Goal: Task Accomplishment & Management: Use online tool/utility

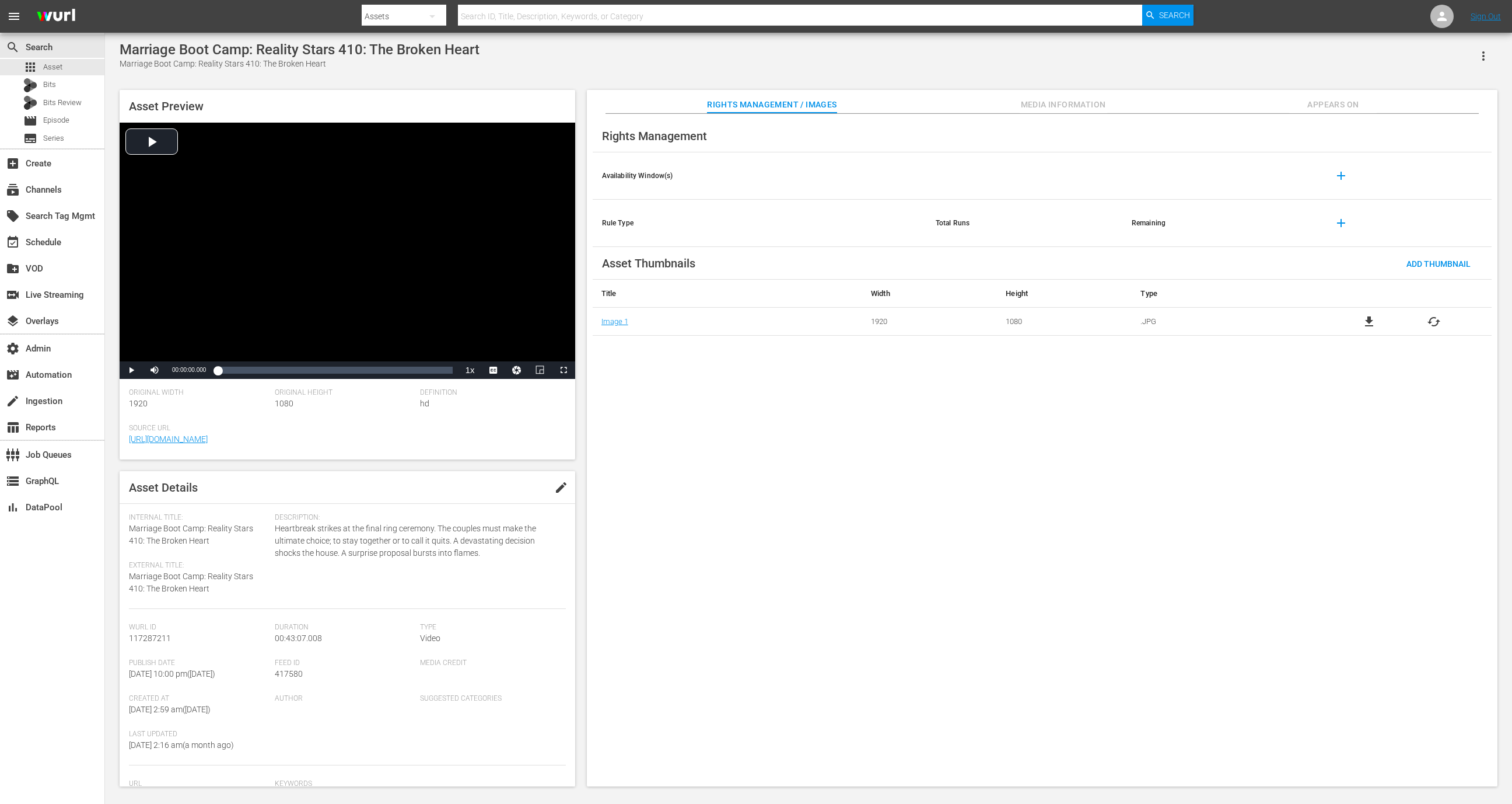
click at [1347, 104] on span "Appears On" at bounding box center [1333, 105] width 88 height 15
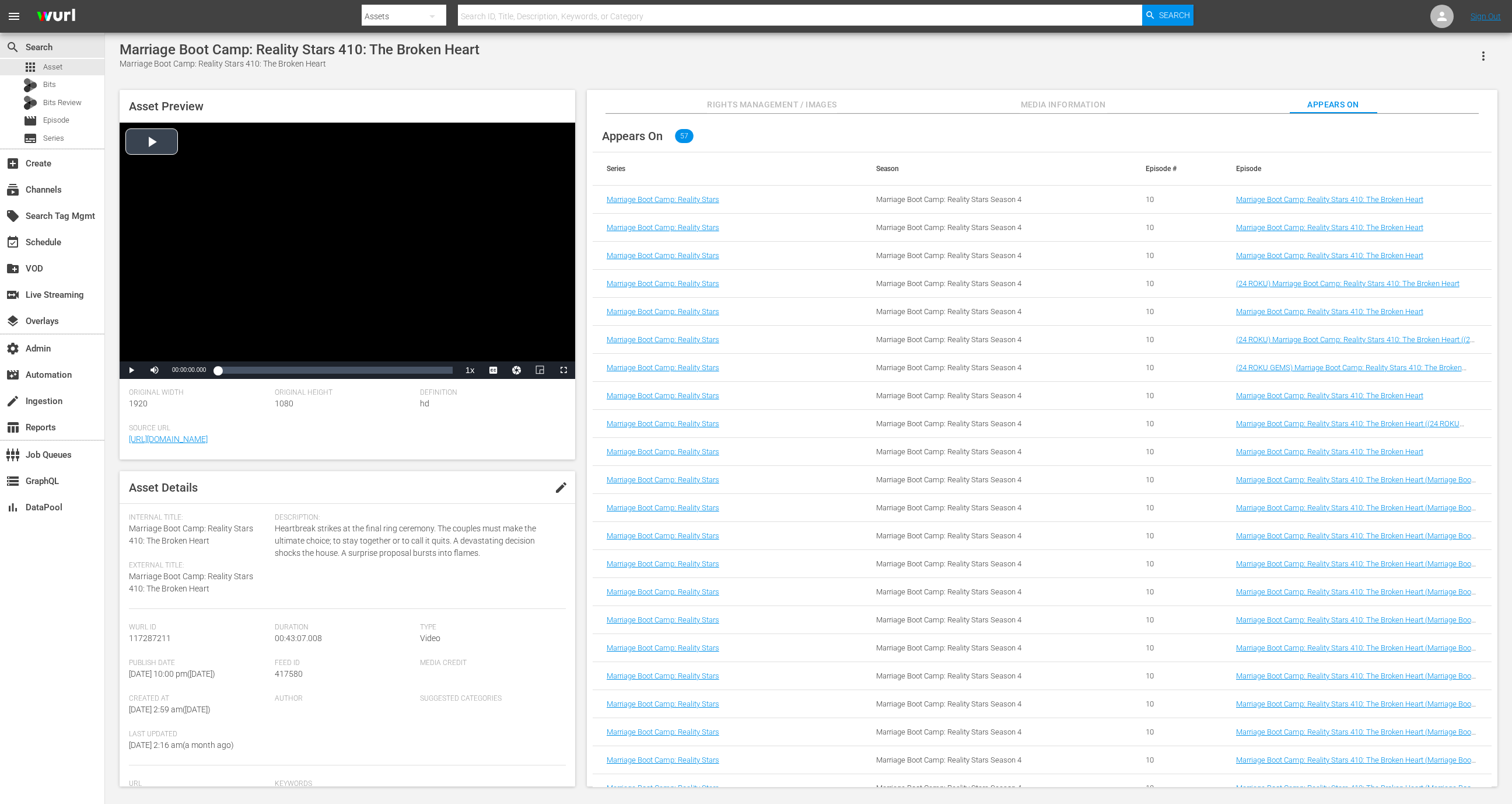
click at [476, 229] on div "Video Player" at bounding box center [348, 242] width 455 height 239
click at [449, 371] on div "Loaded : 0.46% 00:42:41.266 00:00:00.833" at bounding box center [334, 370] width 234 height 12
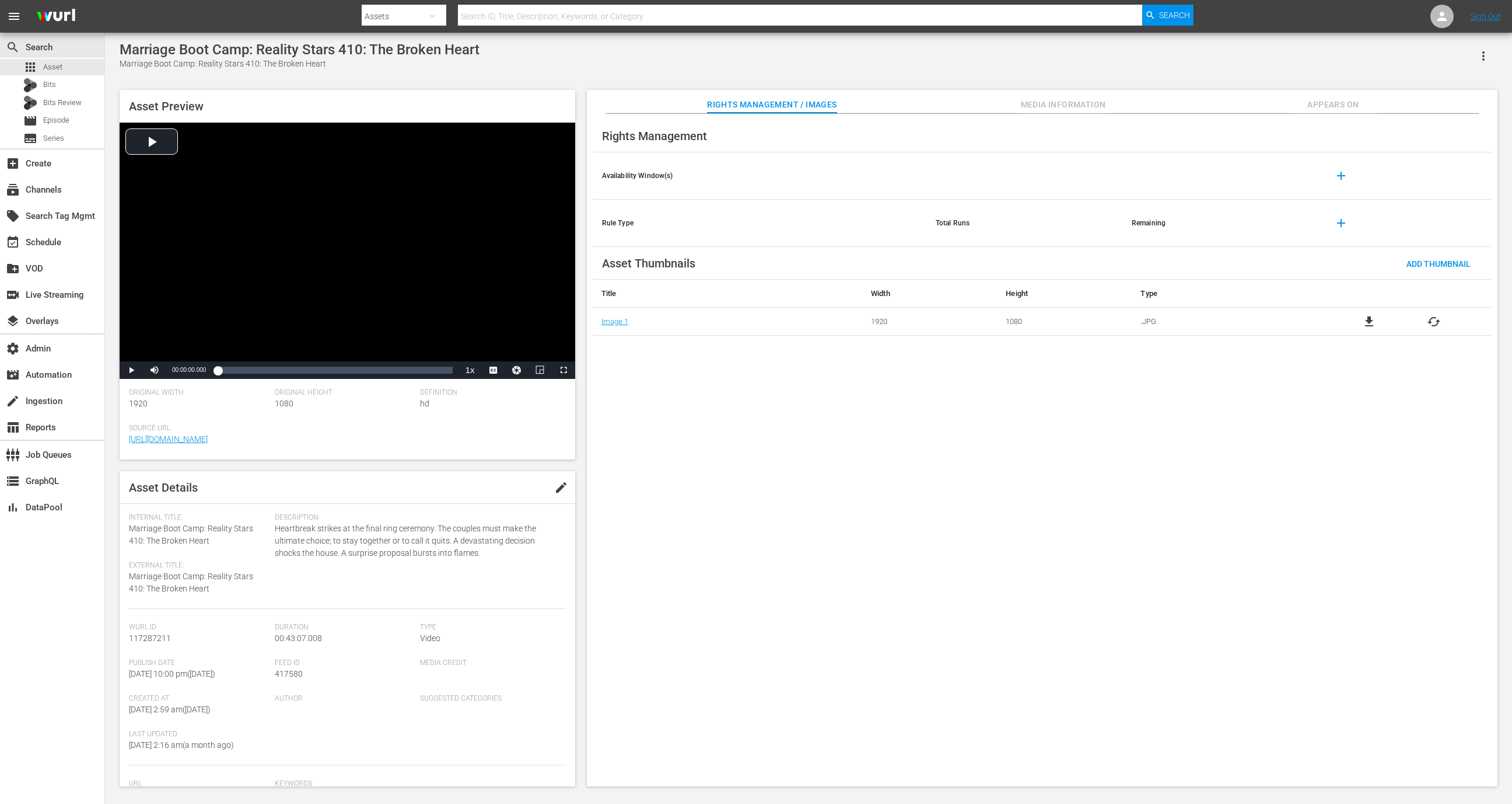
click at [1063, 99] on span "Media Information" at bounding box center [1063, 105] width 88 height 15
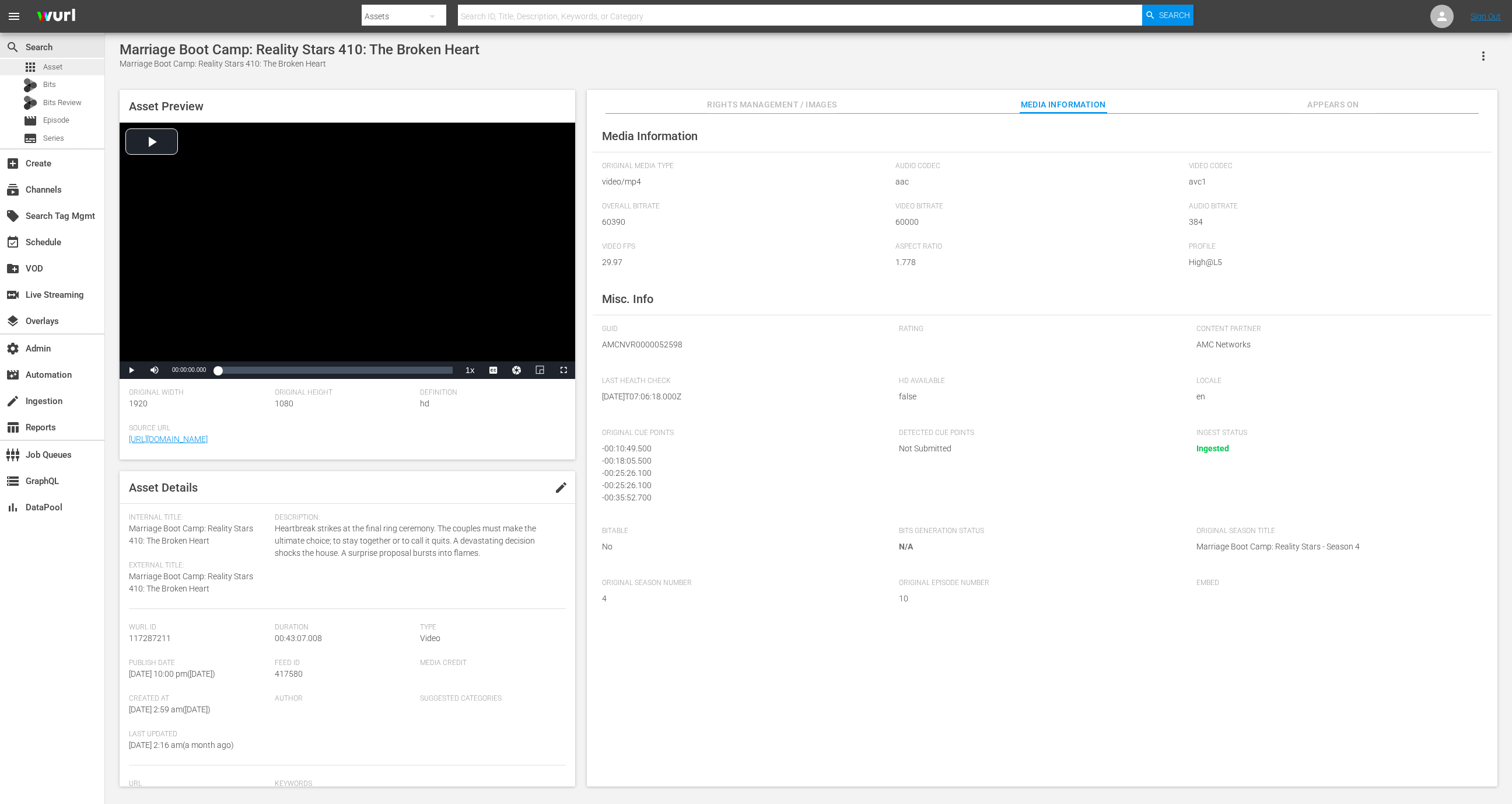
click at [89, 62] on div "apps Asset" at bounding box center [52, 67] width 104 height 16
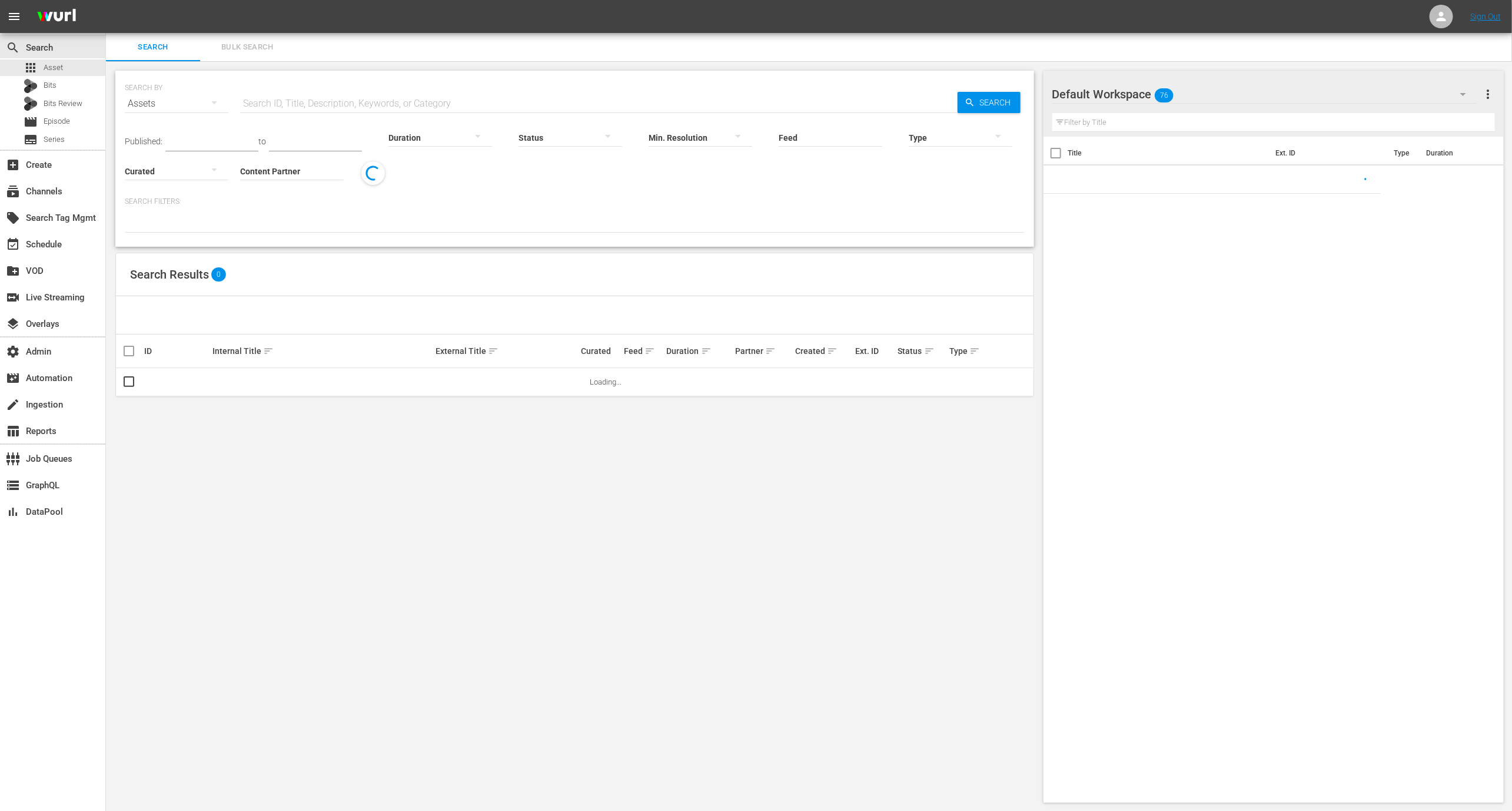
click at [323, 105] on input "text" at bounding box center [599, 103] width 717 height 28
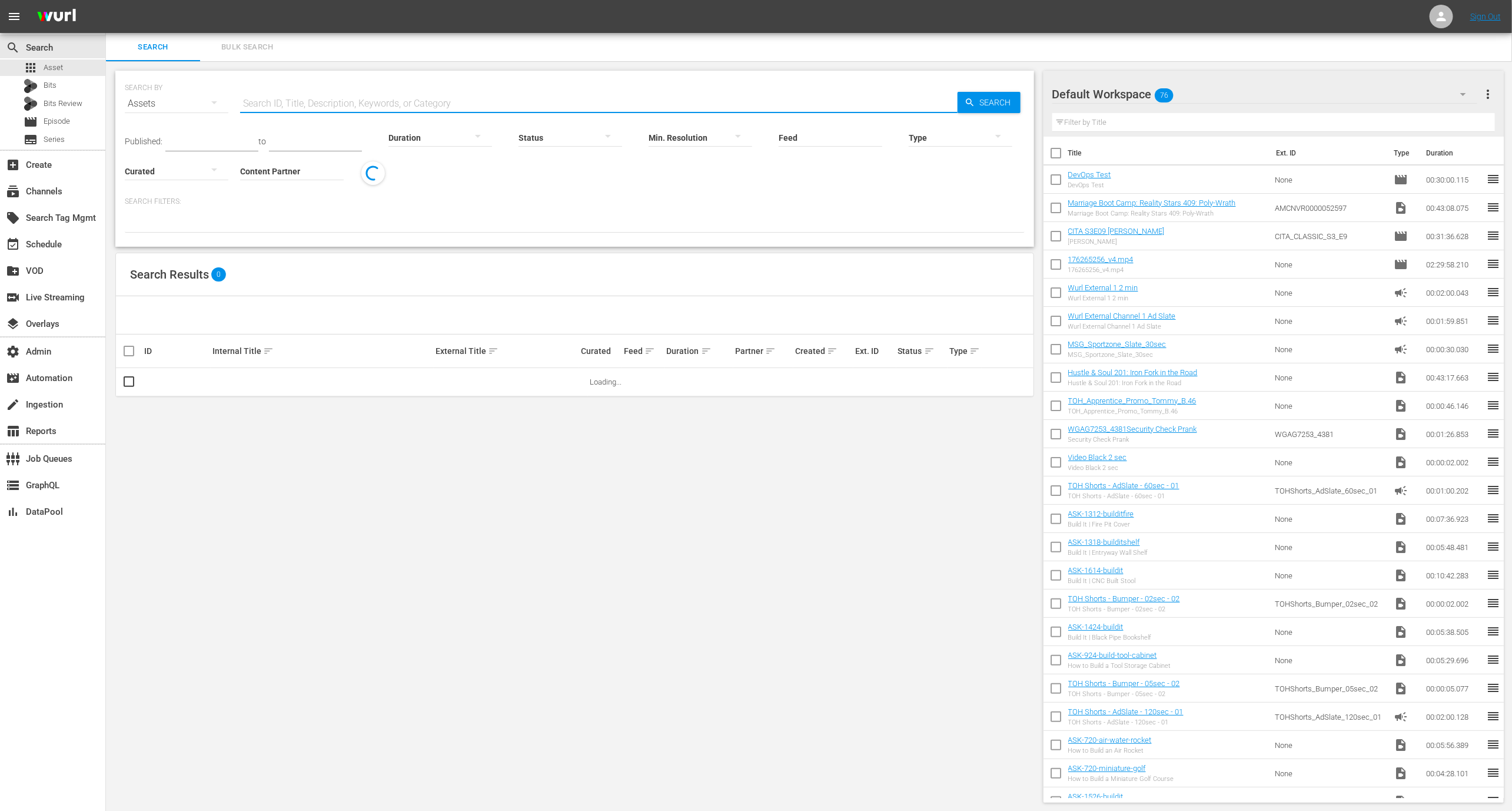
paste input "117287211"
type input "117287211"
click at [999, 382] on span "more_vert" at bounding box center [998, 382] width 14 height 14
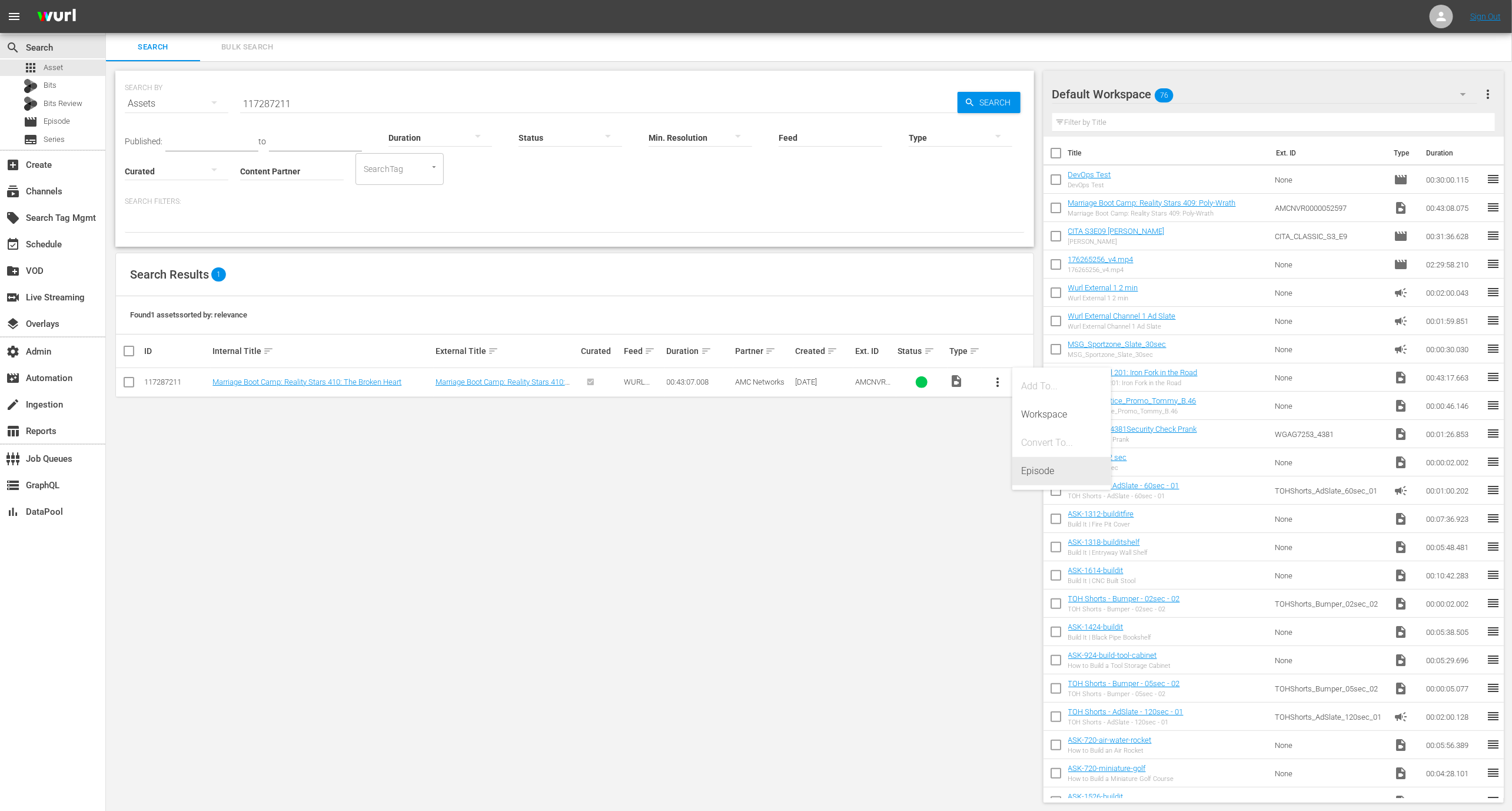
click at [1034, 470] on div "Episode" at bounding box center [1062, 471] width 80 height 28
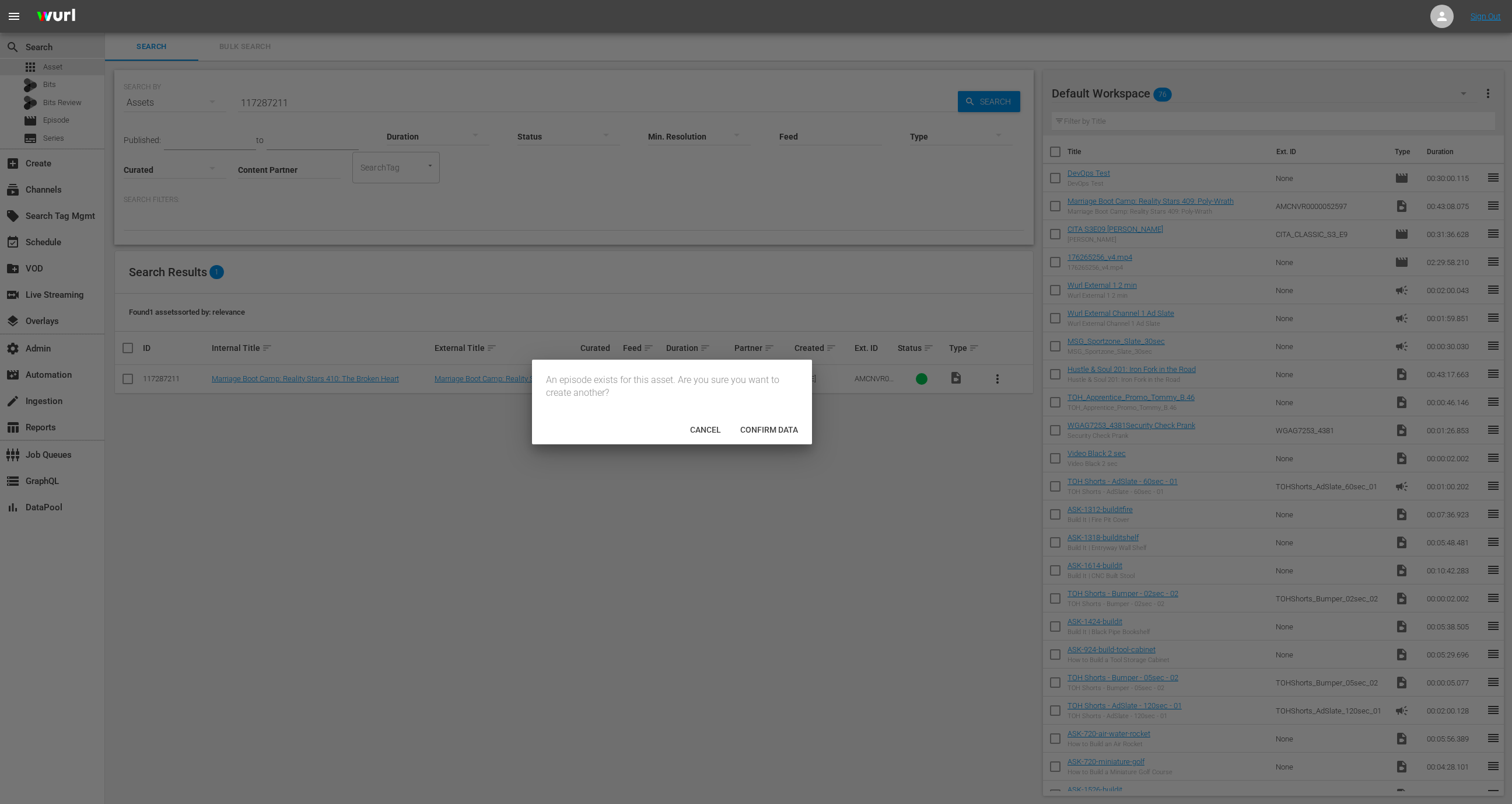
click at [774, 420] on div "Confirm data" at bounding box center [769, 430] width 76 height 22
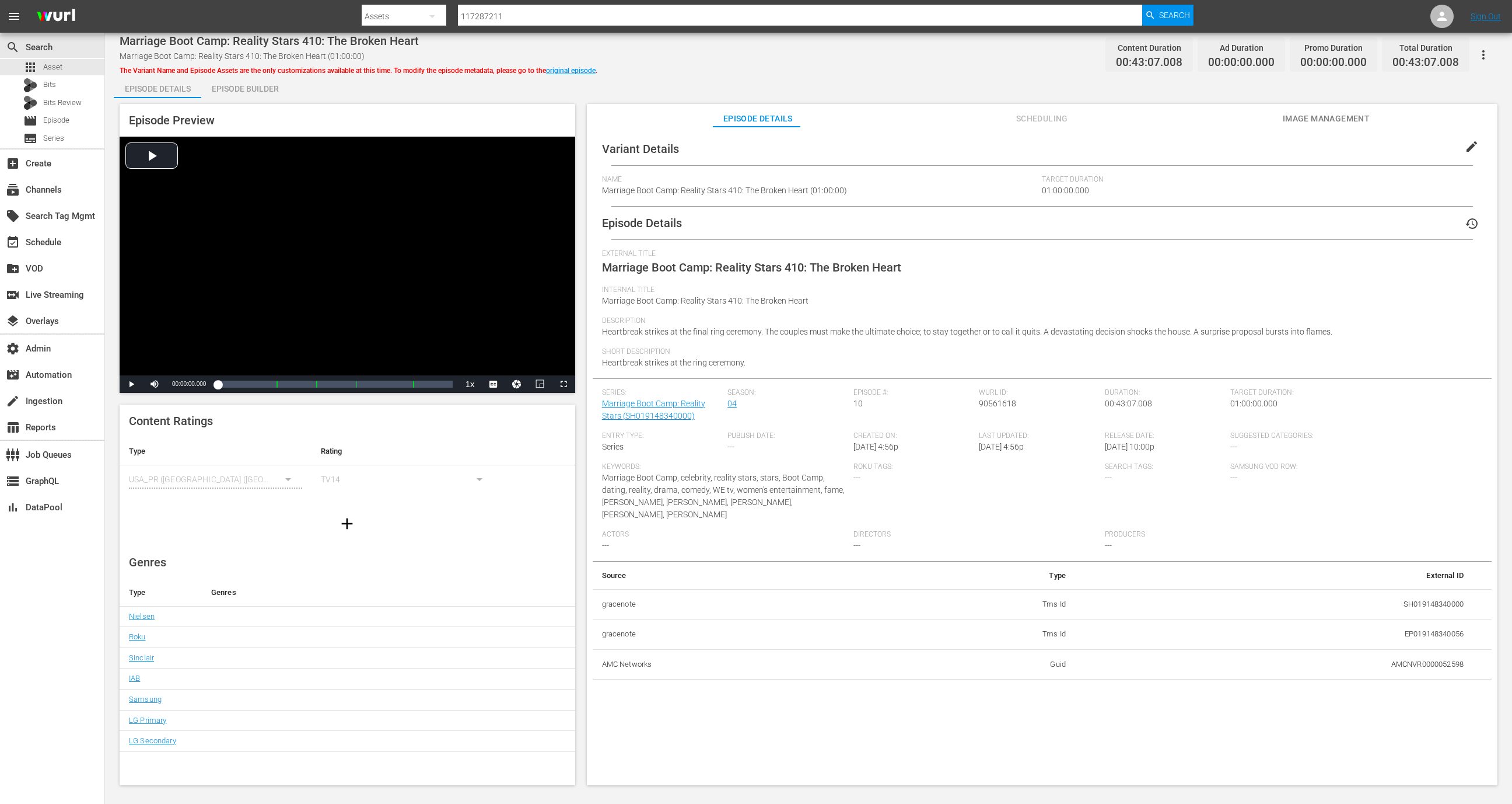
click at [268, 86] on div "Episode Builder" at bounding box center [245, 88] width 88 height 28
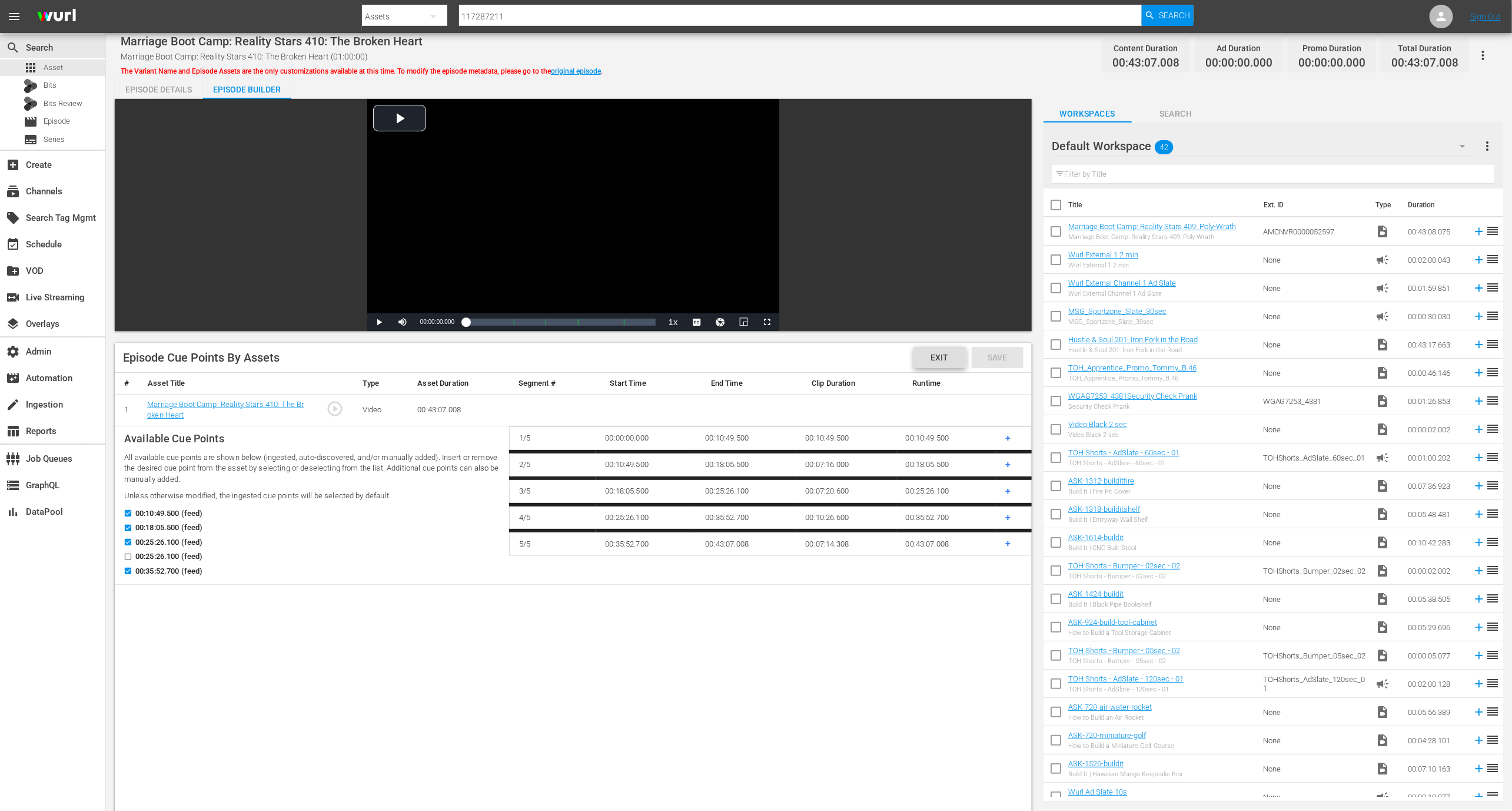
click at [922, 356] on span "Exit" at bounding box center [940, 357] width 37 height 9
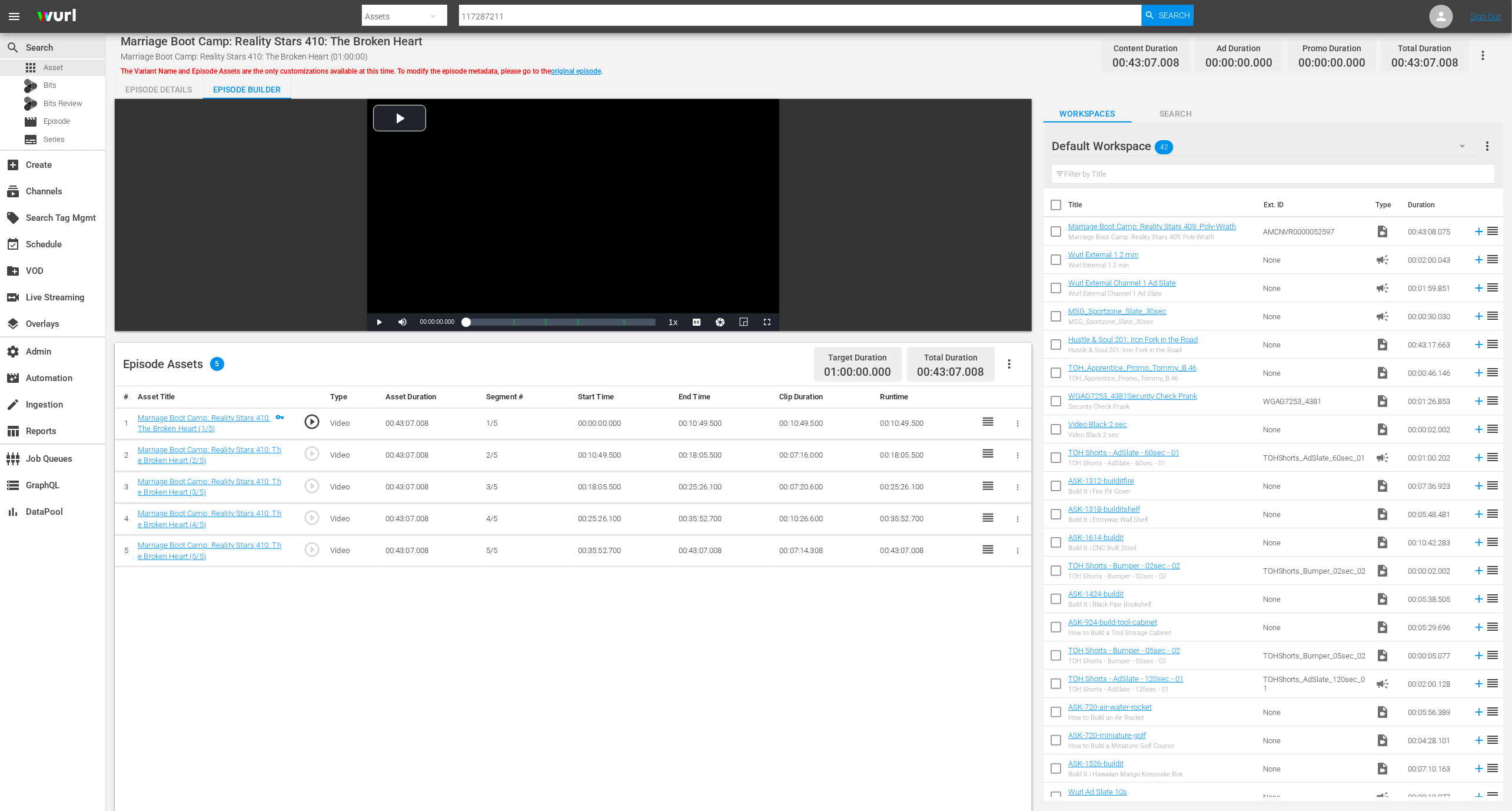
click at [1011, 380] on div "Target Duration 01:00:00.000 Total Duration 00:43:07.008" at bounding box center [916, 364] width 214 height 35
click at [1011, 370] on icon "button" at bounding box center [1009, 364] width 14 height 14
click at [1019, 369] on div "Edit Cue Points" at bounding box center [1045, 369] width 80 height 28
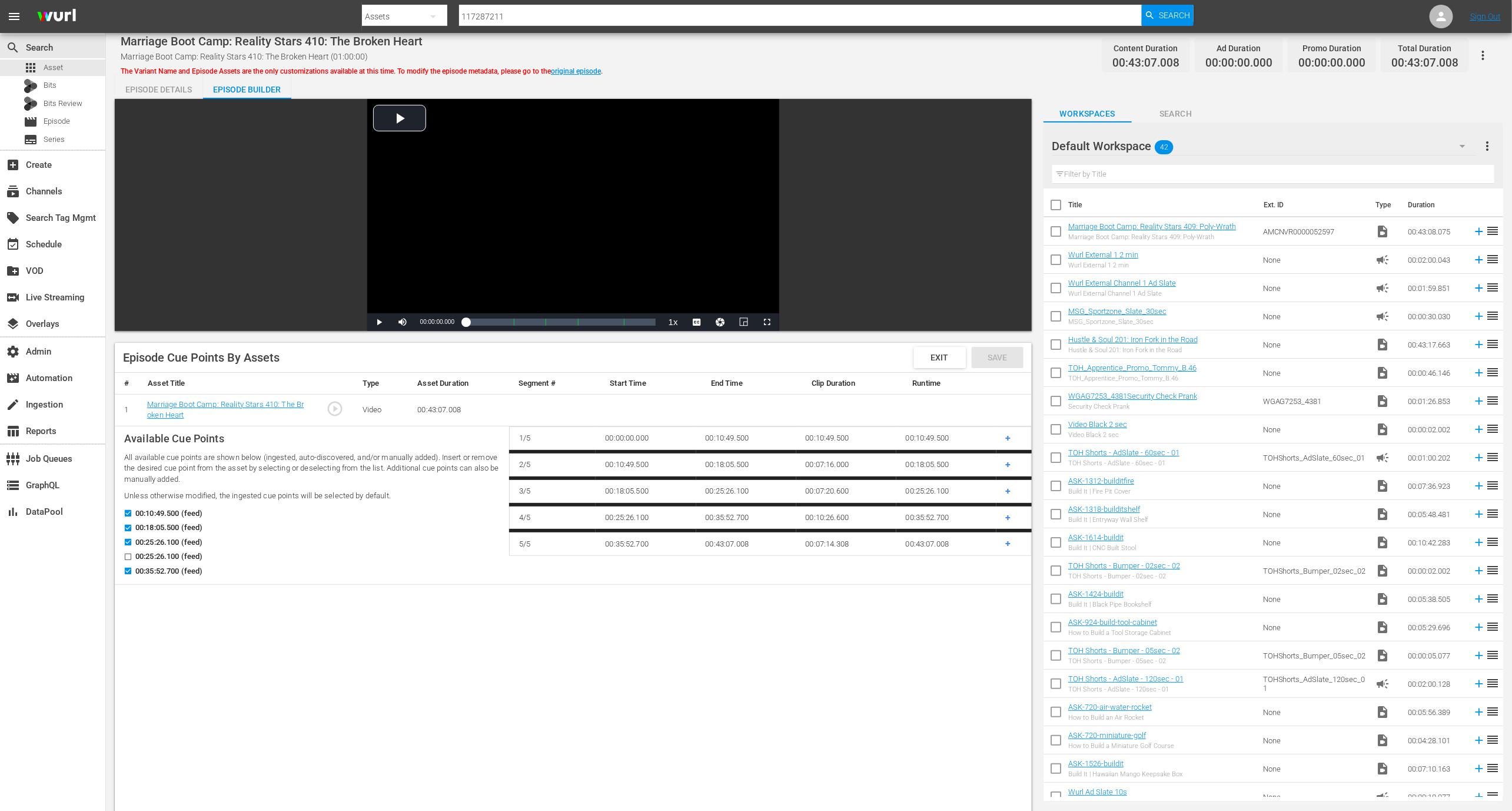
click at [121, 555] on input "00:25:26.100 (feed)" at bounding box center [125, 559] width 15 height 9
checkbox input "true"
click at [989, 351] on div "Save" at bounding box center [998, 357] width 52 height 21
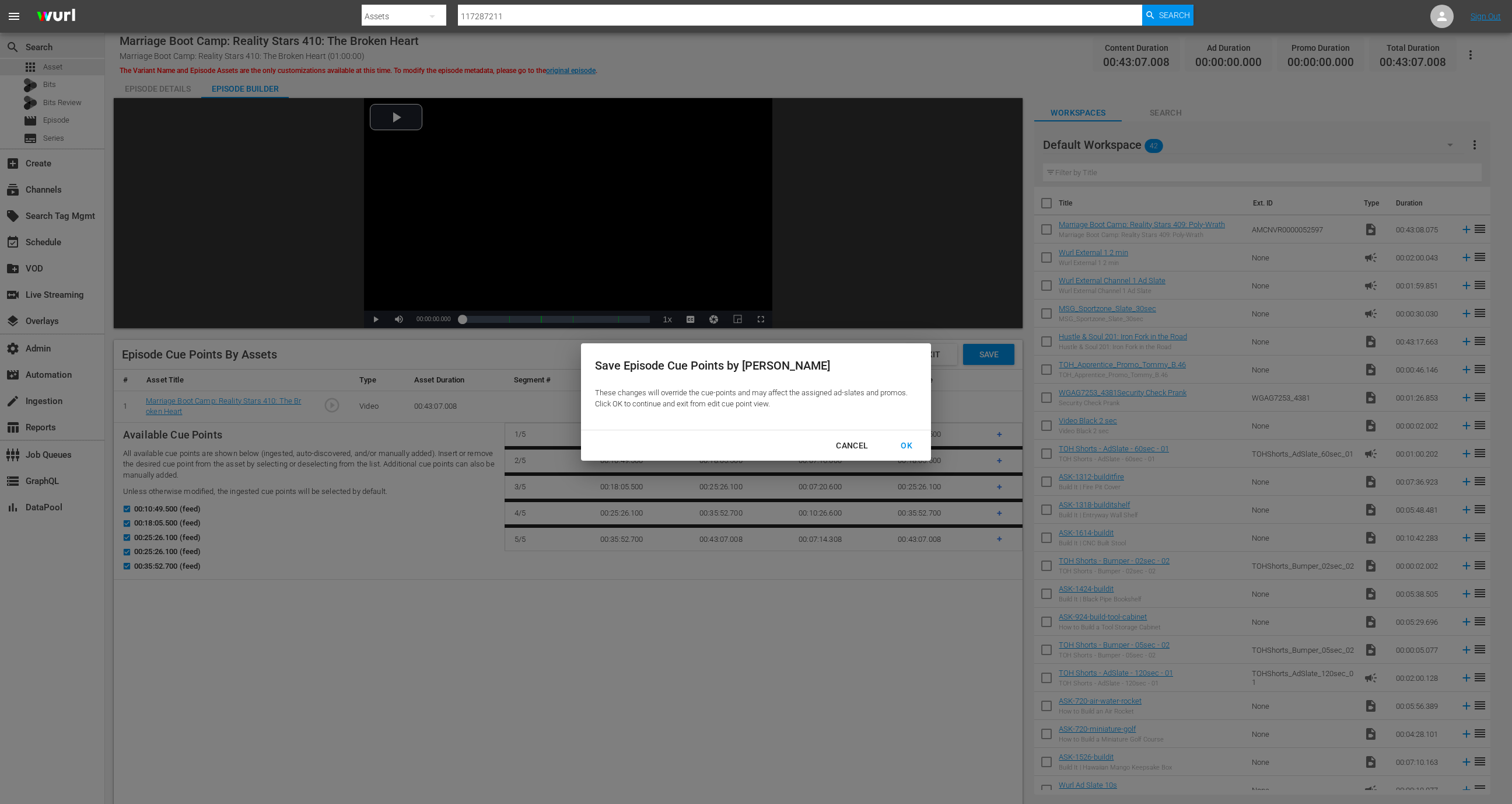
click at [904, 442] on div "OK" at bounding box center [906, 446] width 30 height 15
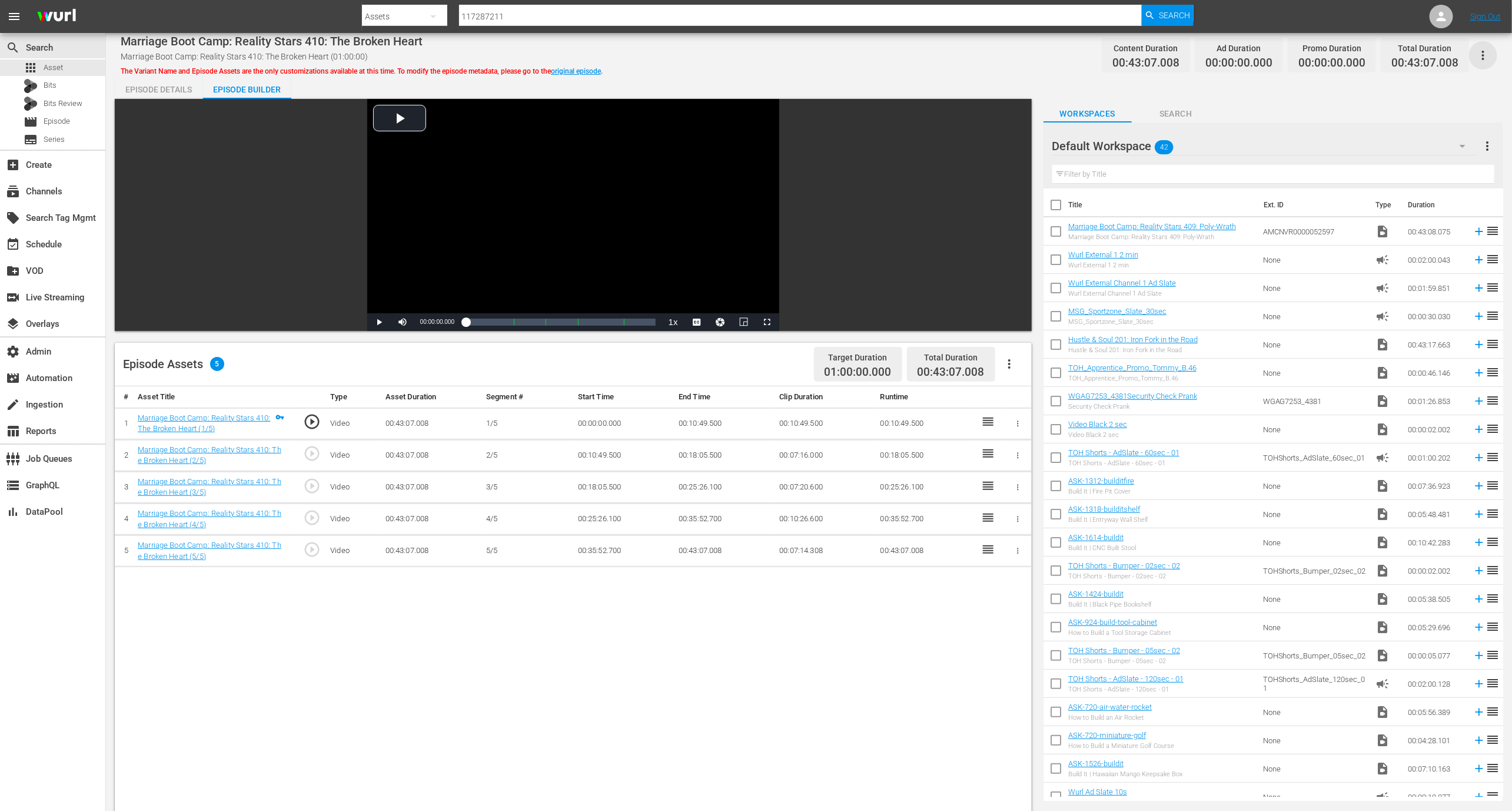
click at [1484, 53] on icon "button" at bounding box center [1483, 55] width 14 height 14
click at [1414, 131] on div "DELETE VARIANT" at bounding box center [1432, 125] width 113 height 28
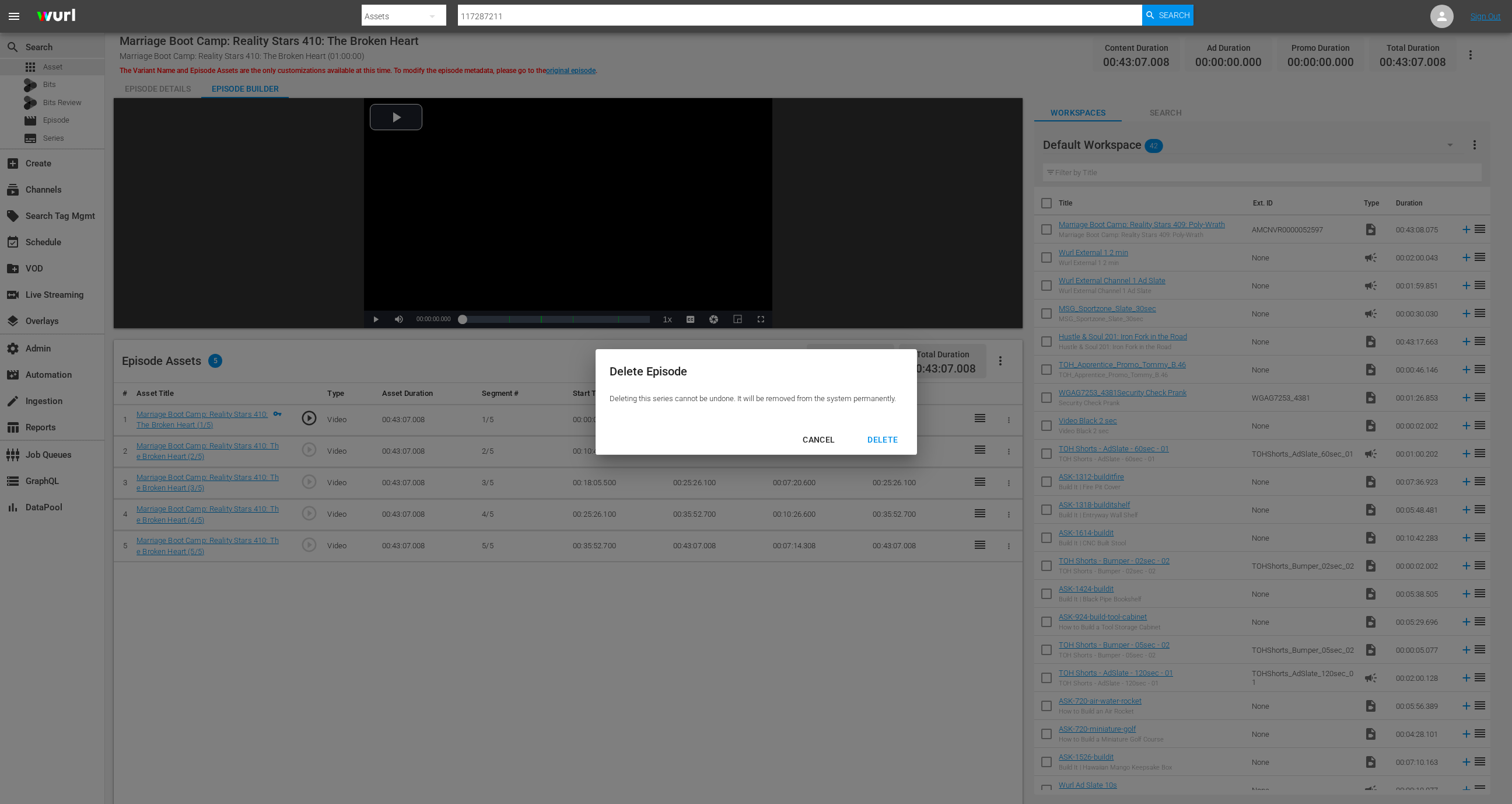
click at [899, 424] on div "CANCEL DELETE" at bounding box center [756, 439] width 322 height 31
click at [892, 431] on button "DELETE" at bounding box center [883, 440] width 58 height 22
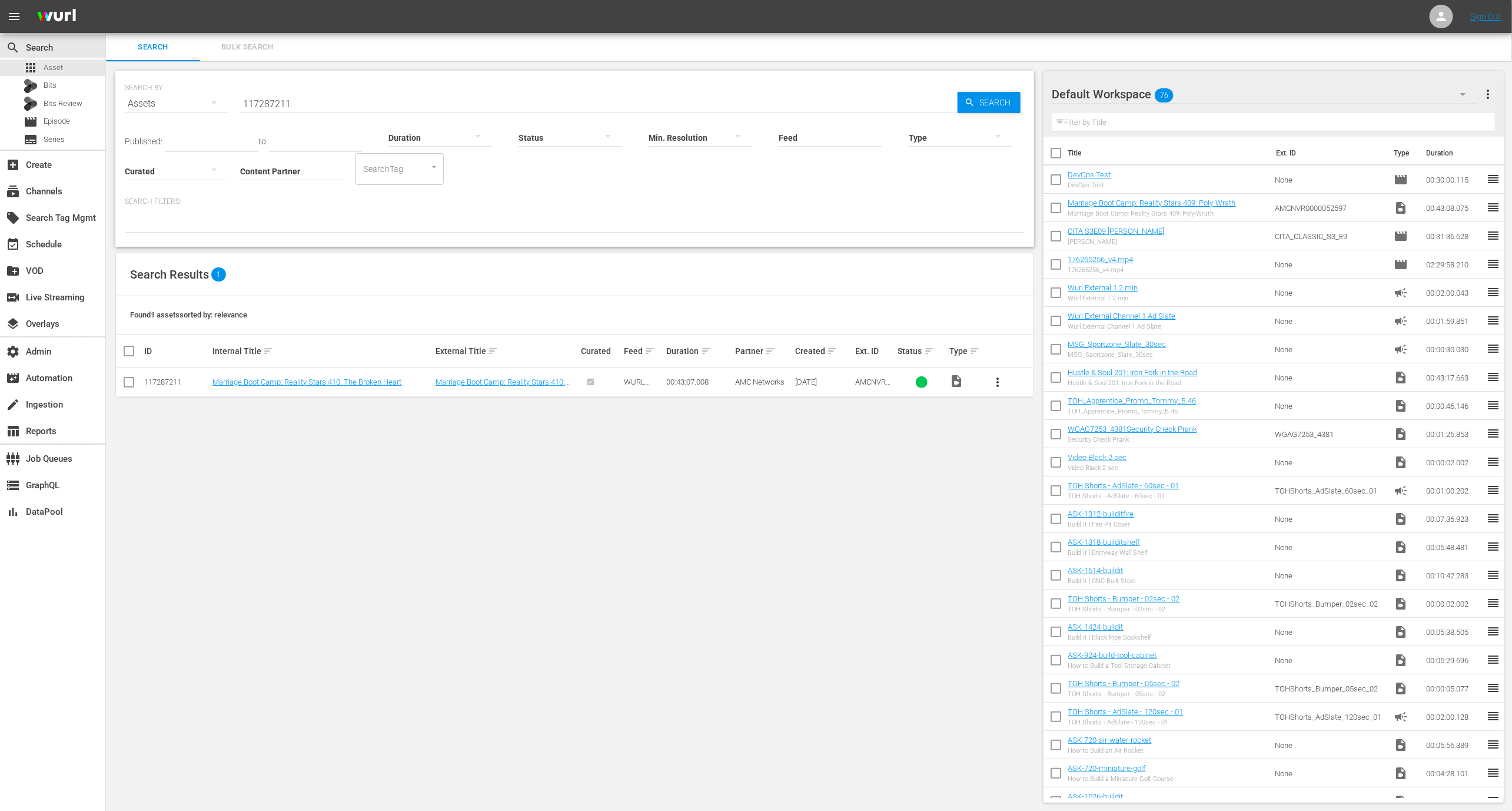
click at [156, 378] on div "117287211" at bounding box center [177, 382] width 65 height 9
copy div "117287211"
click at [1436, 6] on div at bounding box center [1441, 17] width 24 height 24
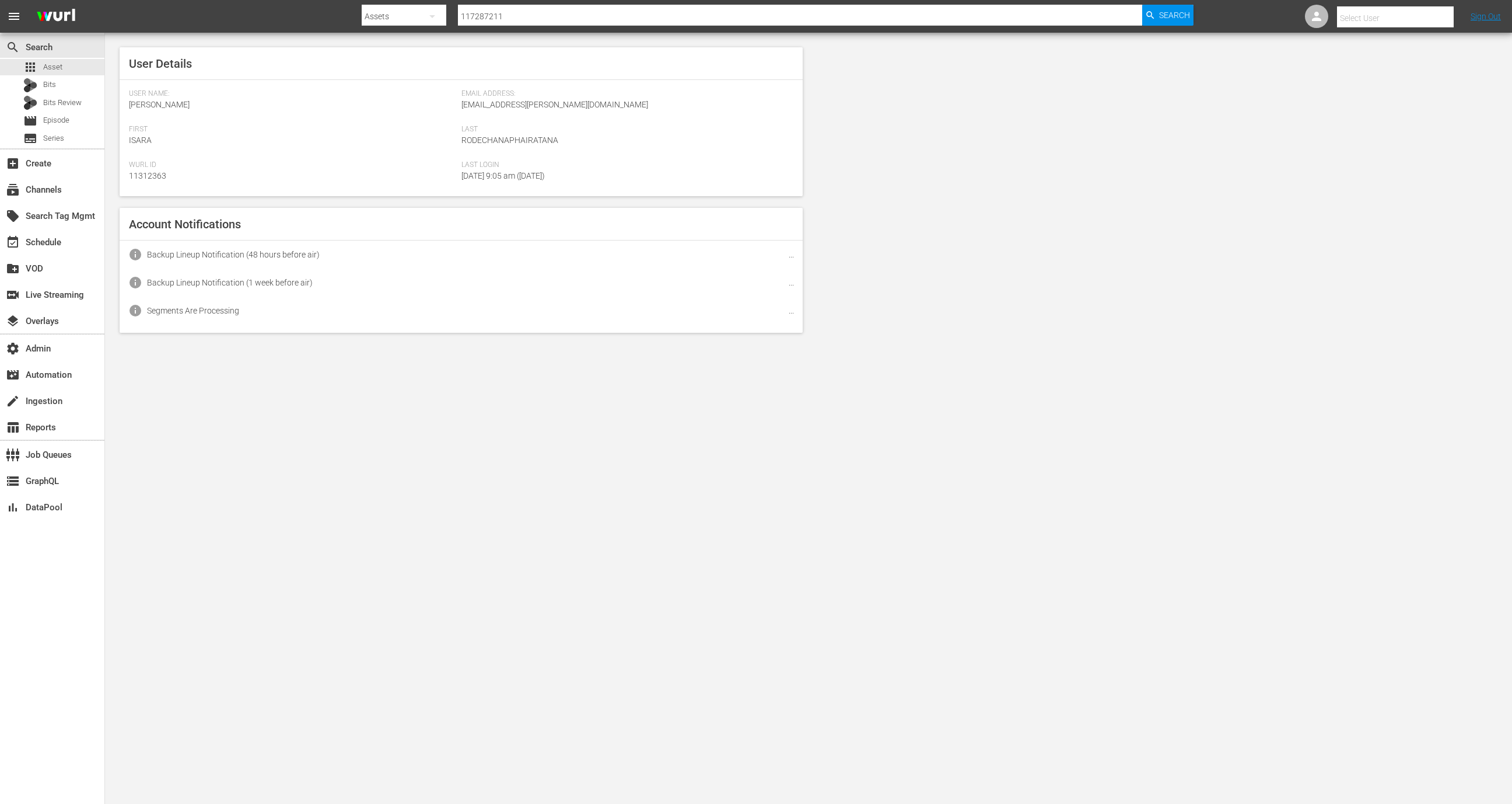
click at [1400, 20] on input "text" at bounding box center [1411, 18] width 150 height 28
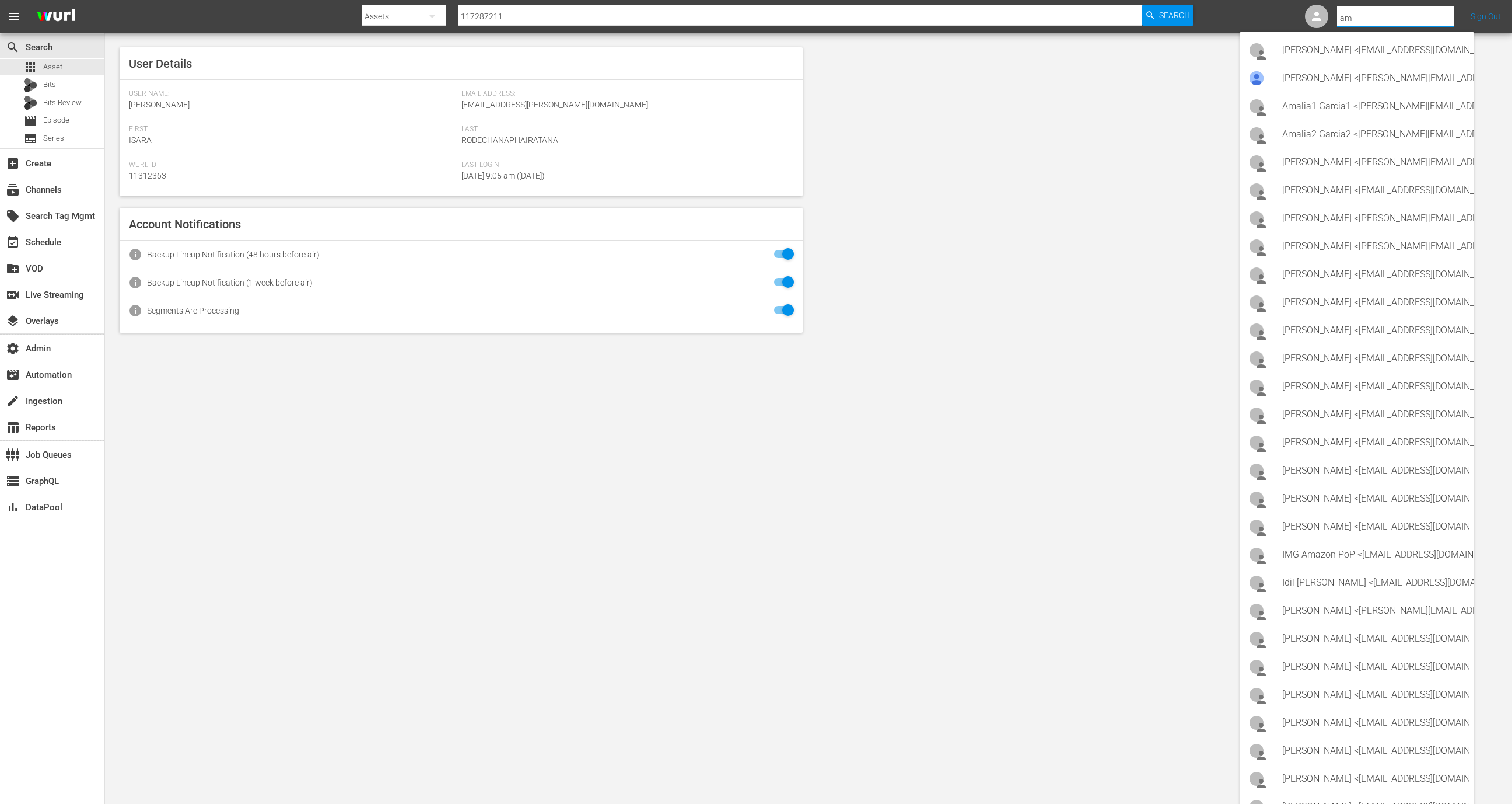
type input "a"
click at [1381, 55] on div "Bill Watts <bill.watts@amcnetworks.com>" at bounding box center [1373, 50] width 182 height 28
type input "Bill Watts (11313757)"
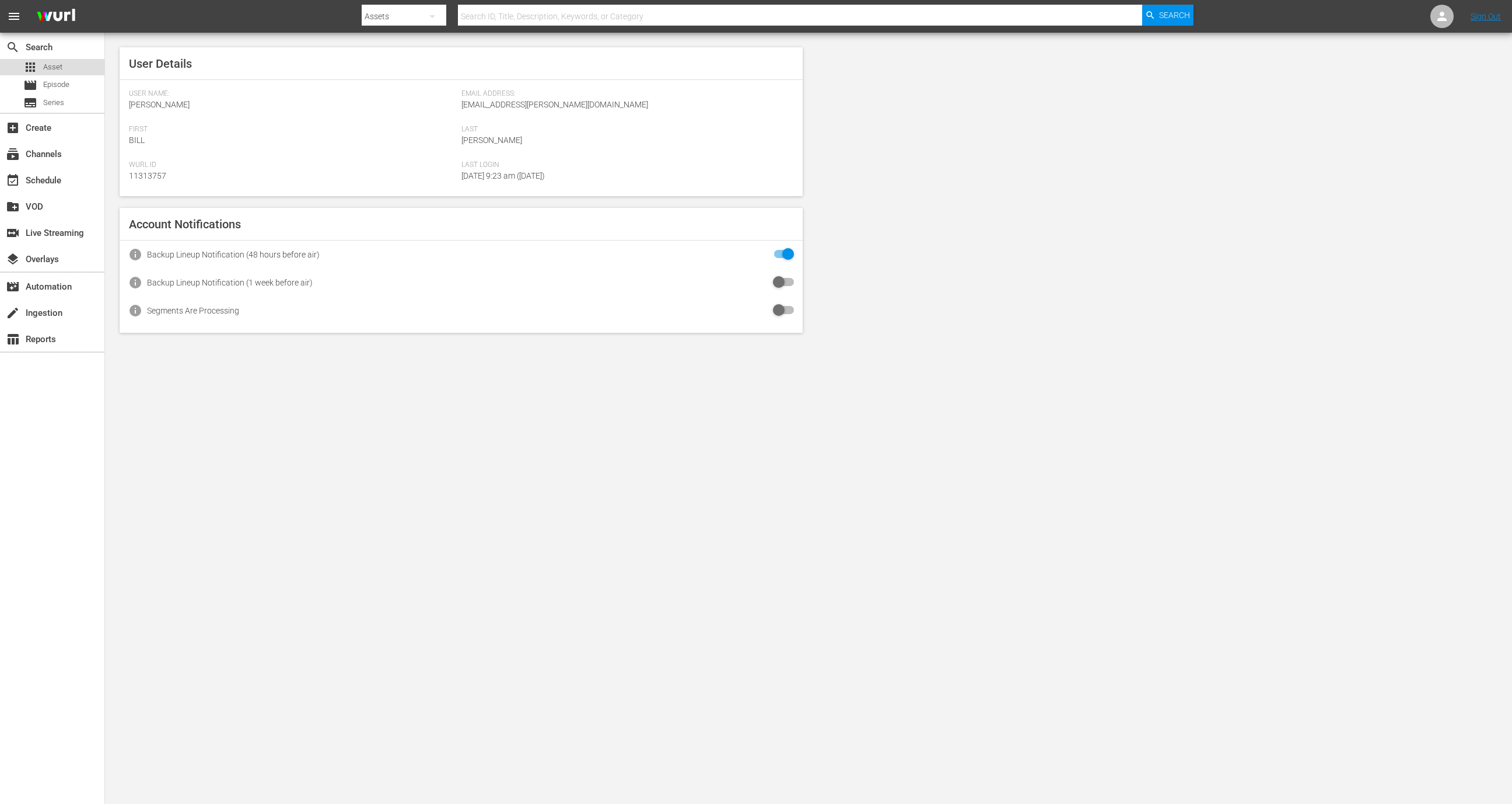
click at [56, 64] on span "Asset" at bounding box center [53, 67] width 19 height 12
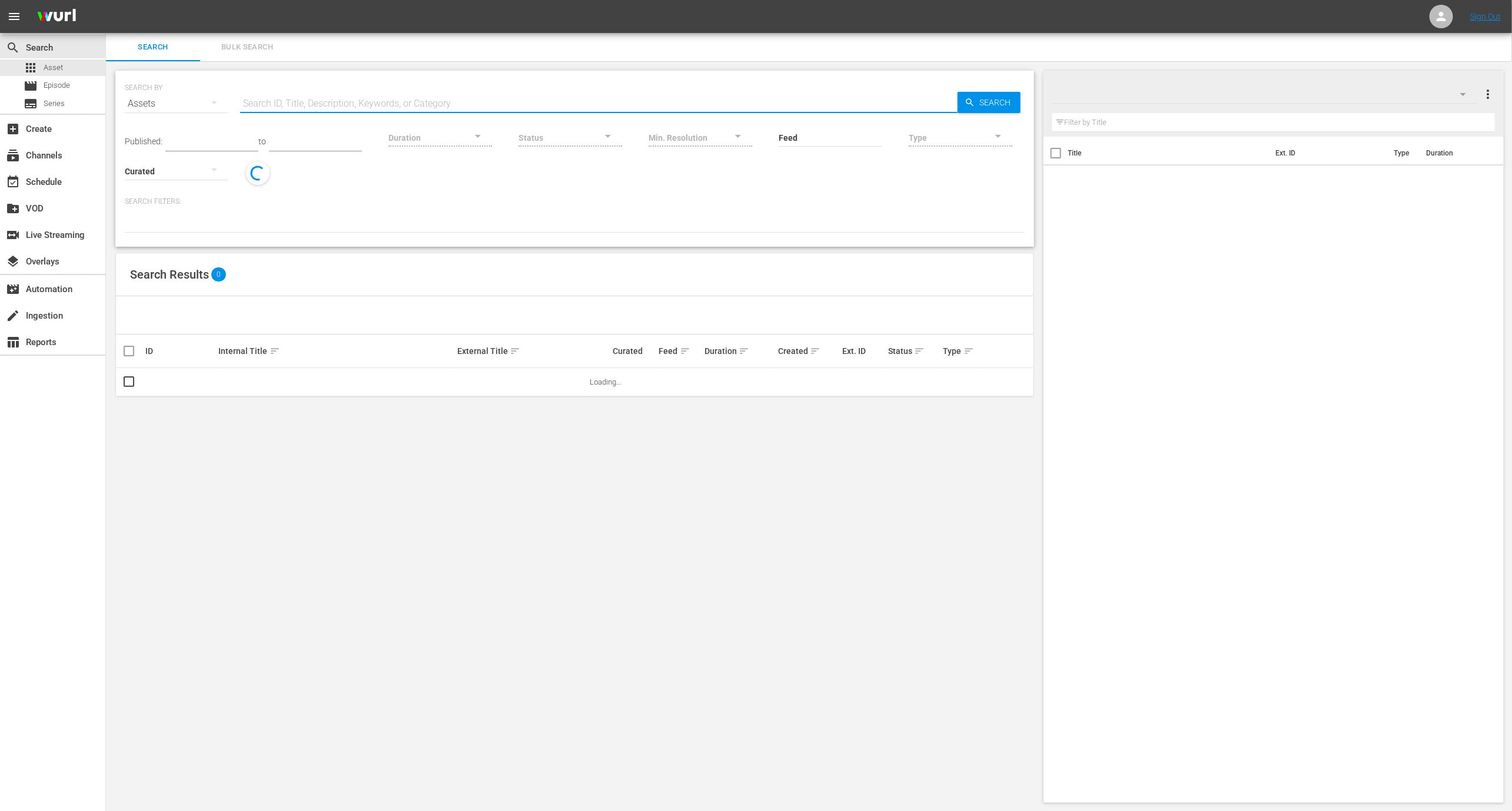
click at [356, 96] on input "text" at bounding box center [599, 103] width 717 height 28
paste input "117287211"
type input "117287211"
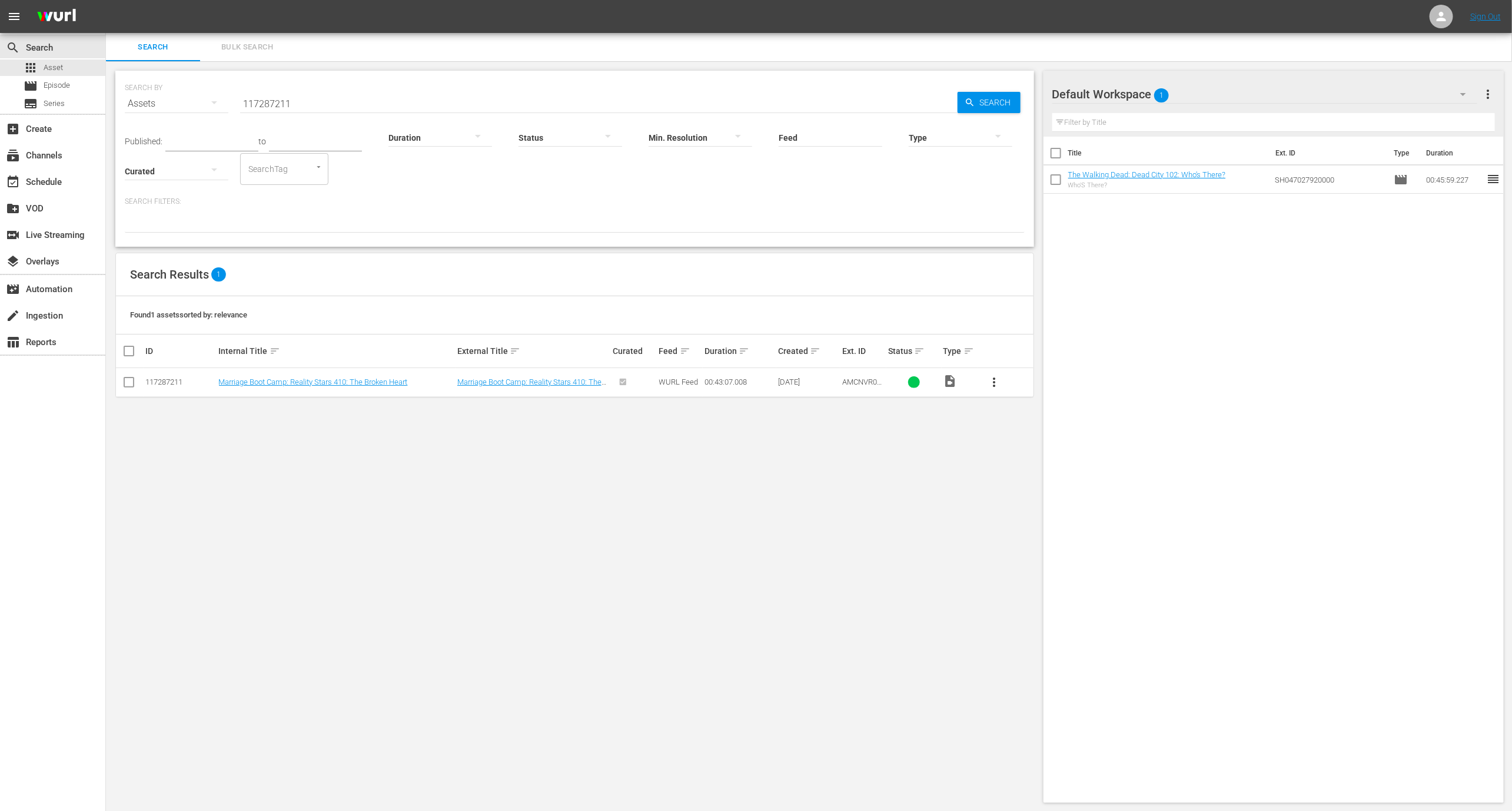
click at [999, 373] on button "more_vert" at bounding box center [994, 382] width 28 height 28
click at [1020, 471] on div "Episode" at bounding box center [1058, 471] width 80 height 28
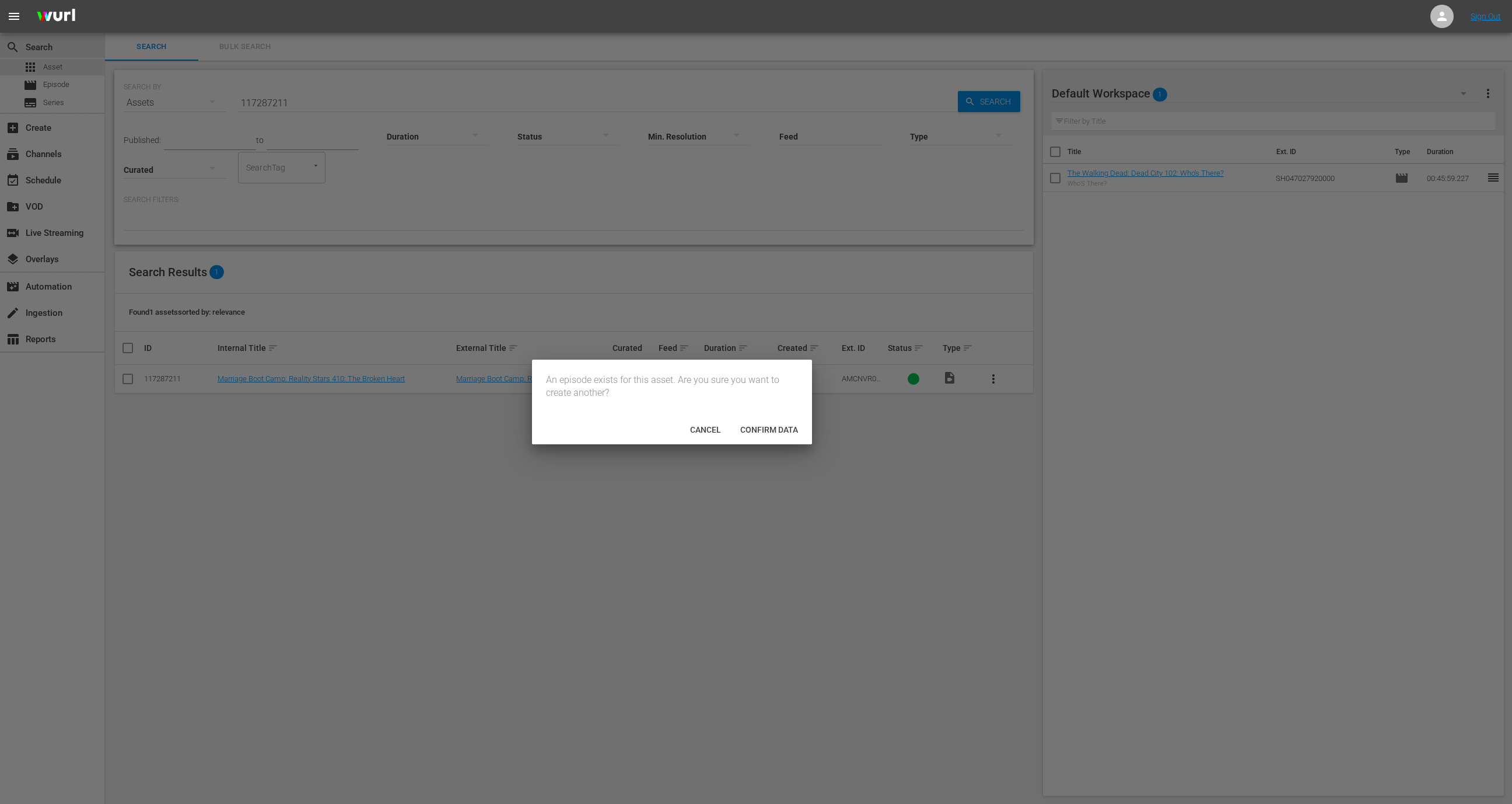
click at [803, 436] on div "Cancel Confirm data" at bounding box center [672, 429] width 280 height 30
click at [784, 432] on span "Confirm data" at bounding box center [769, 429] width 76 height 9
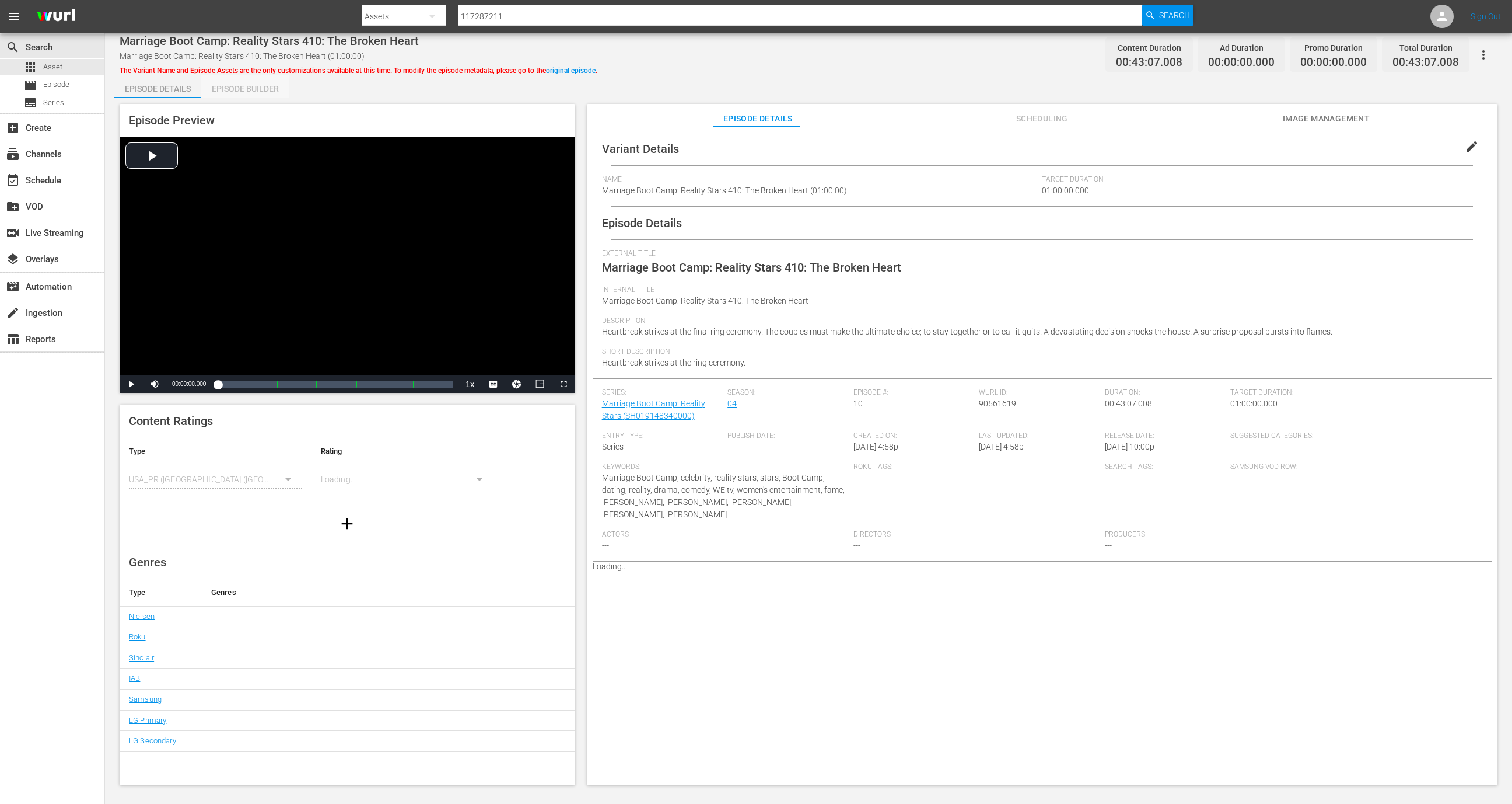
click at [255, 88] on div "Episode Builder" at bounding box center [245, 88] width 88 height 28
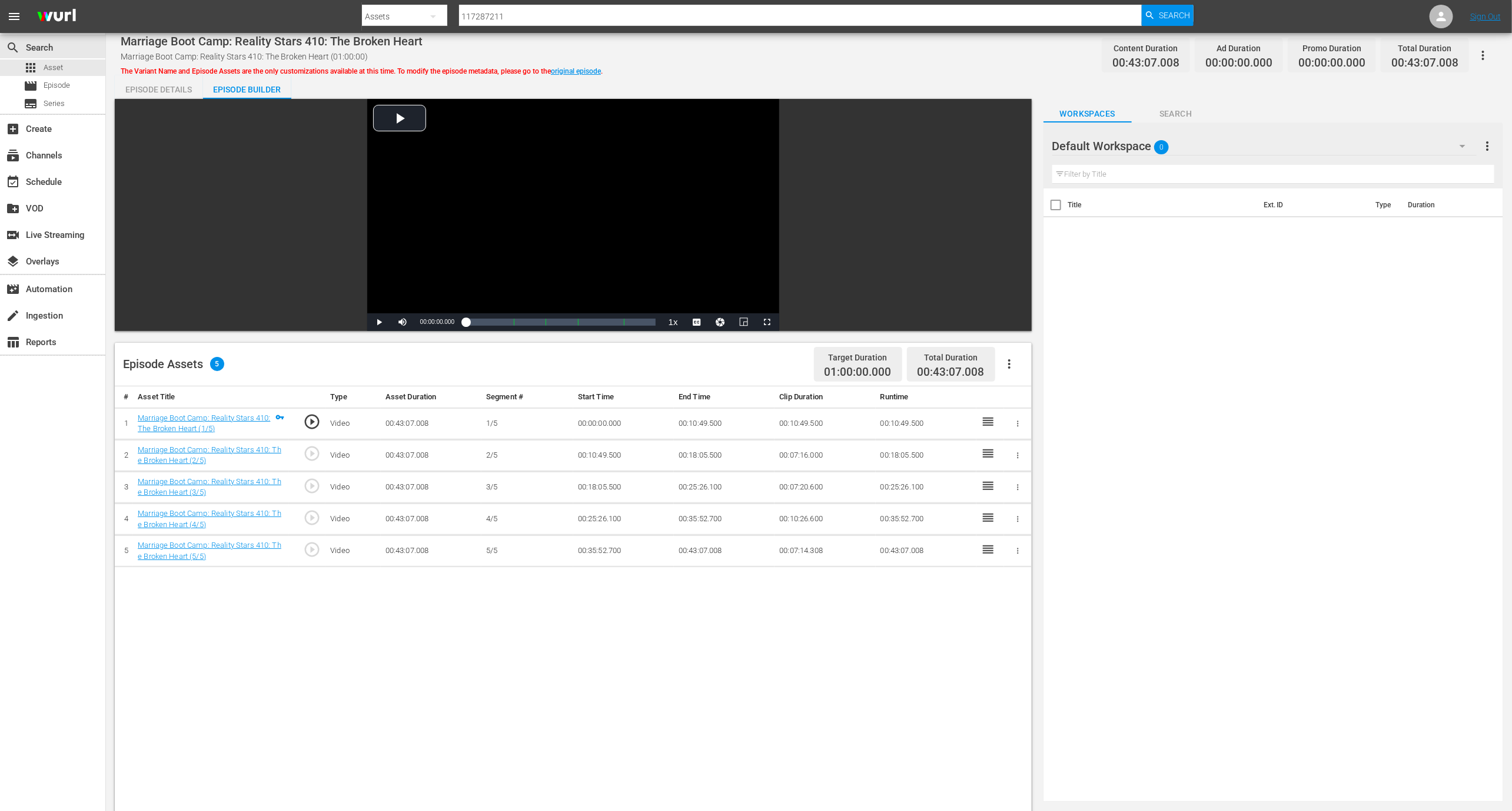
click at [1488, 56] on icon "button" at bounding box center [1483, 55] width 14 height 14
click at [1395, 105] on div "DELETE VARIANT" at bounding box center [1432, 97] width 113 height 28
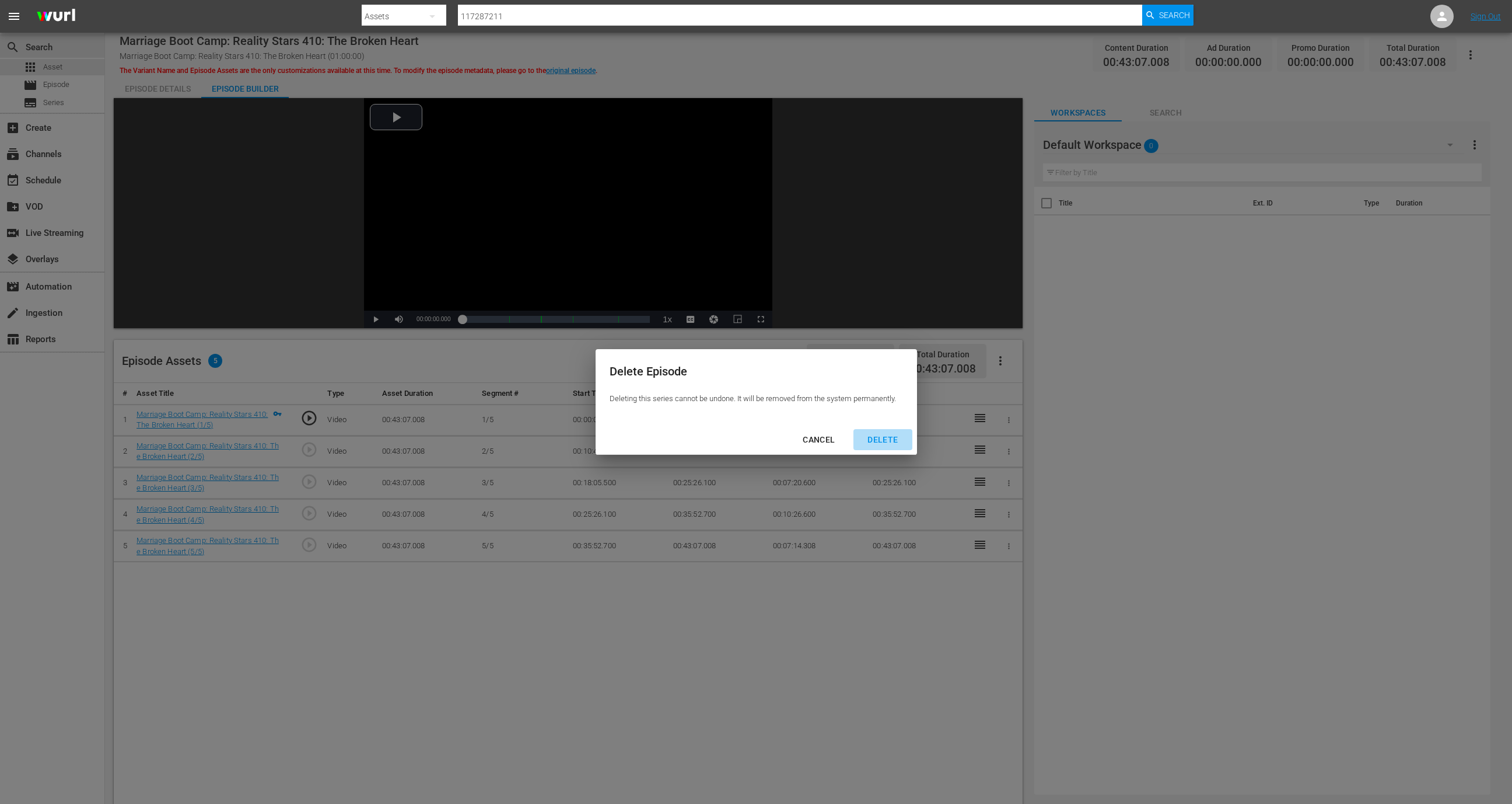
click at [886, 439] on div "DELETE" at bounding box center [882, 440] width 49 height 15
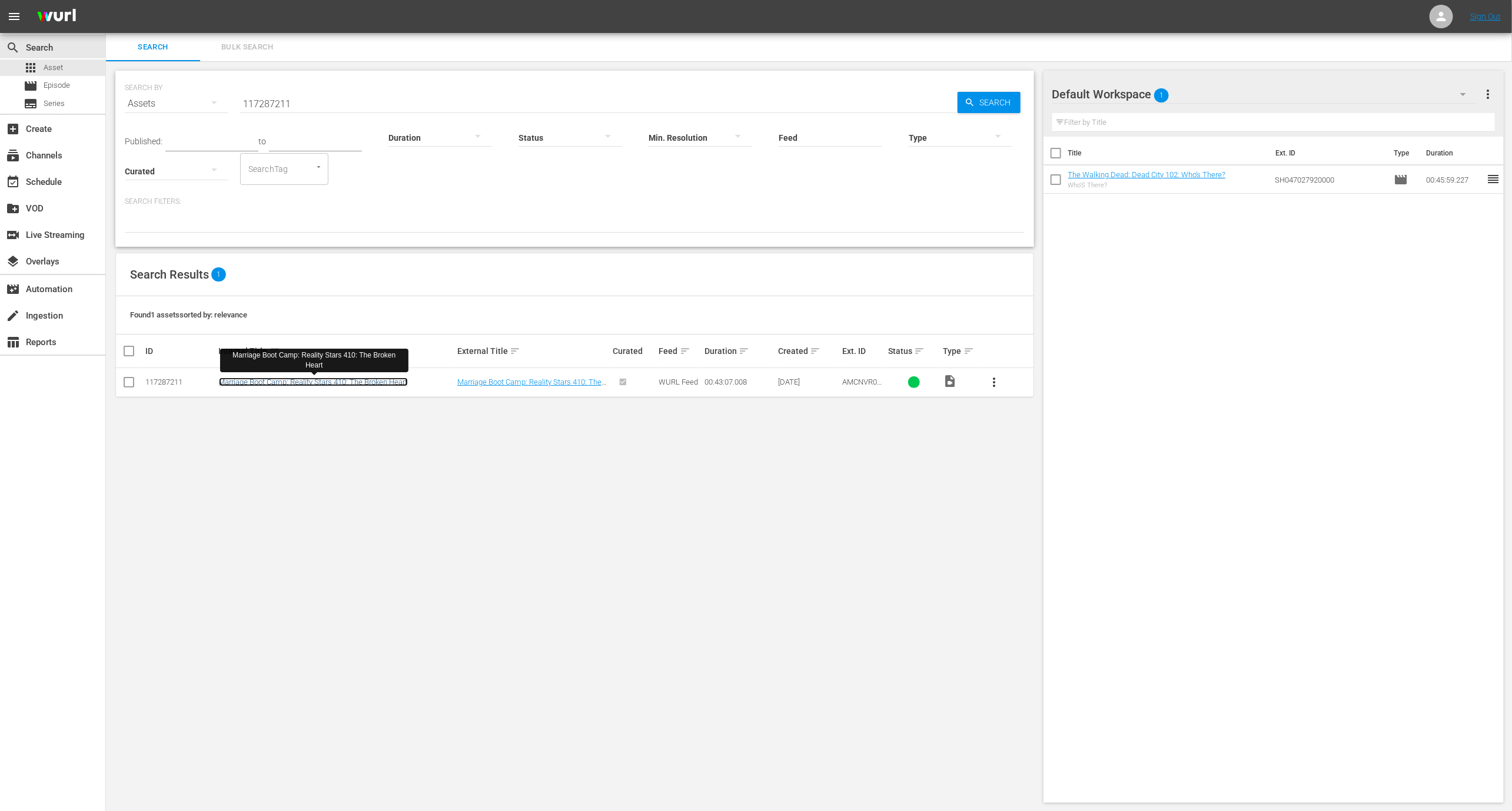
click at [261, 382] on link "Marriage Boot Camp: Reality Stars 410: The Broken Heart" at bounding box center [313, 382] width 189 height 9
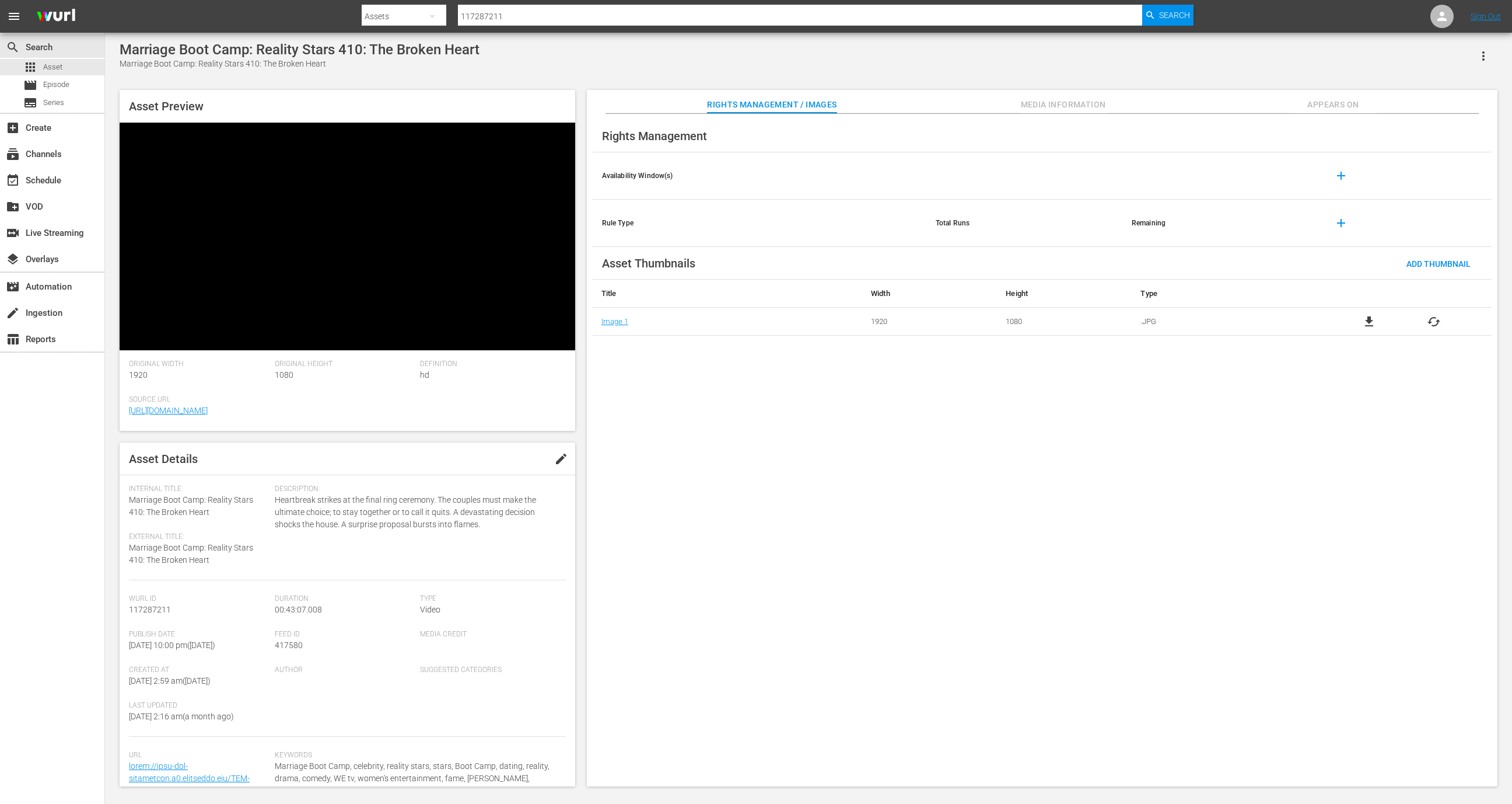
click at [1060, 98] on span "Media Information" at bounding box center [1063, 105] width 88 height 15
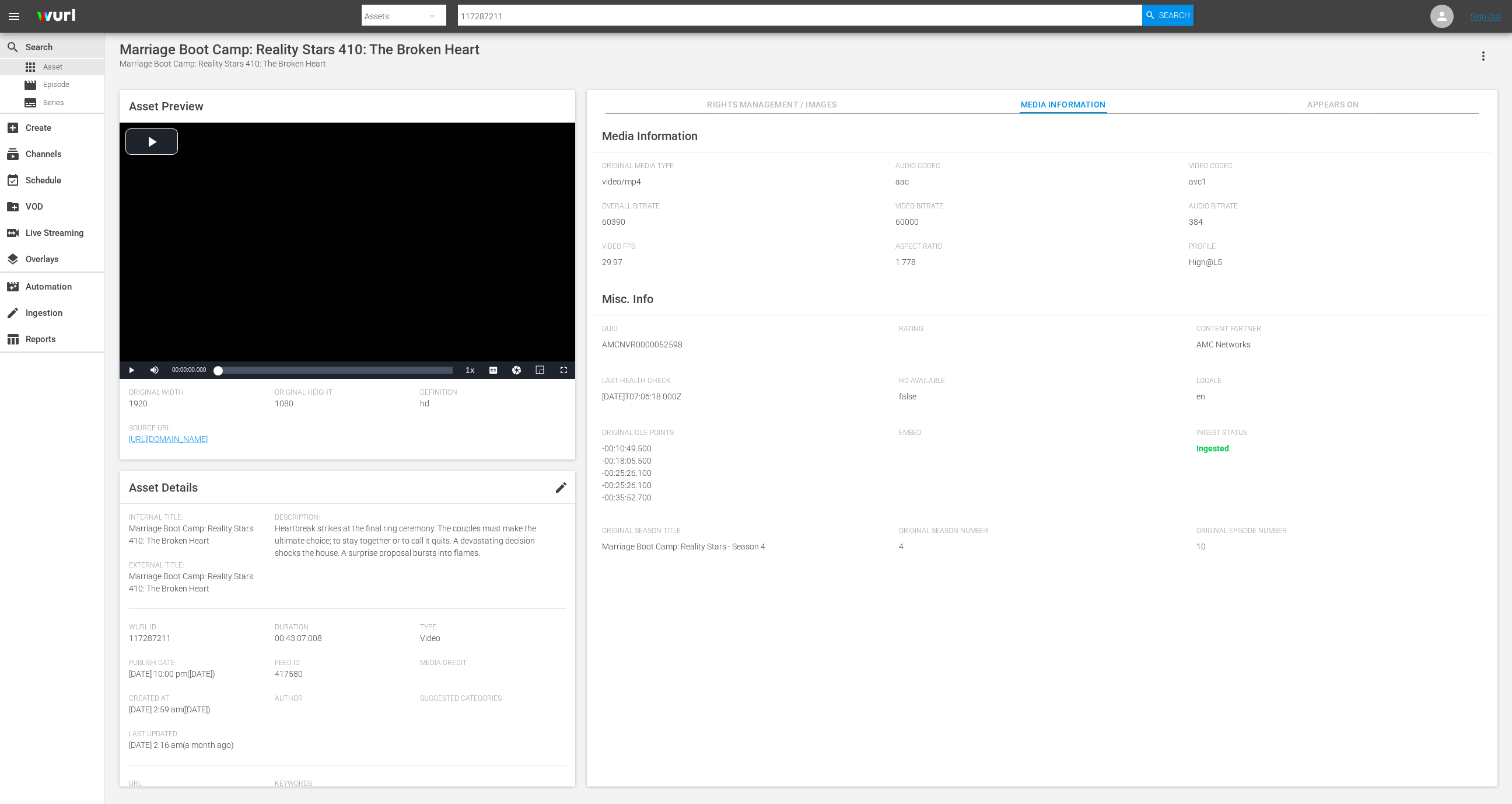
click at [661, 478] on div "- 00:25:26.100" at bounding box center [739, 473] width 274 height 12
click at [661, 483] on div "- 00:25:26.100" at bounding box center [739, 485] width 274 height 12
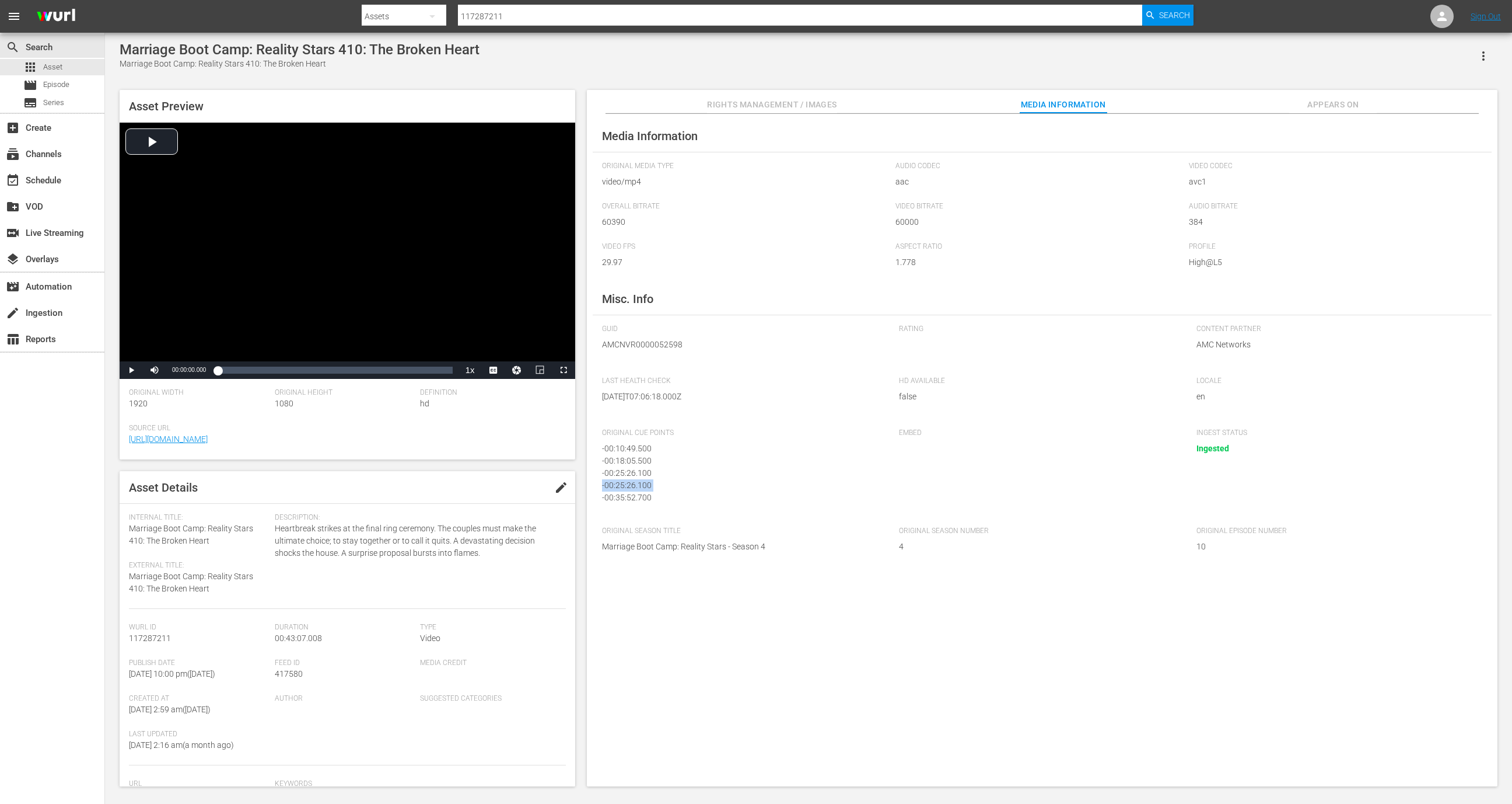
click at [661, 483] on div "- 00:25:26.100" at bounding box center [739, 485] width 274 height 12
click at [1428, 22] on nav "menu Search By Assets Search ID, Title, Description, Keywords, or Category 1172…" at bounding box center [756, 16] width 1512 height 33
click at [1433, 22] on div at bounding box center [1442, 16] width 24 height 24
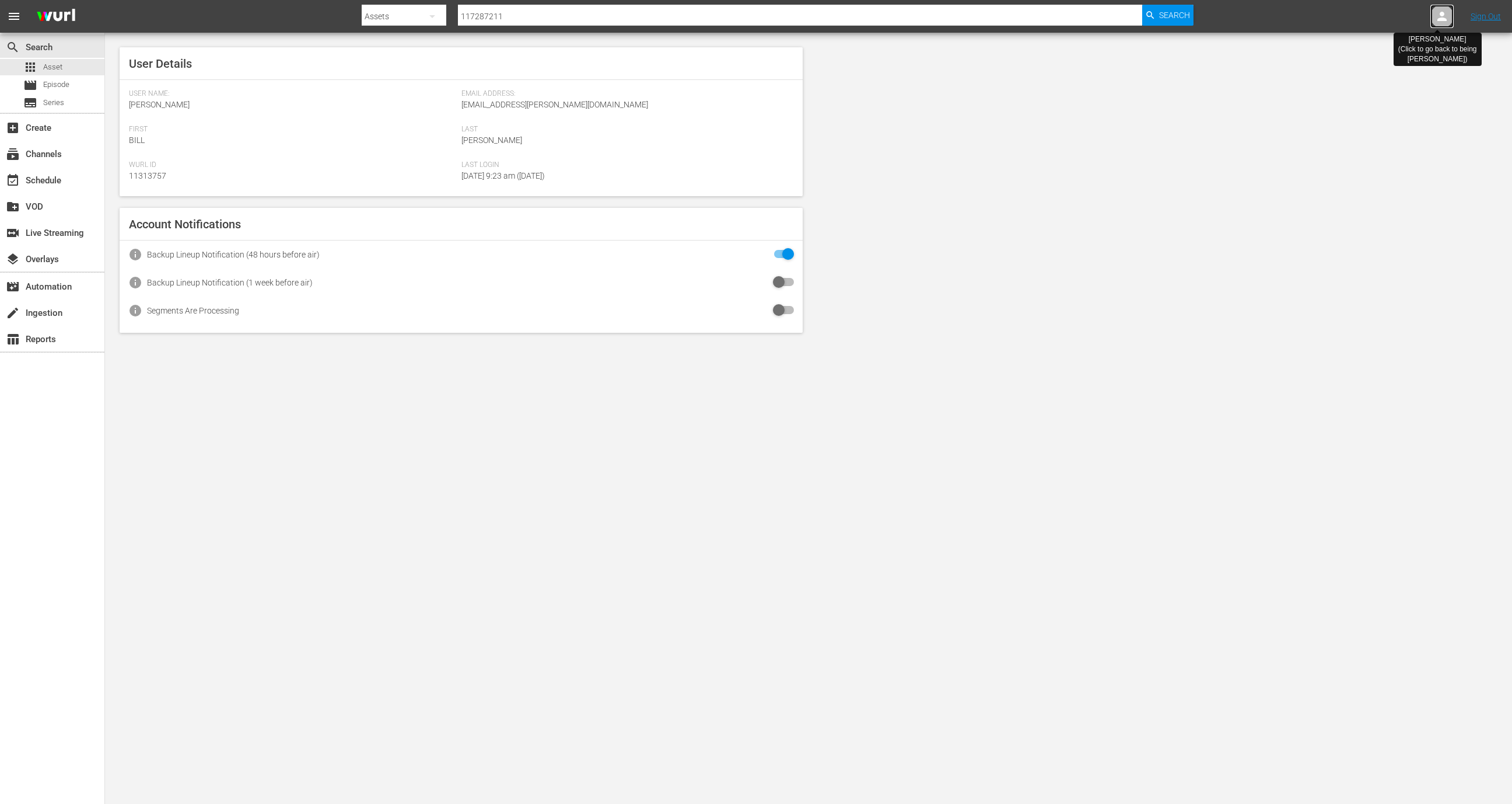
click at [1433, 22] on div at bounding box center [1442, 16] width 24 height 24
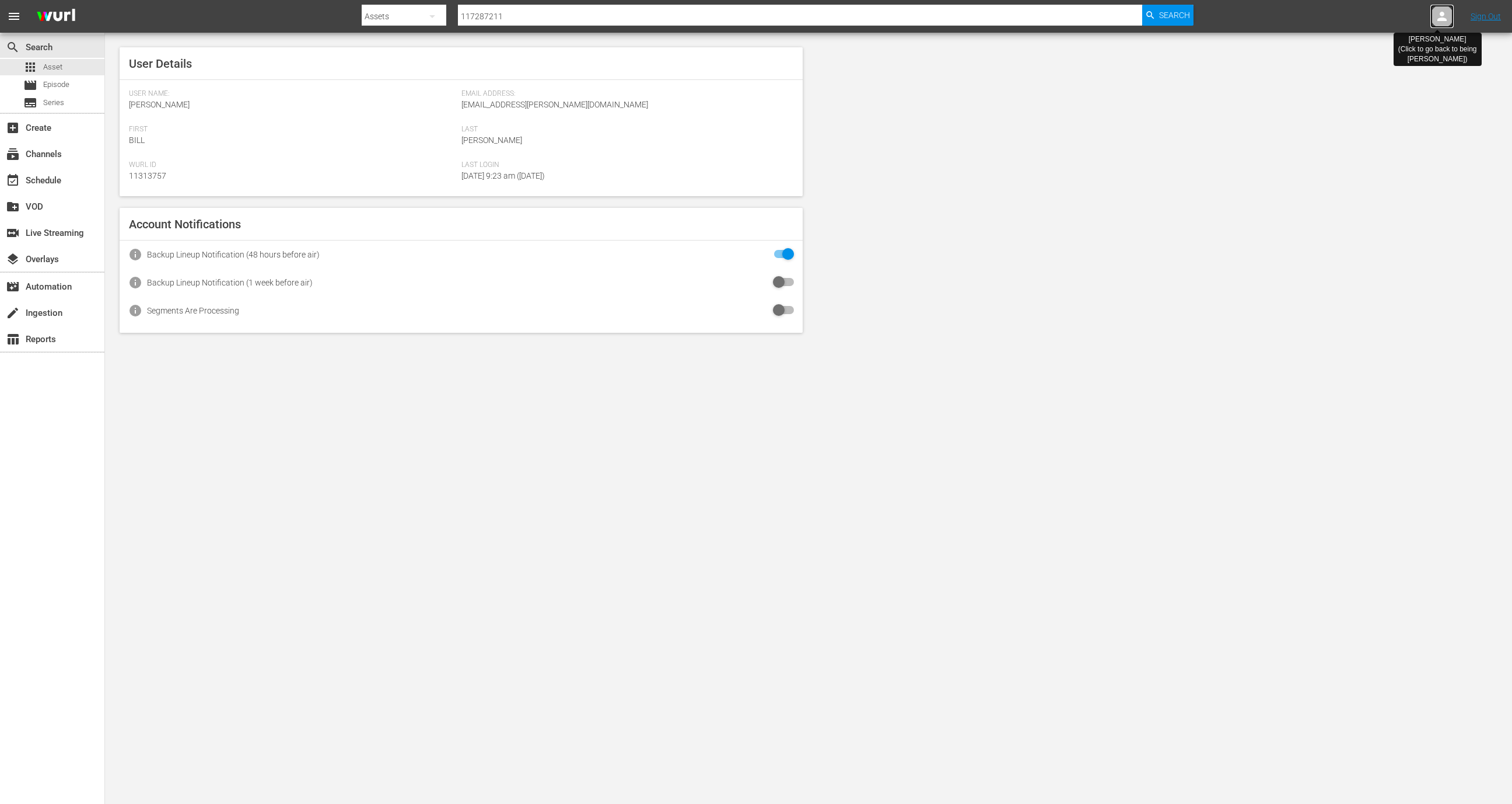
click at [1433, 22] on div at bounding box center [1442, 16] width 24 height 24
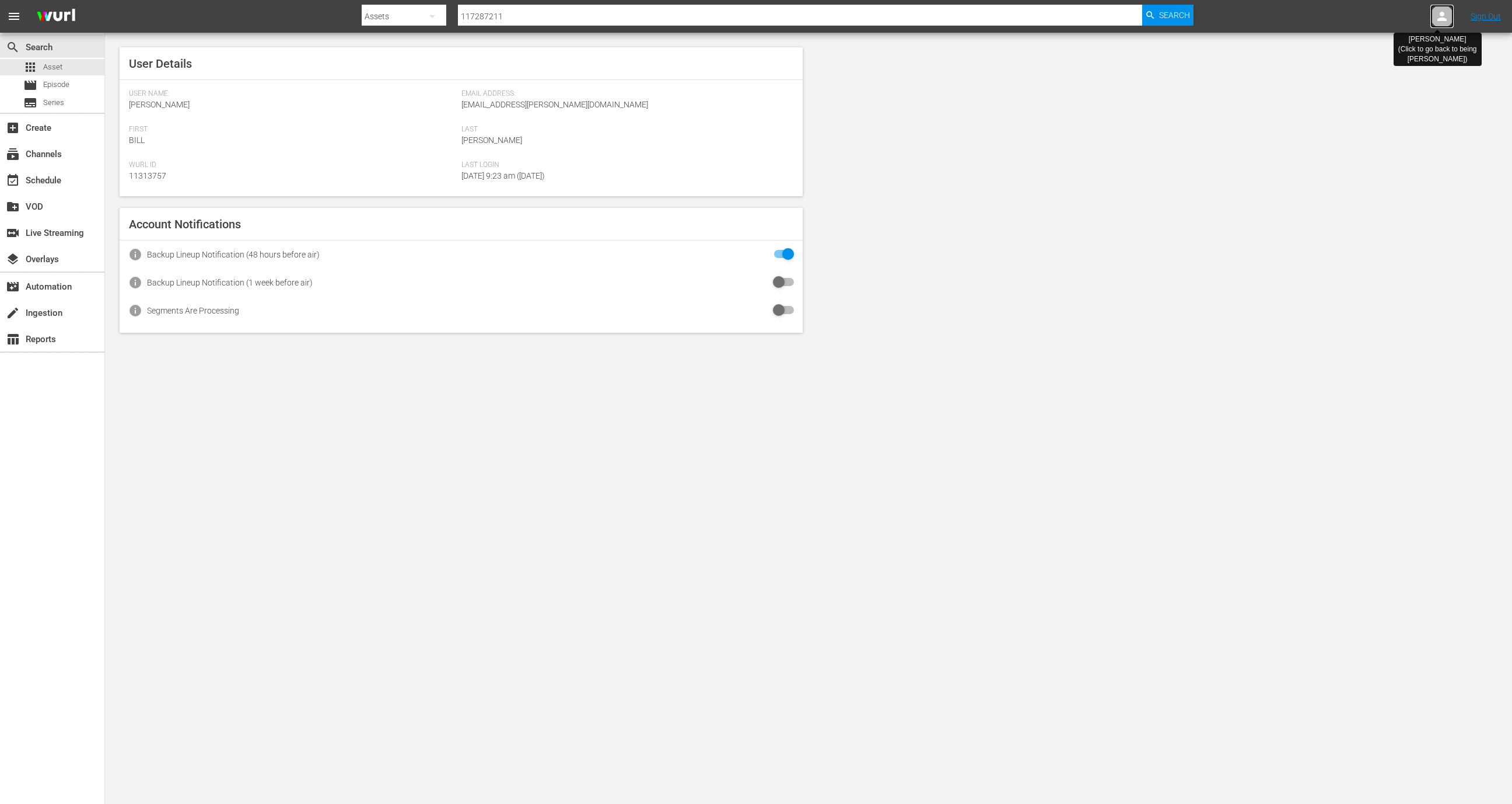
click at [1433, 22] on div at bounding box center [1442, 16] width 24 height 24
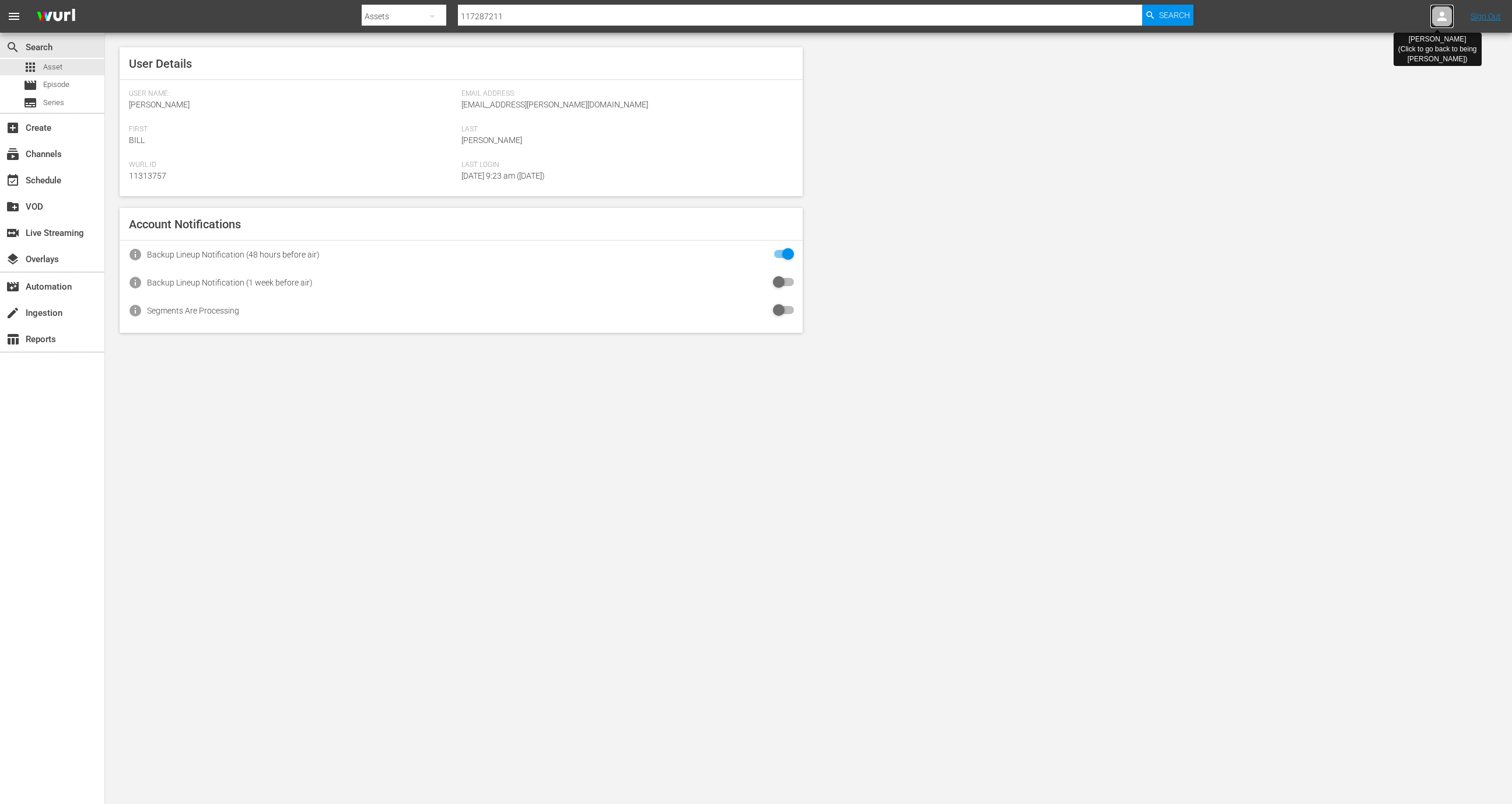
click at [1433, 22] on div at bounding box center [1442, 16] width 24 height 24
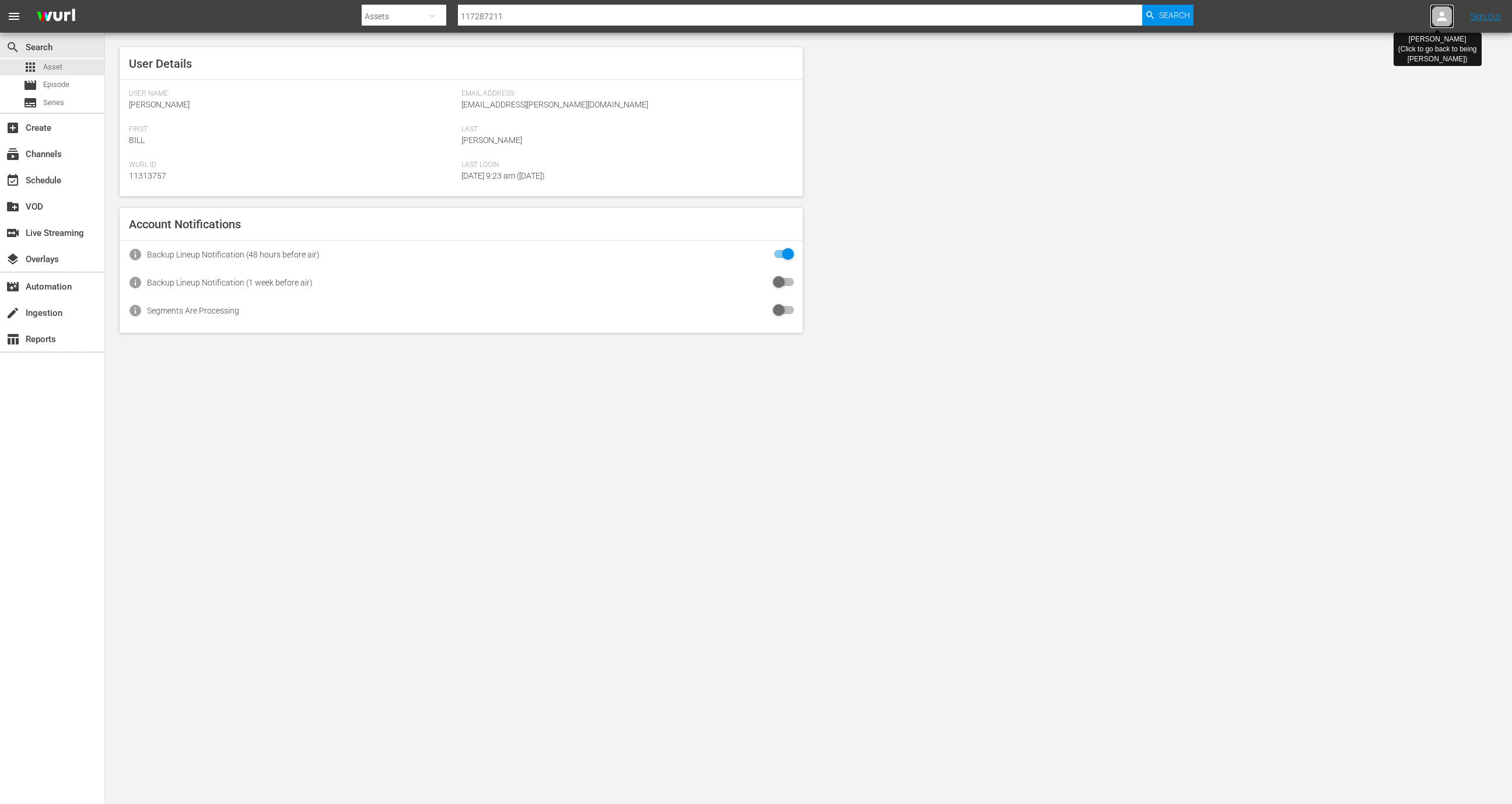
click at [1433, 22] on div at bounding box center [1442, 16] width 24 height 24
click at [1433, 22] on div at bounding box center [1442, 16] width 24 height 24
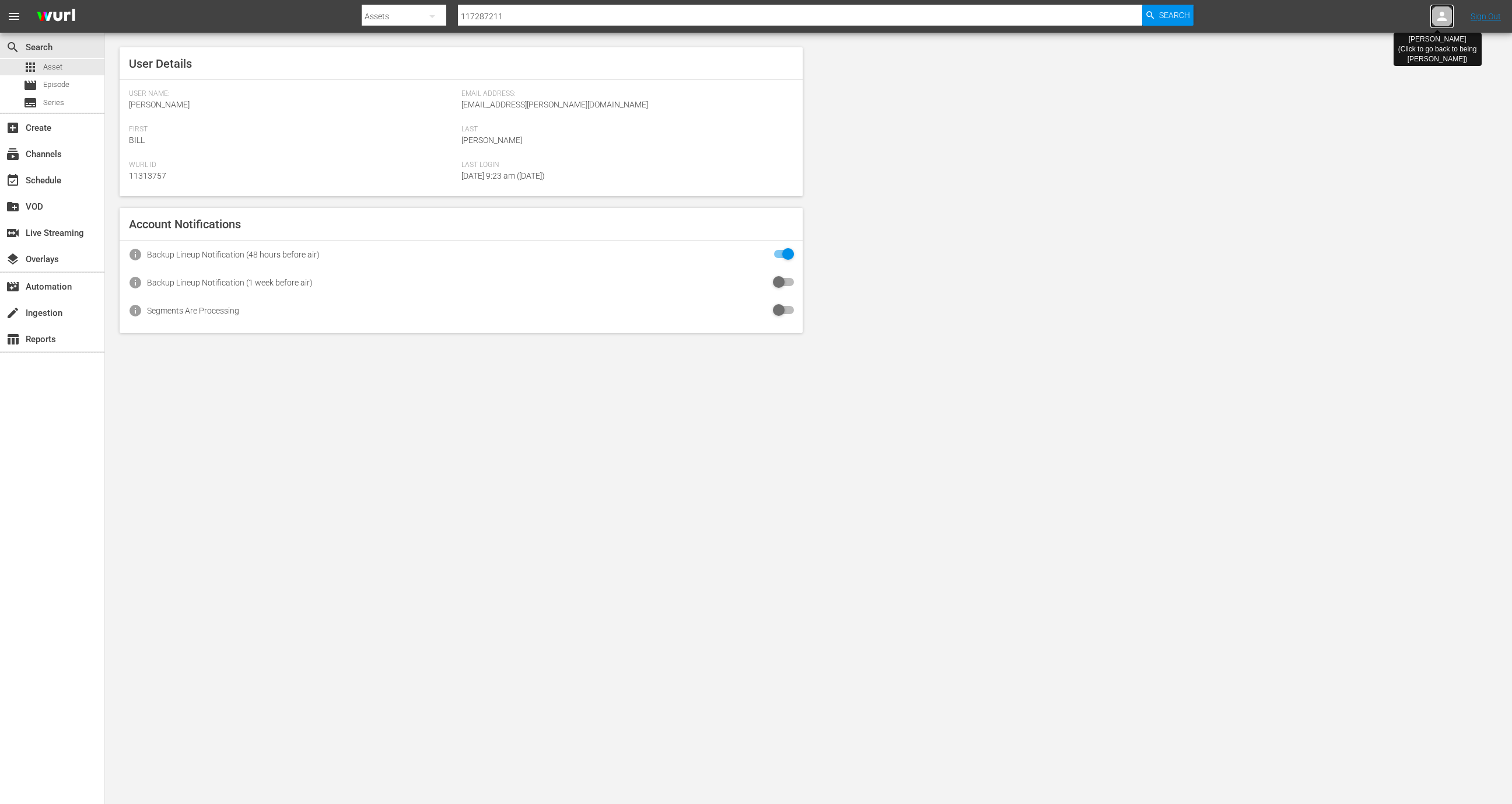
click at [1433, 22] on div at bounding box center [1442, 16] width 24 height 24
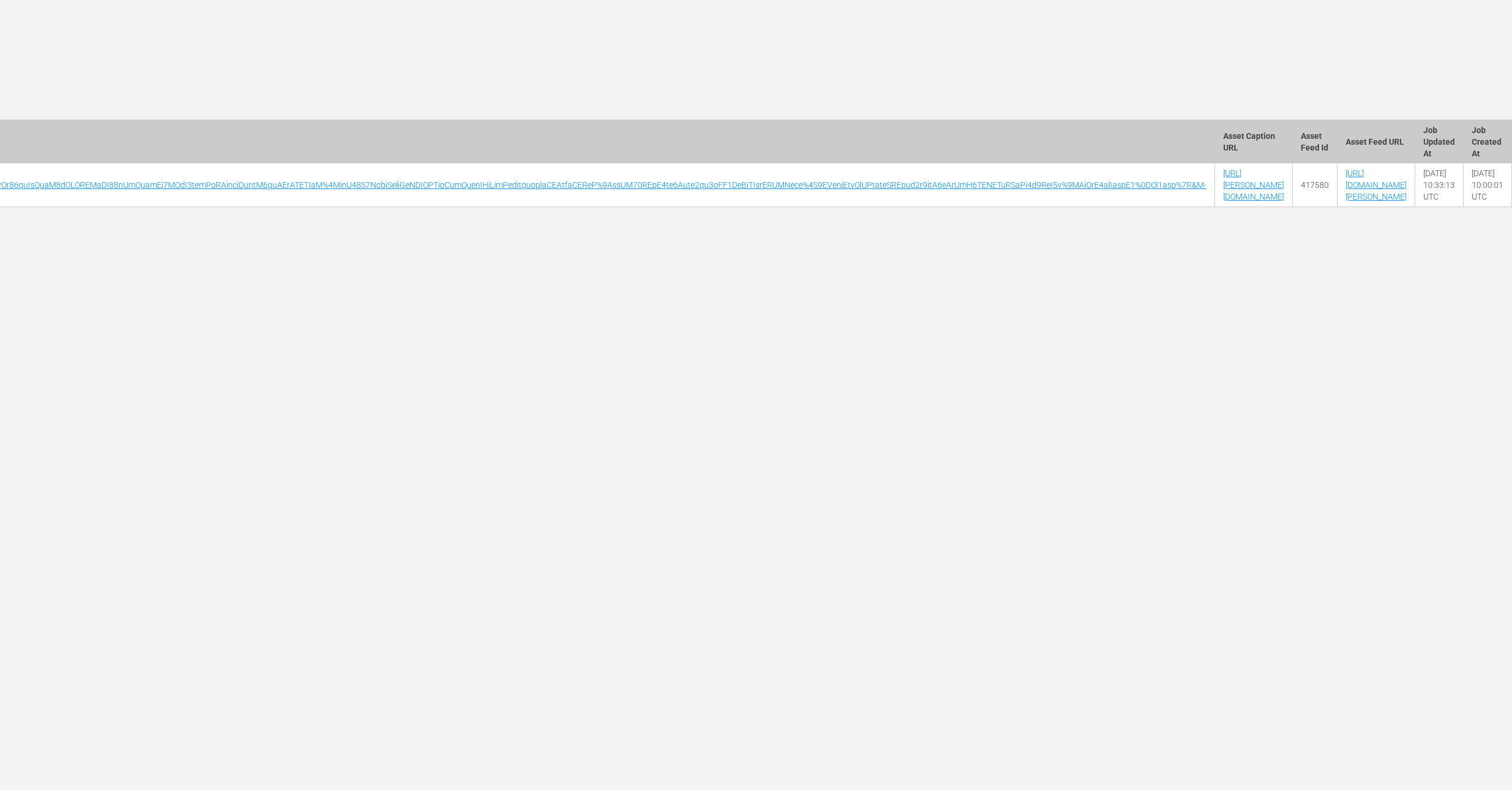
scroll to position [0, 5976]
click at [1361, 194] on link "[URL][DOMAIN_NAME][PERSON_NAME]" at bounding box center [1376, 185] width 61 height 33
drag, startPoint x: 1258, startPoint y: 184, endPoint x: 1174, endPoint y: 186, distance: 84.0
click at [1215, 186] on td "[URL][PERSON_NAME][DOMAIN_NAME]" at bounding box center [1254, 185] width 78 height 44
copy link "AMCNVR0000052598-"
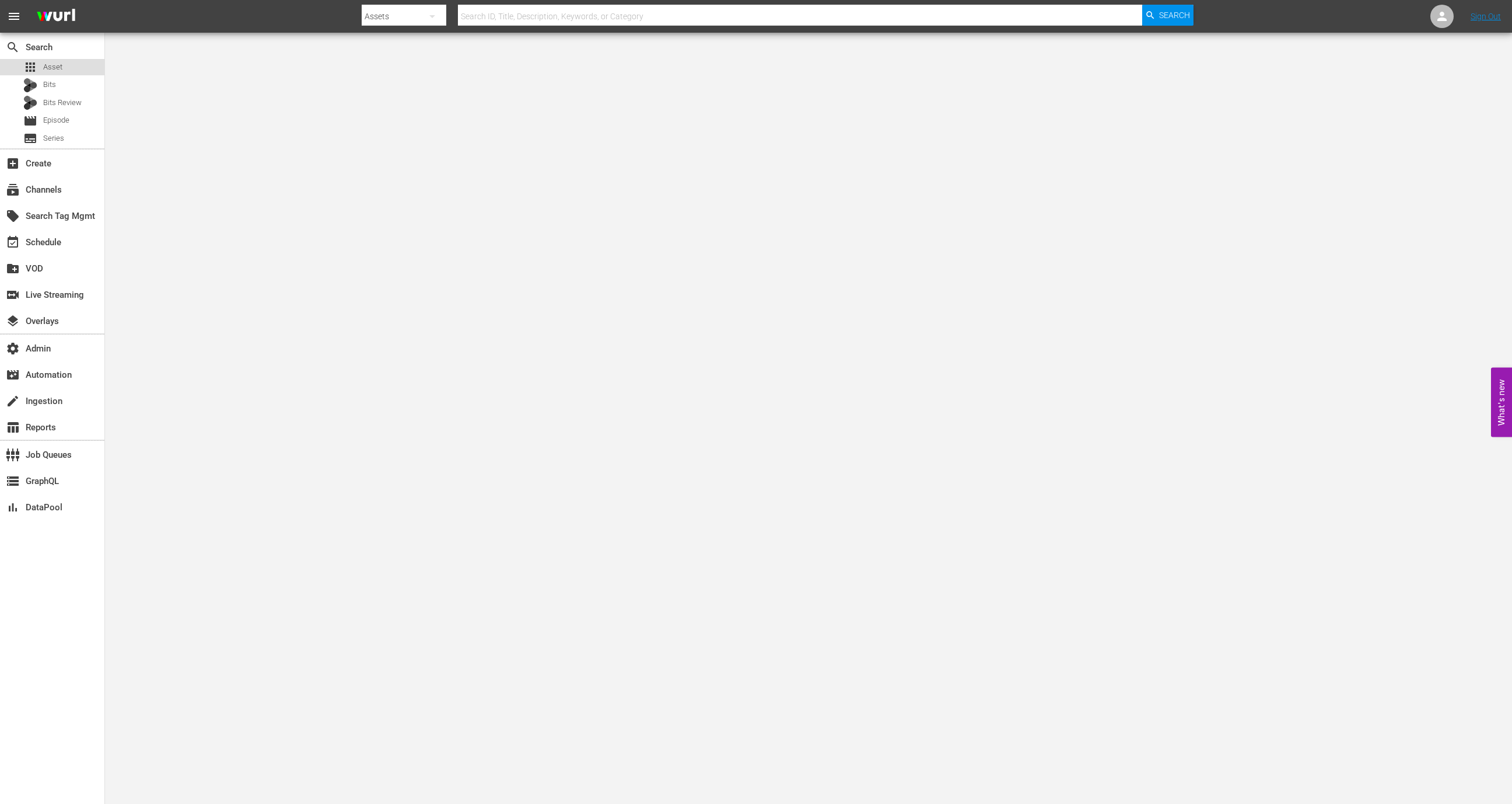
click at [71, 65] on div "apps Asset" at bounding box center [52, 67] width 104 height 16
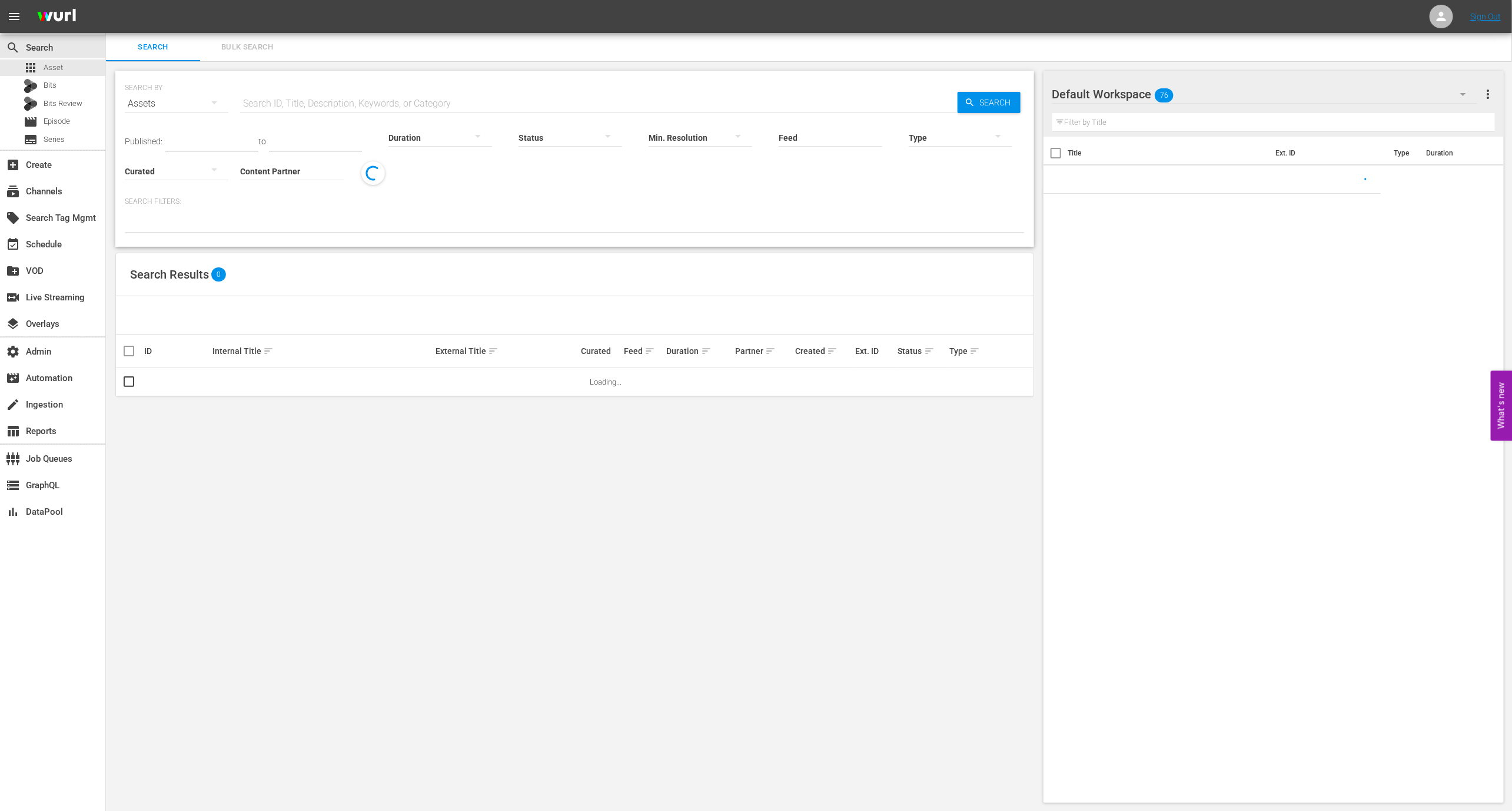
click at [352, 86] on div "SEARCH BY Search By Assets Search ID, Title, Description, Keywords, or Category…" at bounding box center [574, 96] width 900 height 42
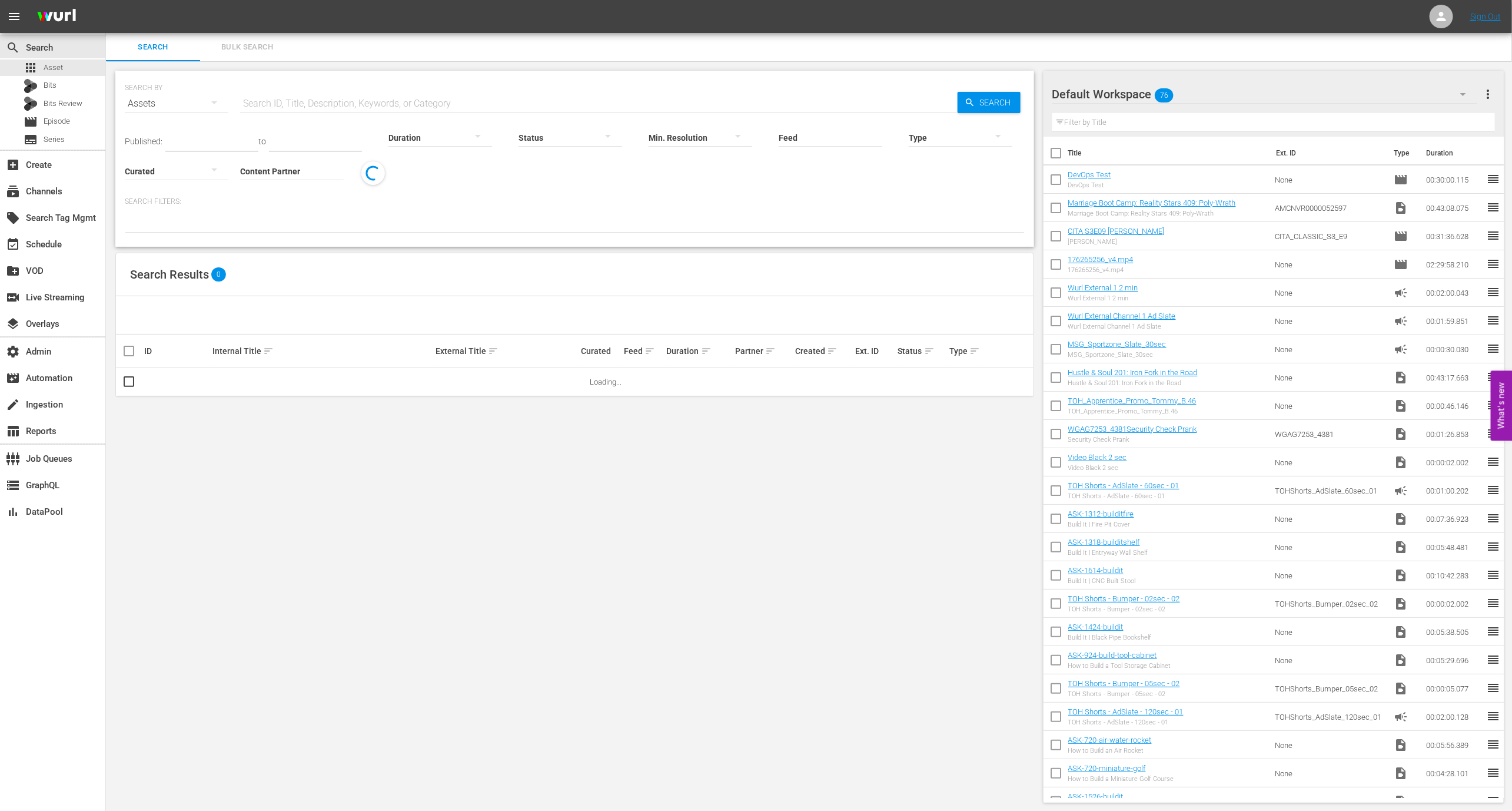
click at [348, 103] on input "text" at bounding box center [599, 103] width 717 height 28
paste input "AMCNVR0000052598-"
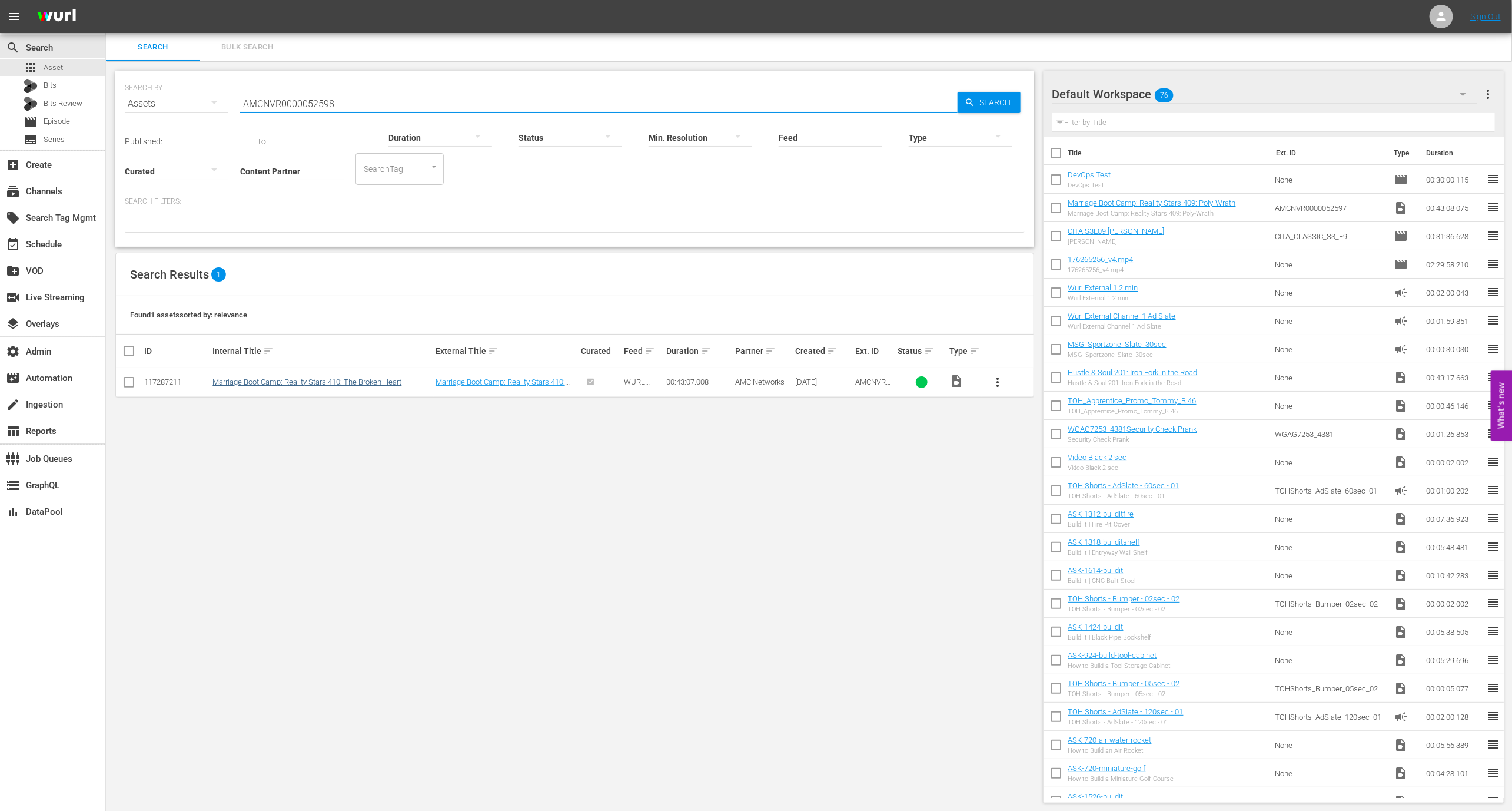
type input "AMCNVR0000052598"
click at [350, 386] on link "Marriage Boot Camp: Reality Stars 410: The Broken Heart" at bounding box center [307, 382] width 189 height 9
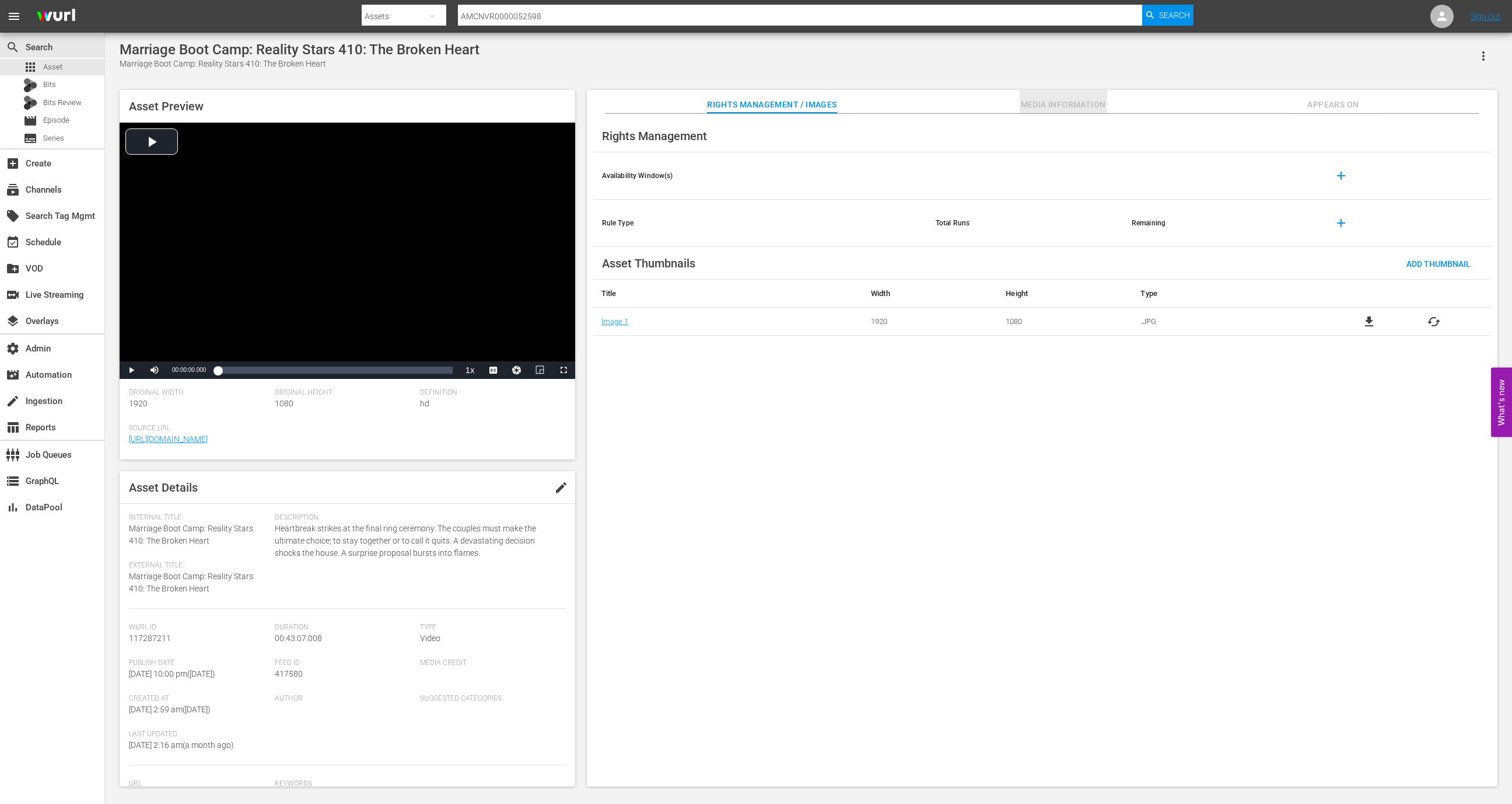
click at [1049, 105] on span "Media Information" at bounding box center [1063, 105] width 88 height 15
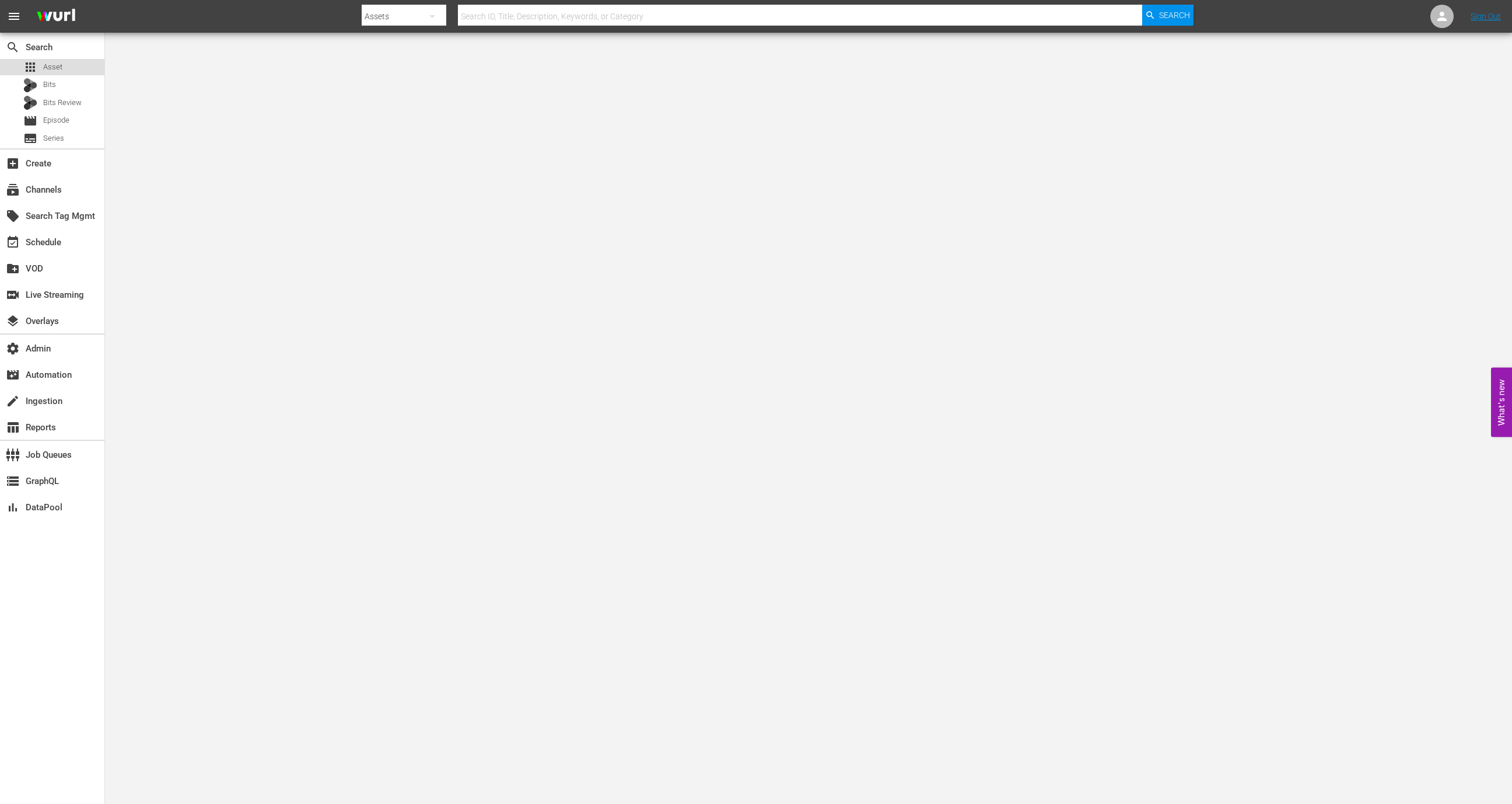
click at [44, 61] on span "Asset" at bounding box center [53, 67] width 19 height 12
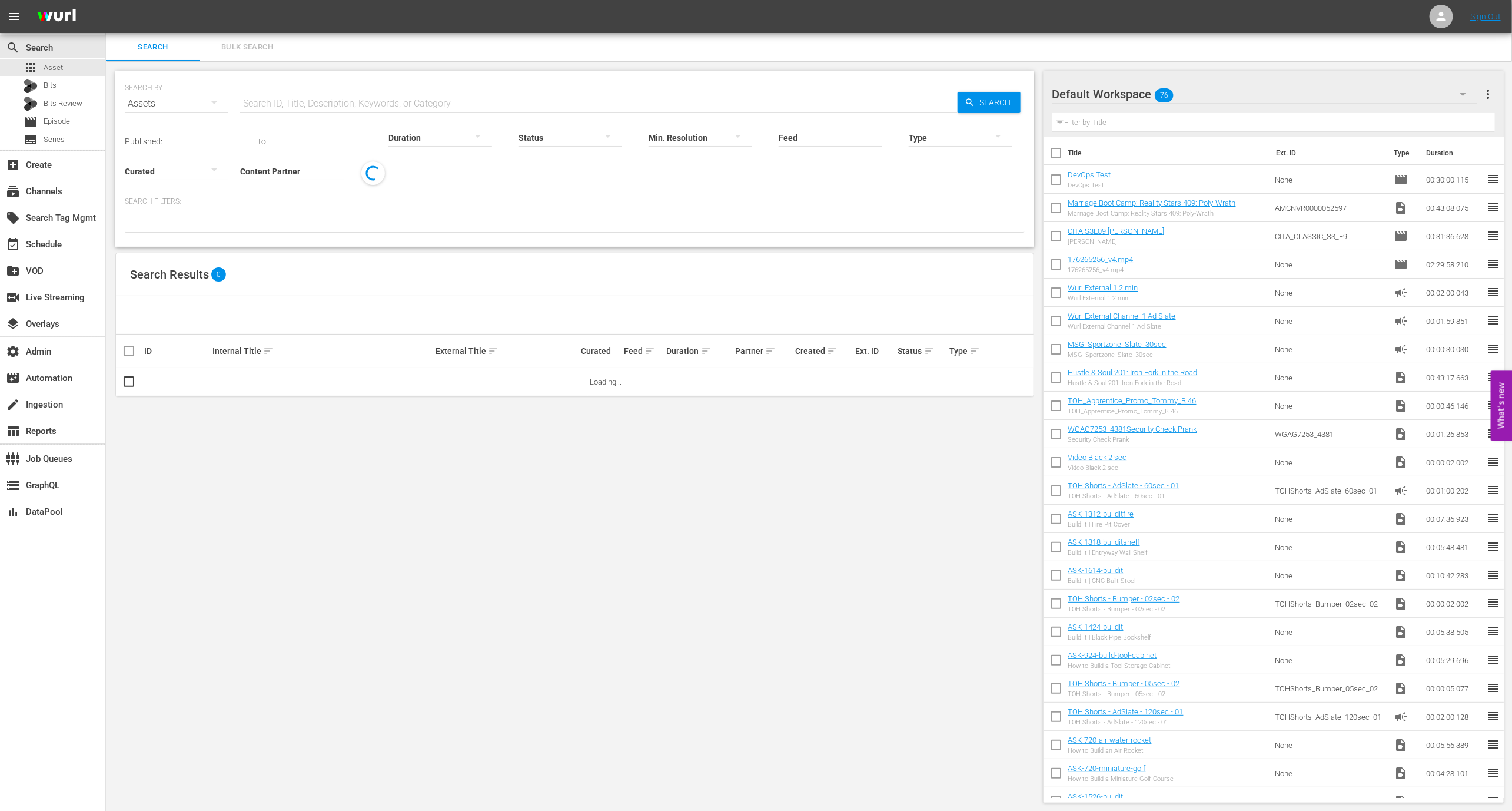
click at [310, 173] on input "Content Partner" at bounding box center [292, 172] width 104 height 42
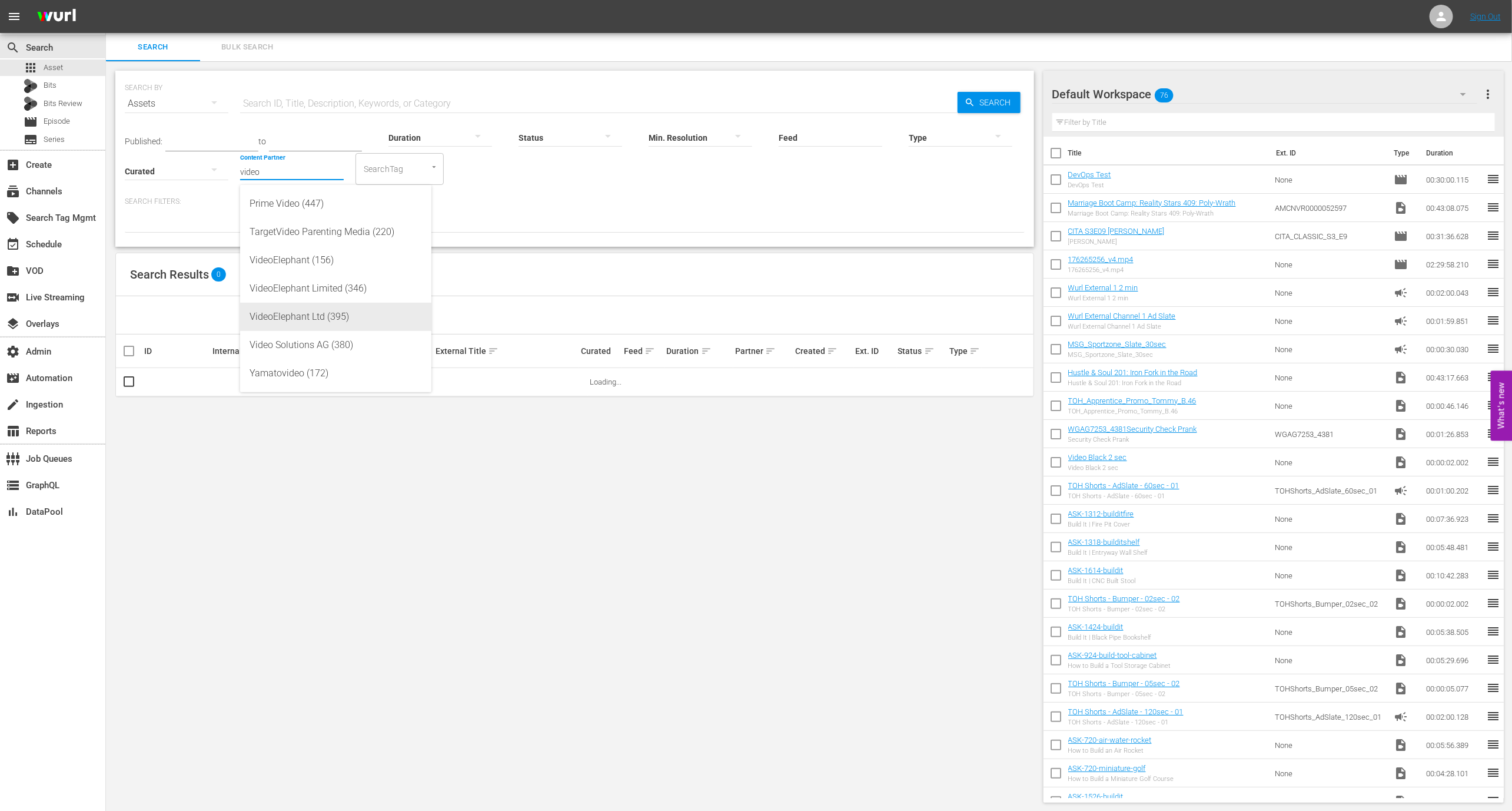
click at [338, 315] on div "VideoElephant Ltd (395)" at bounding box center [336, 317] width 172 height 28
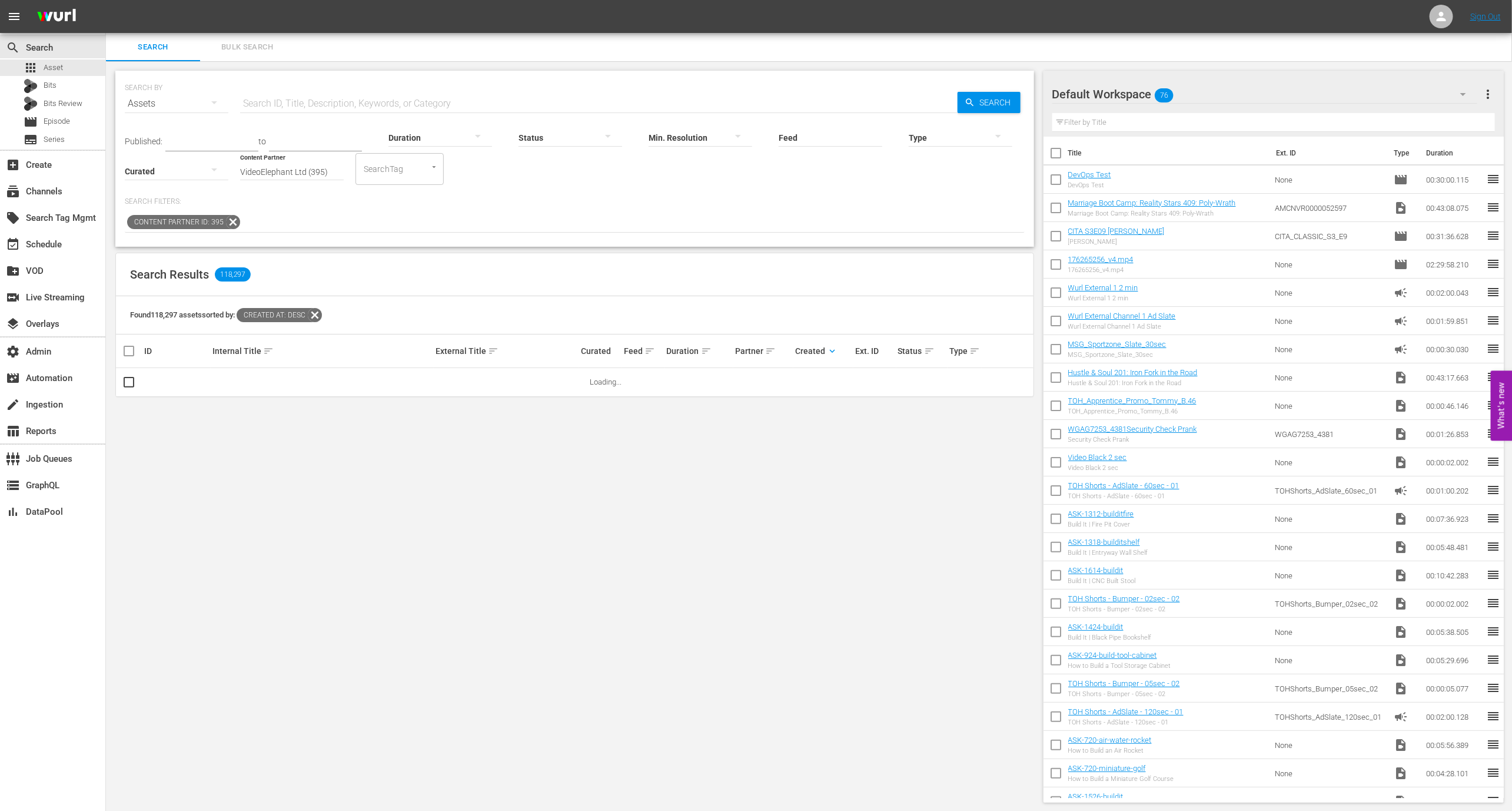
click at [943, 127] on div at bounding box center [961, 138] width 104 height 33
click at [944, 140] on div "Video" at bounding box center [962, 136] width 104 height 19
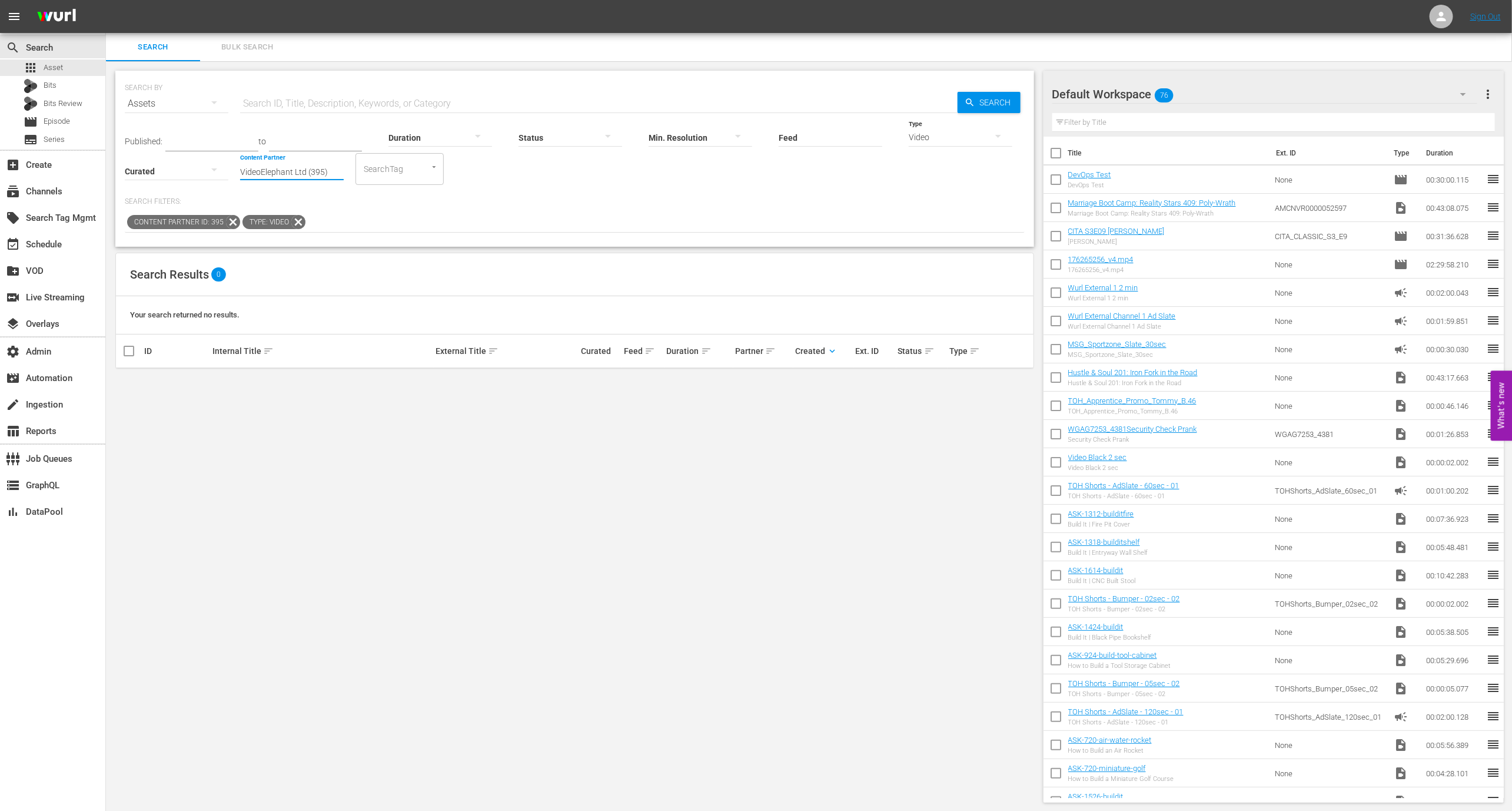
click at [303, 158] on input "VideoElephant Ltd (395)" at bounding box center [292, 172] width 104 height 42
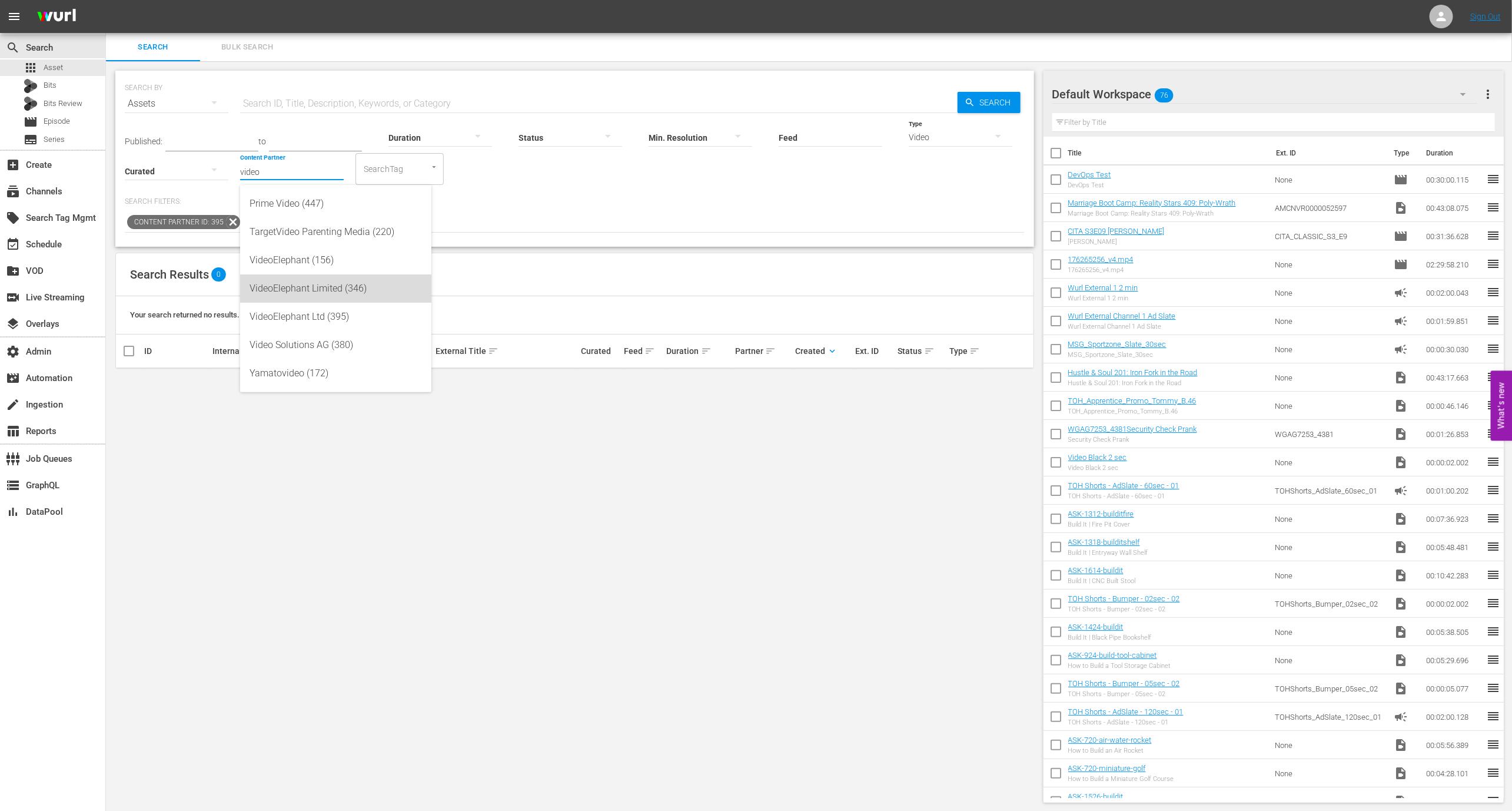
click at [353, 282] on div "VideoElephant Limited (346)" at bounding box center [336, 288] width 172 height 28
type input "VideoElephant Limited (346)"
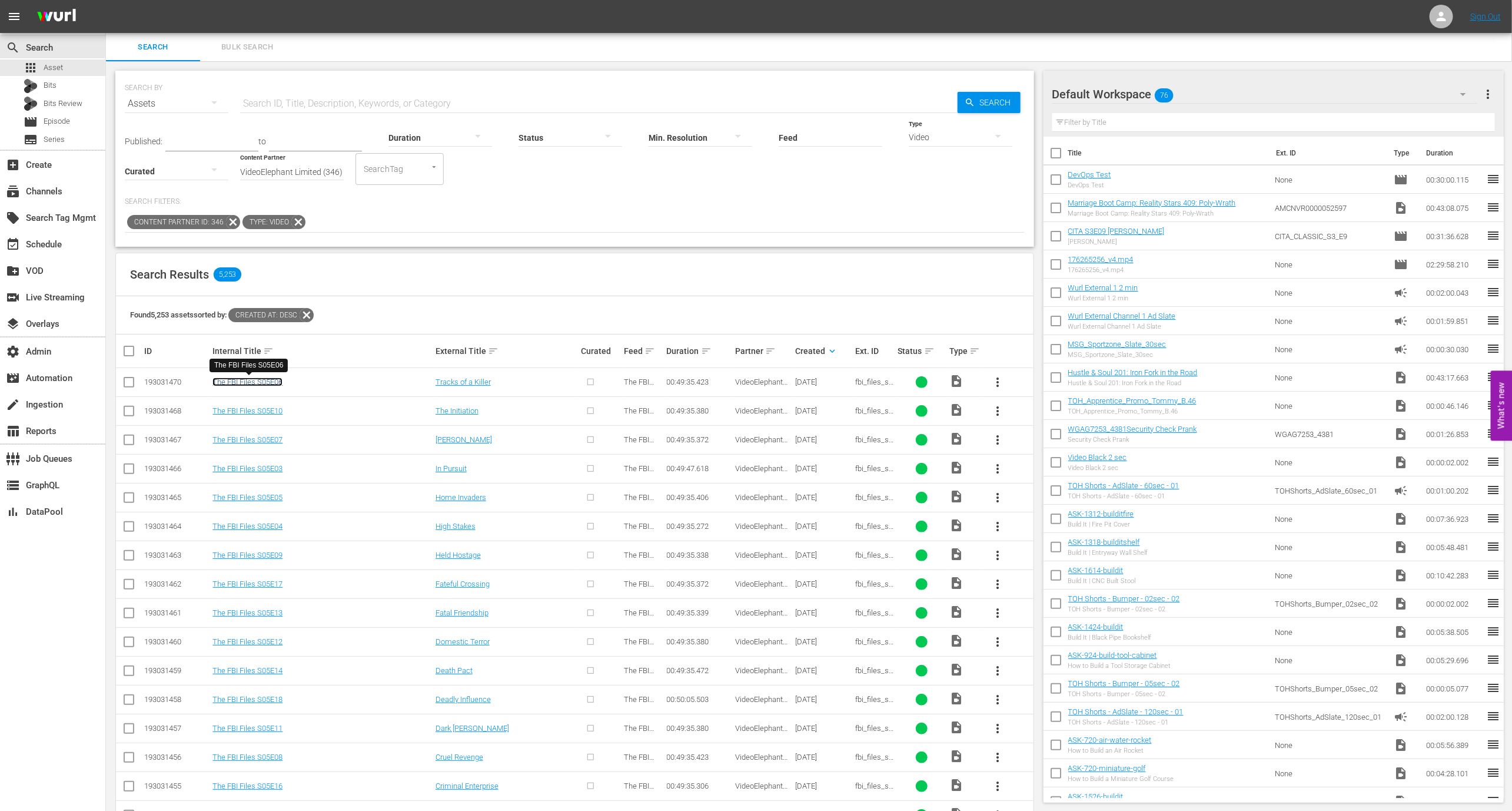
click at [254, 384] on link "The FBI Files S05E06" at bounding box center [247, 382] width 70 height 9
click at [255, 383] on link "The FBI Files S05E06" at bounding box center [247, 382] width 70 height 9
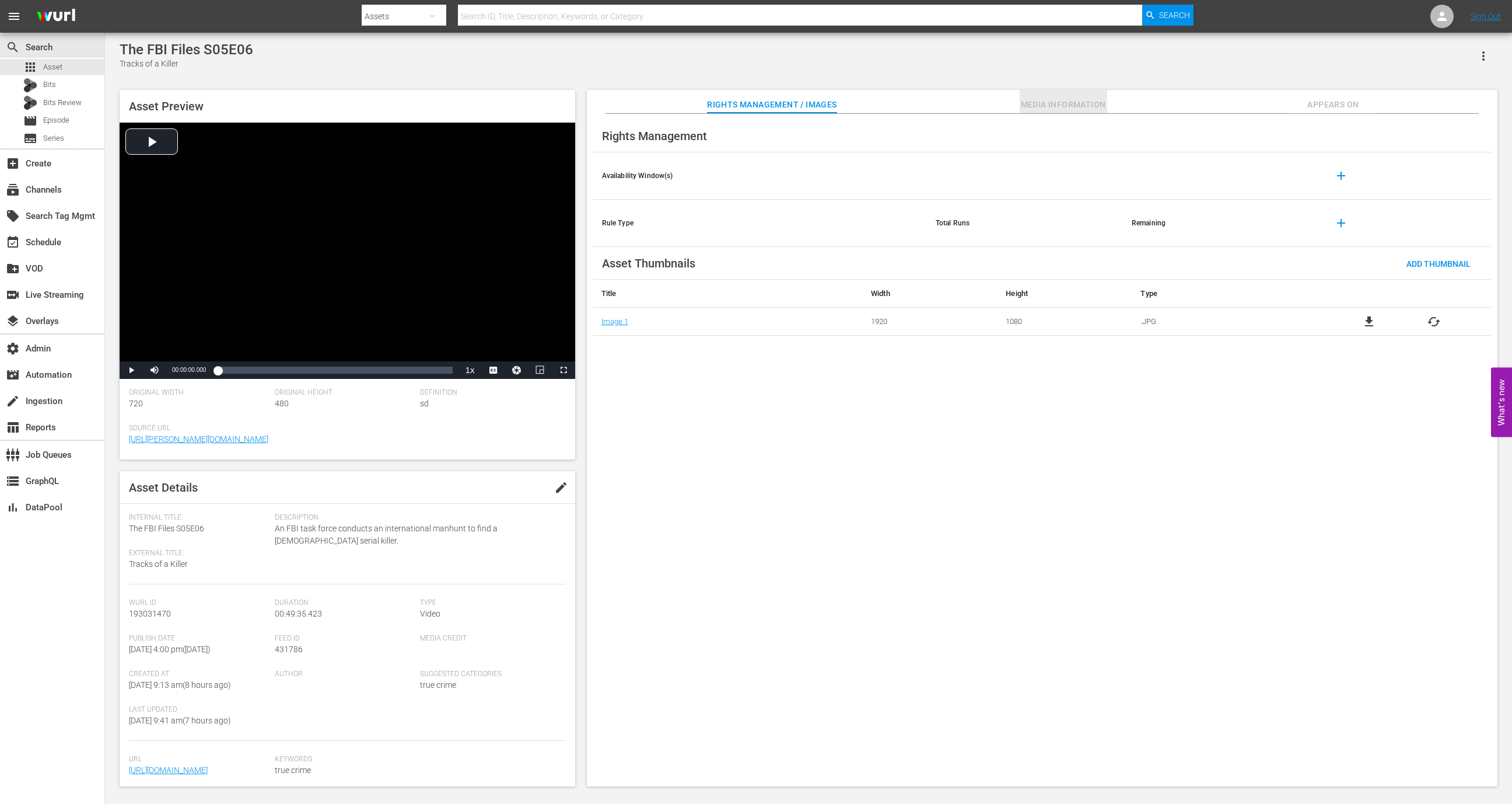
click at [1045, 107] on span "Media Information" at bounding box center [1063, 105] width 88 height 15
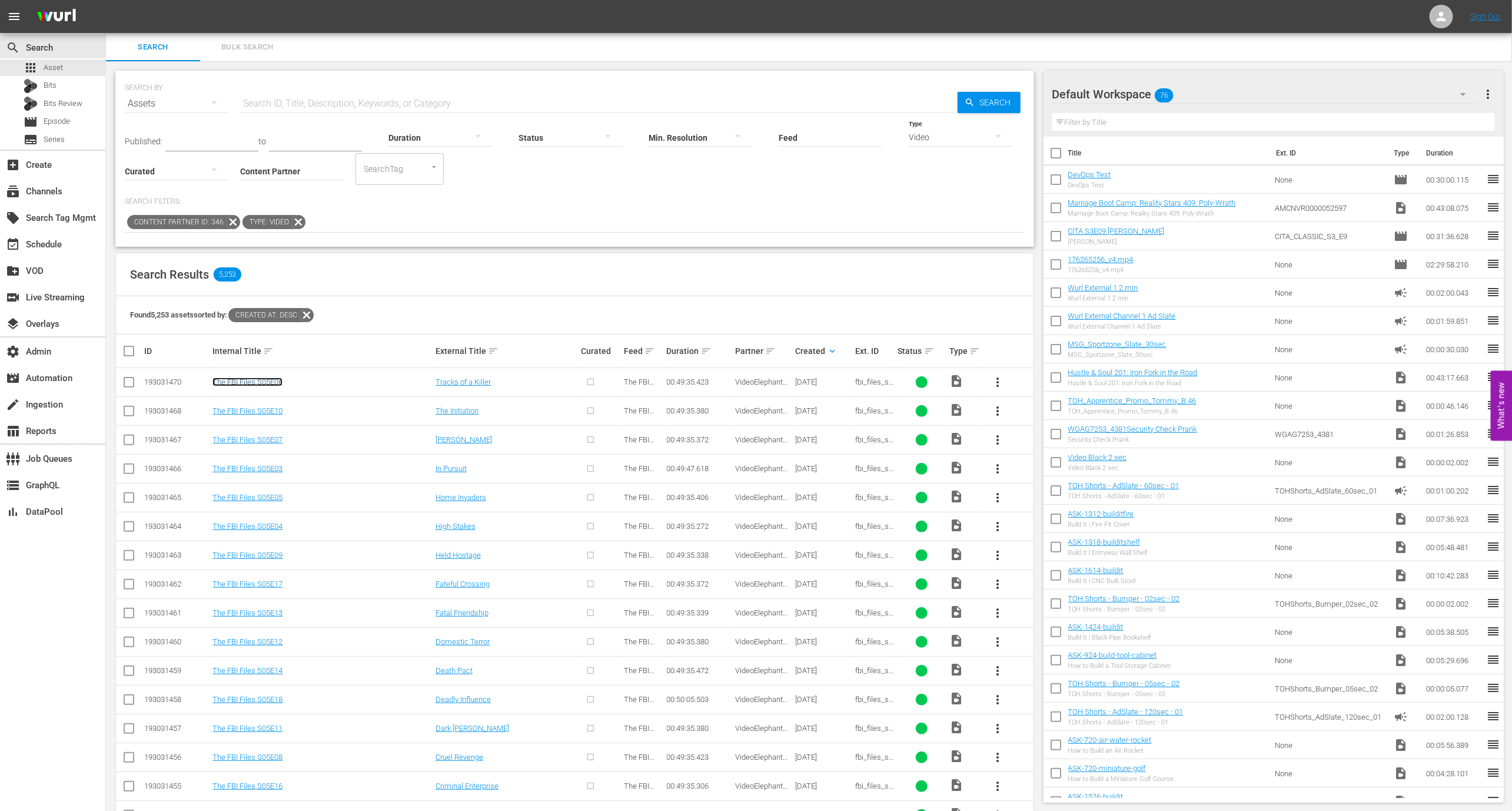
click at [249, 378] on link "The FBI Files S05E06" at bounding box center [247, 382] width 70 height 9
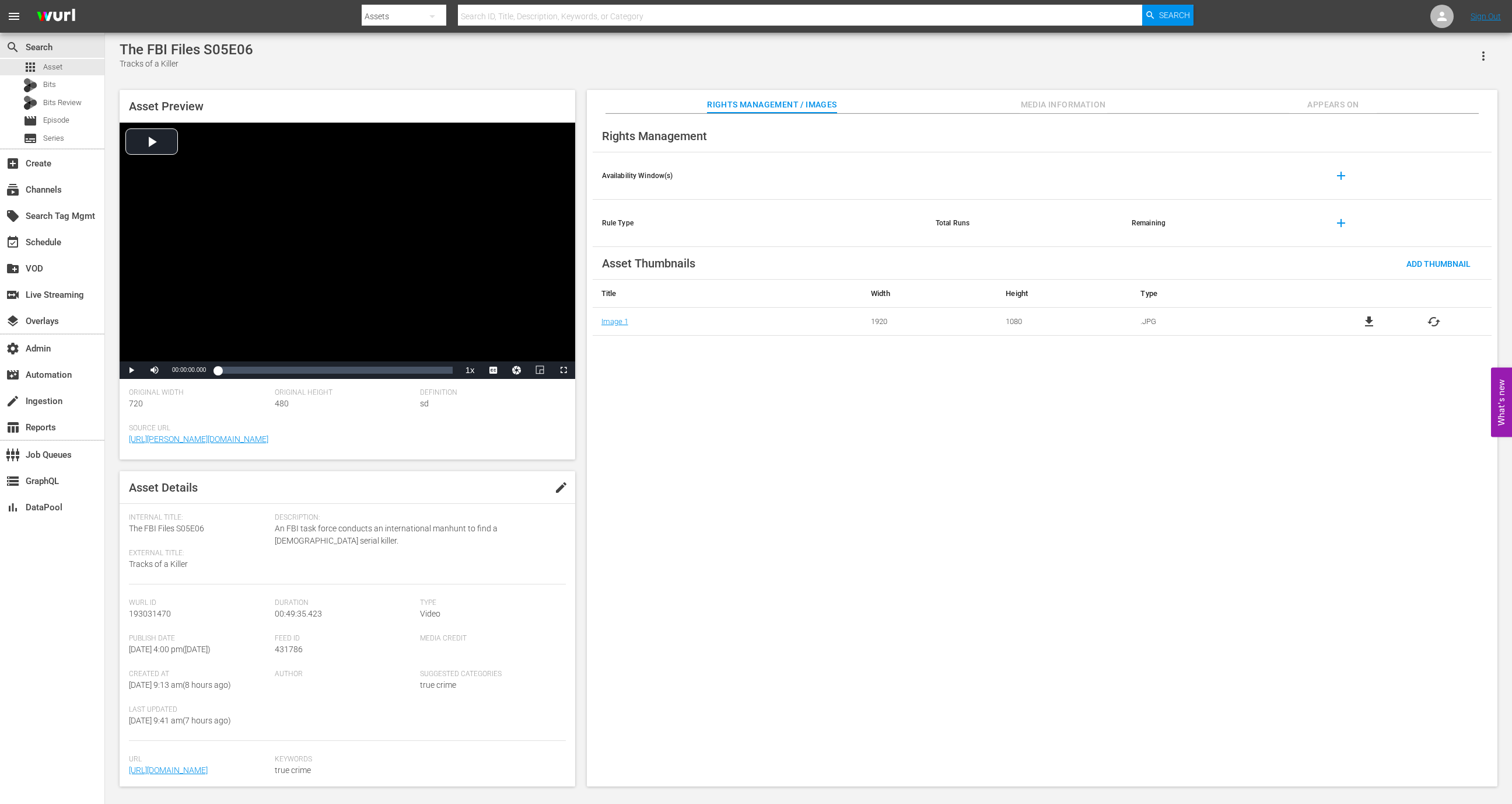
click at [1055, 108] on span "Media Information" at bounding box center [1063, 105] width 88 height 15
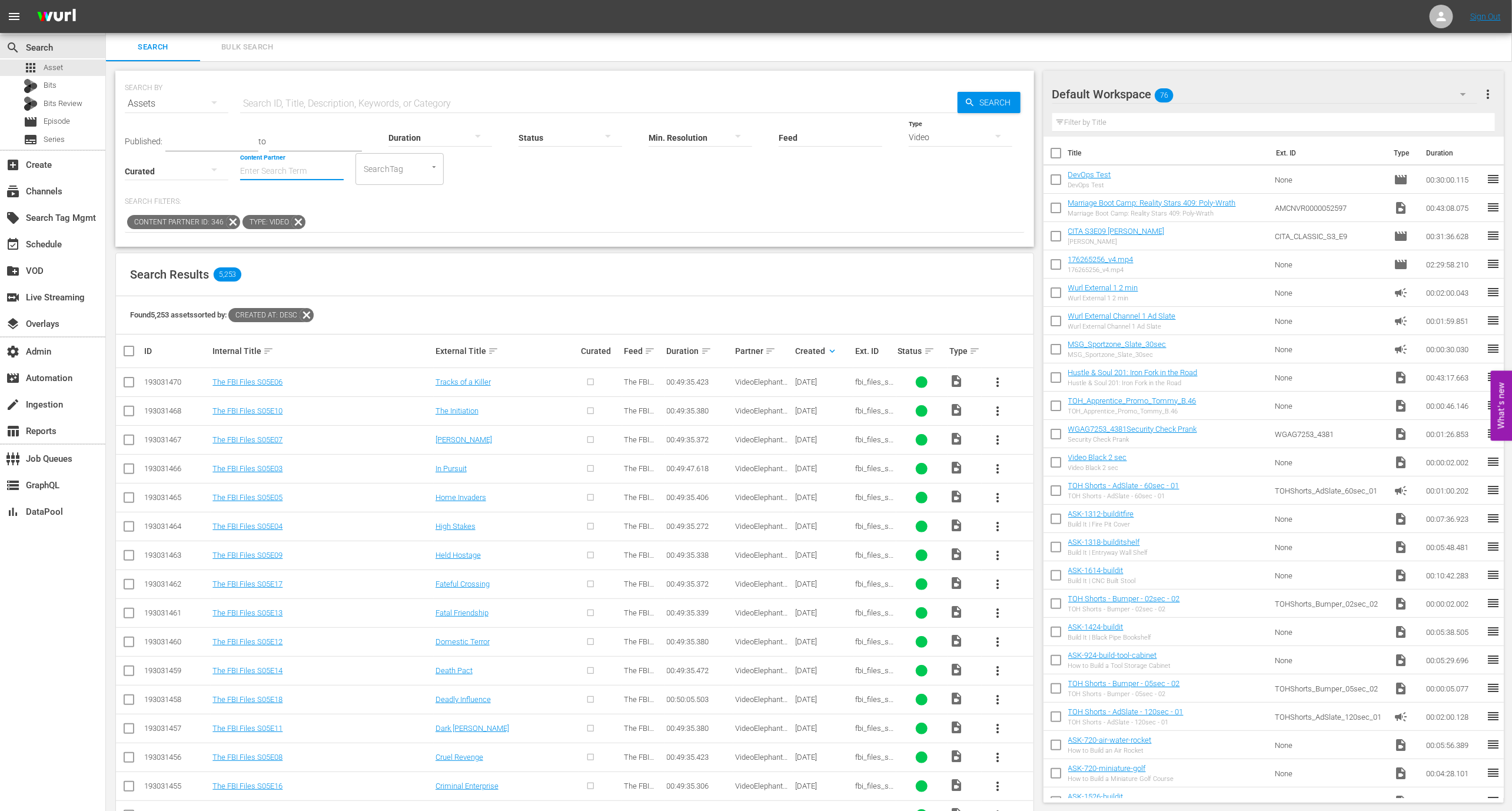
click at [302, 166] on input "Content Partner" at bounding box center [292, 172] width 104 height 42
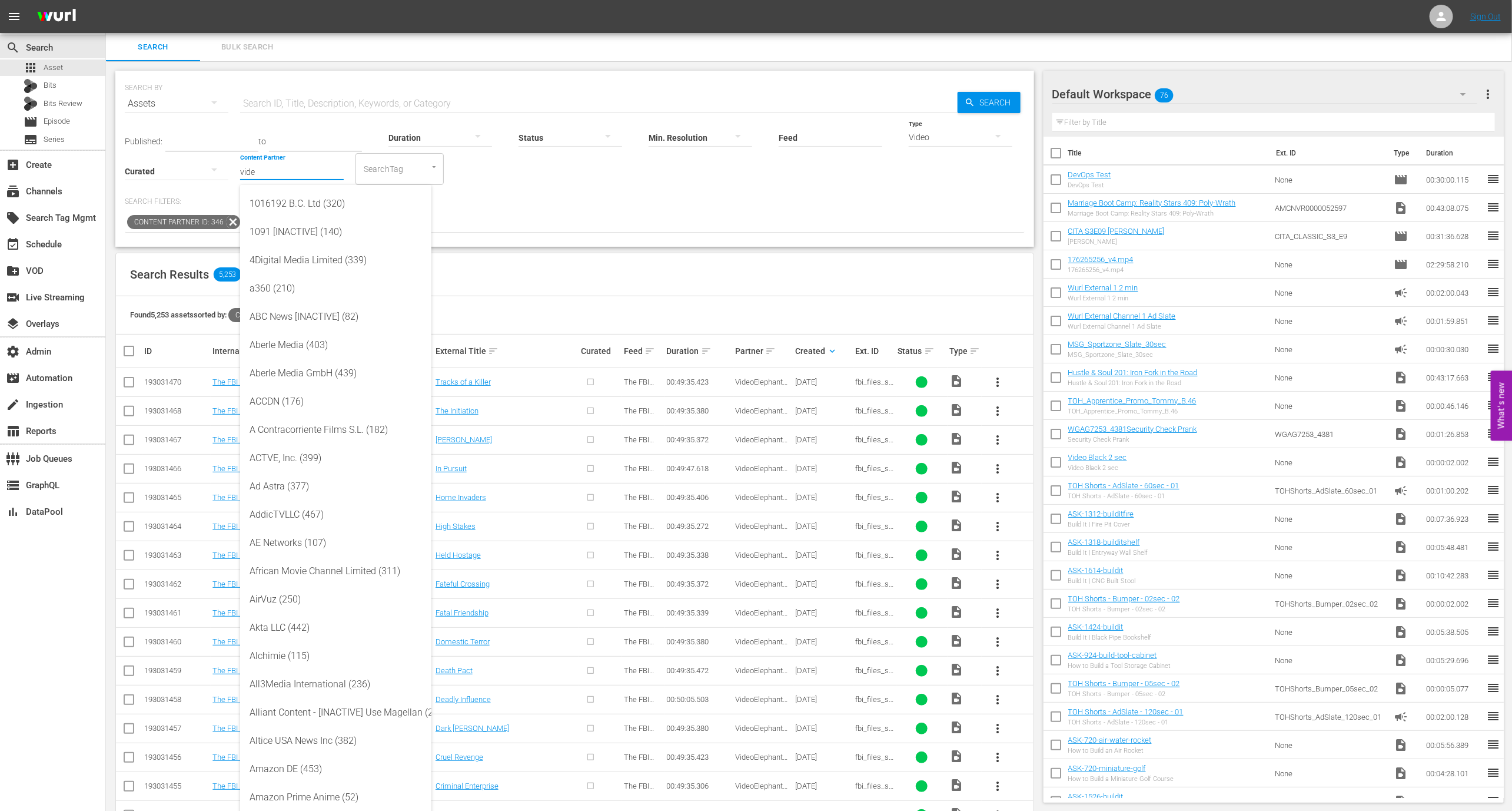
type input "video"
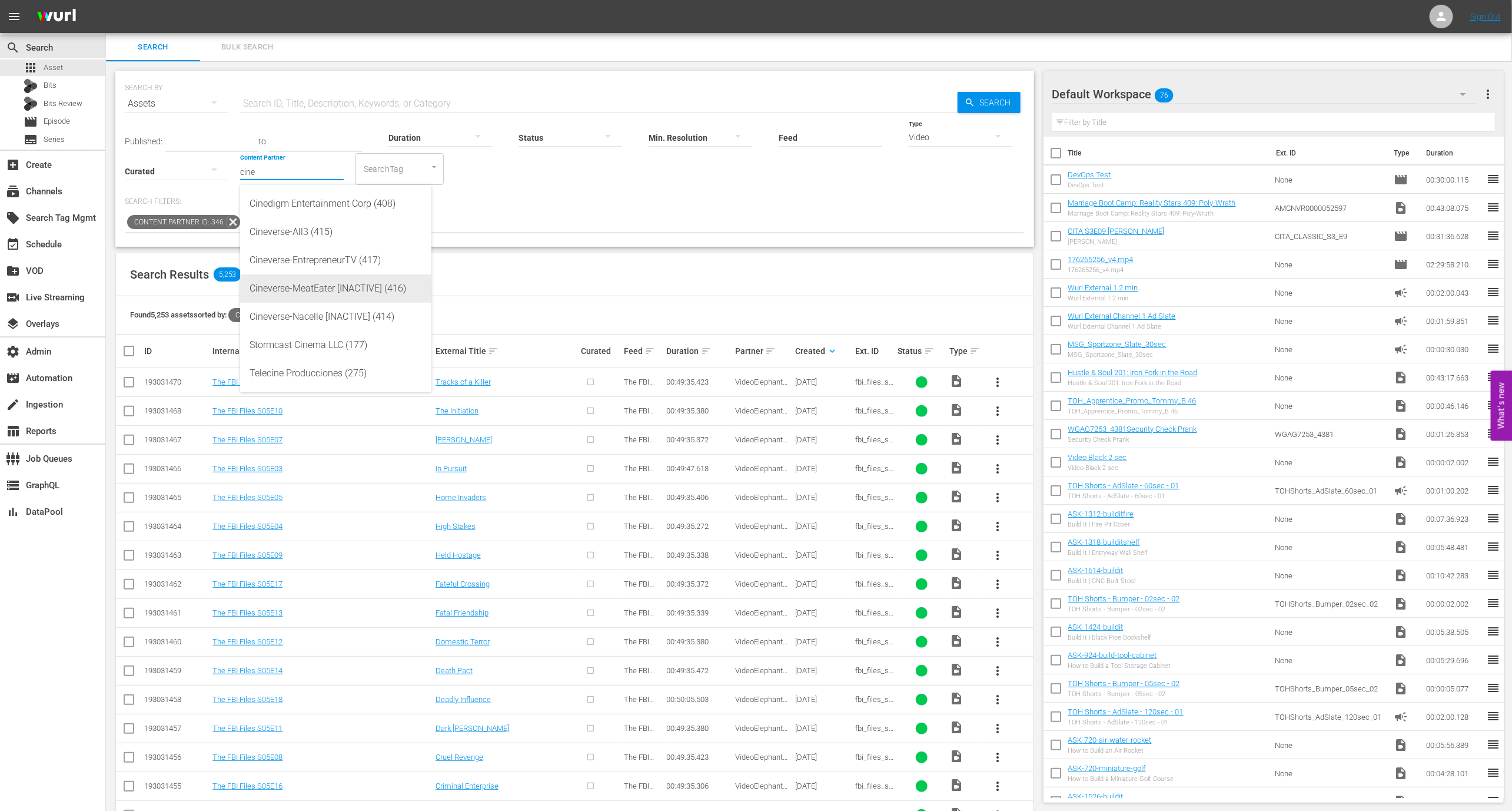
click at [362, 269] on div "Cineverse-EntrepreneurTV (417)" at bounding box center [336, 260] width 172 height 28
type input "Cineverse-EntrepreneurTV (417)"
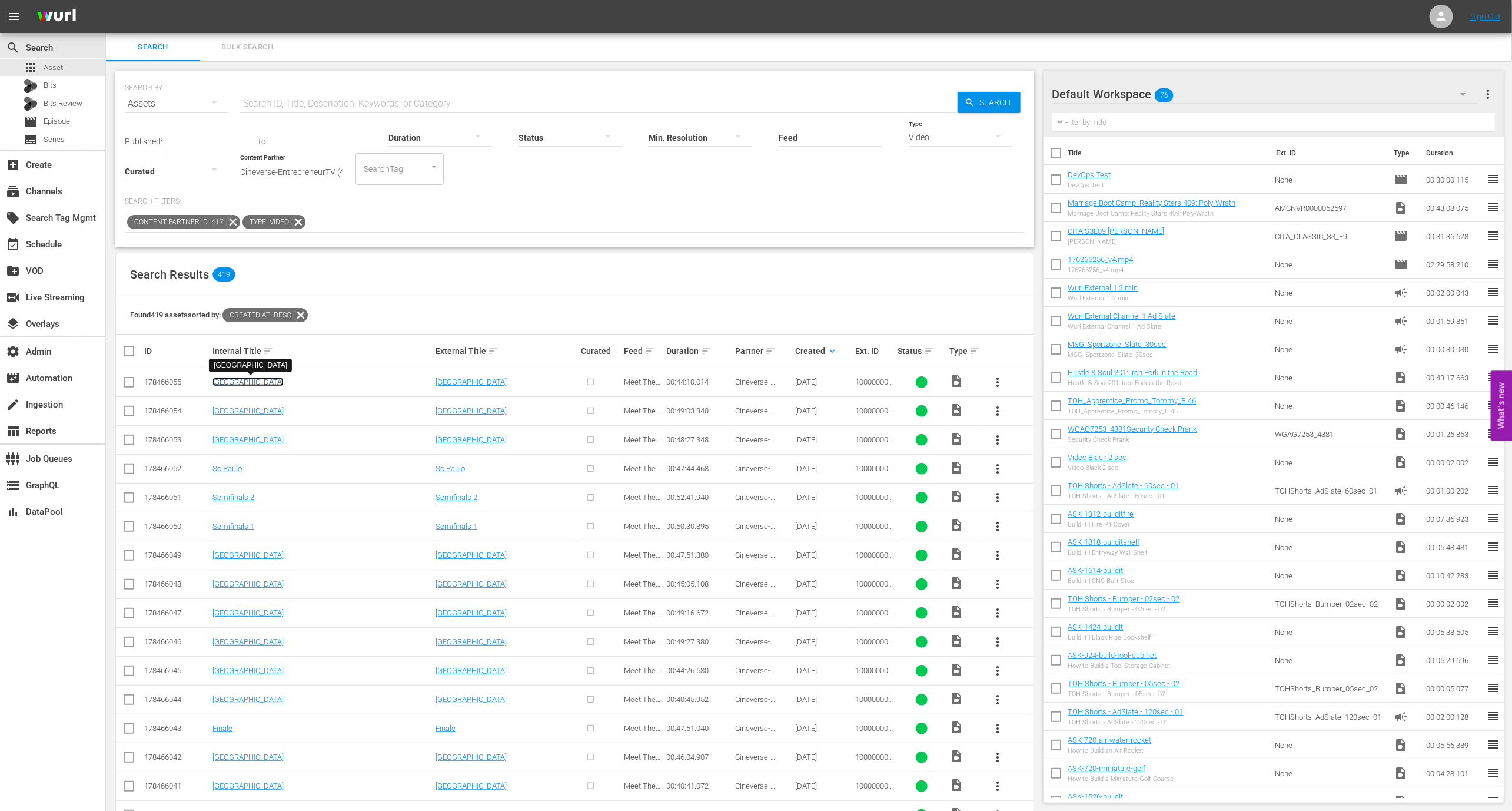
click at [225, 378] on link "Taiwan" at bounding box center [248, 382] width 71 height 9
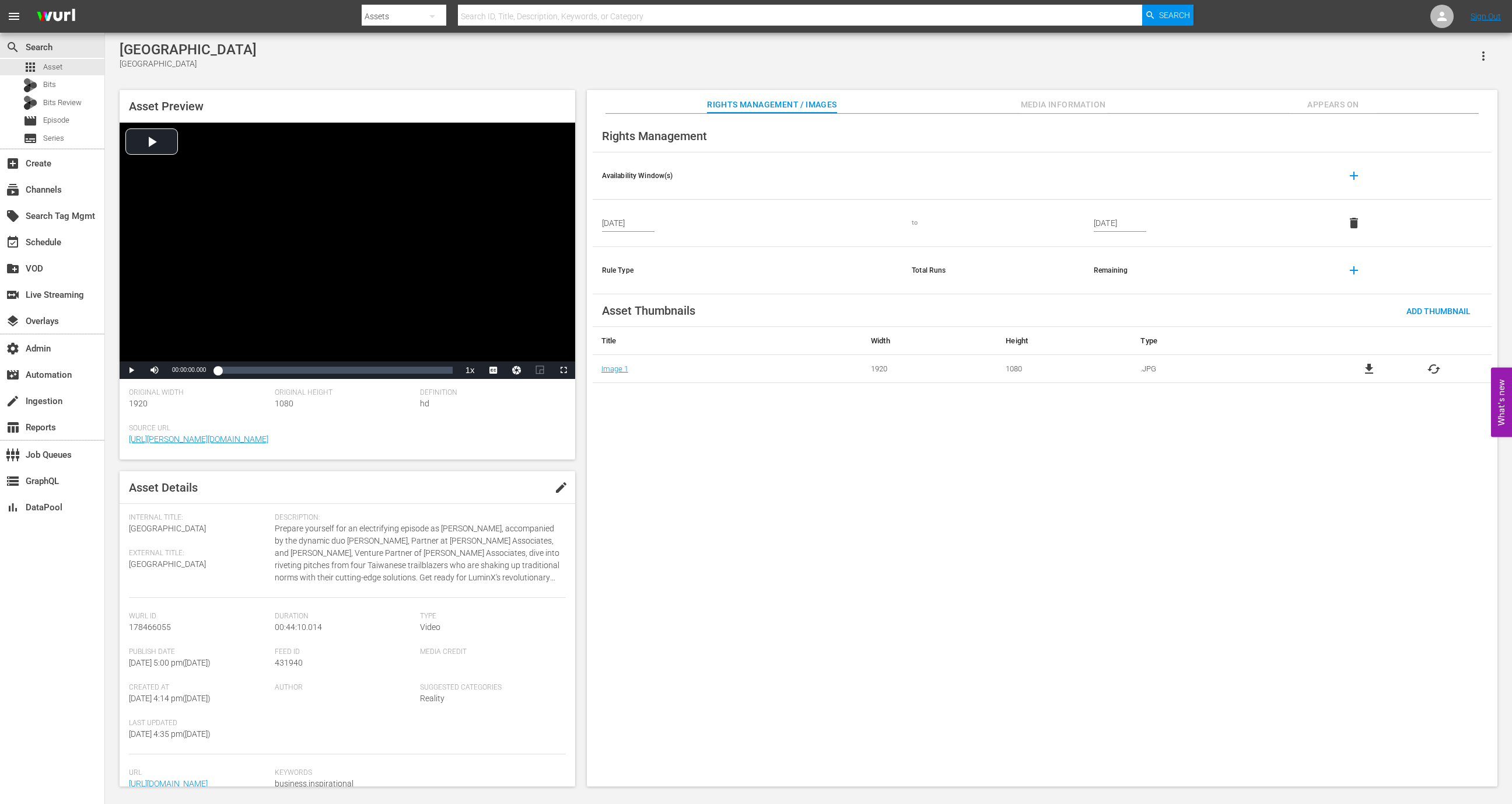
click at [1063, 102] on span "Media Information" at bounding box center [1063, 105] width 88 height 15
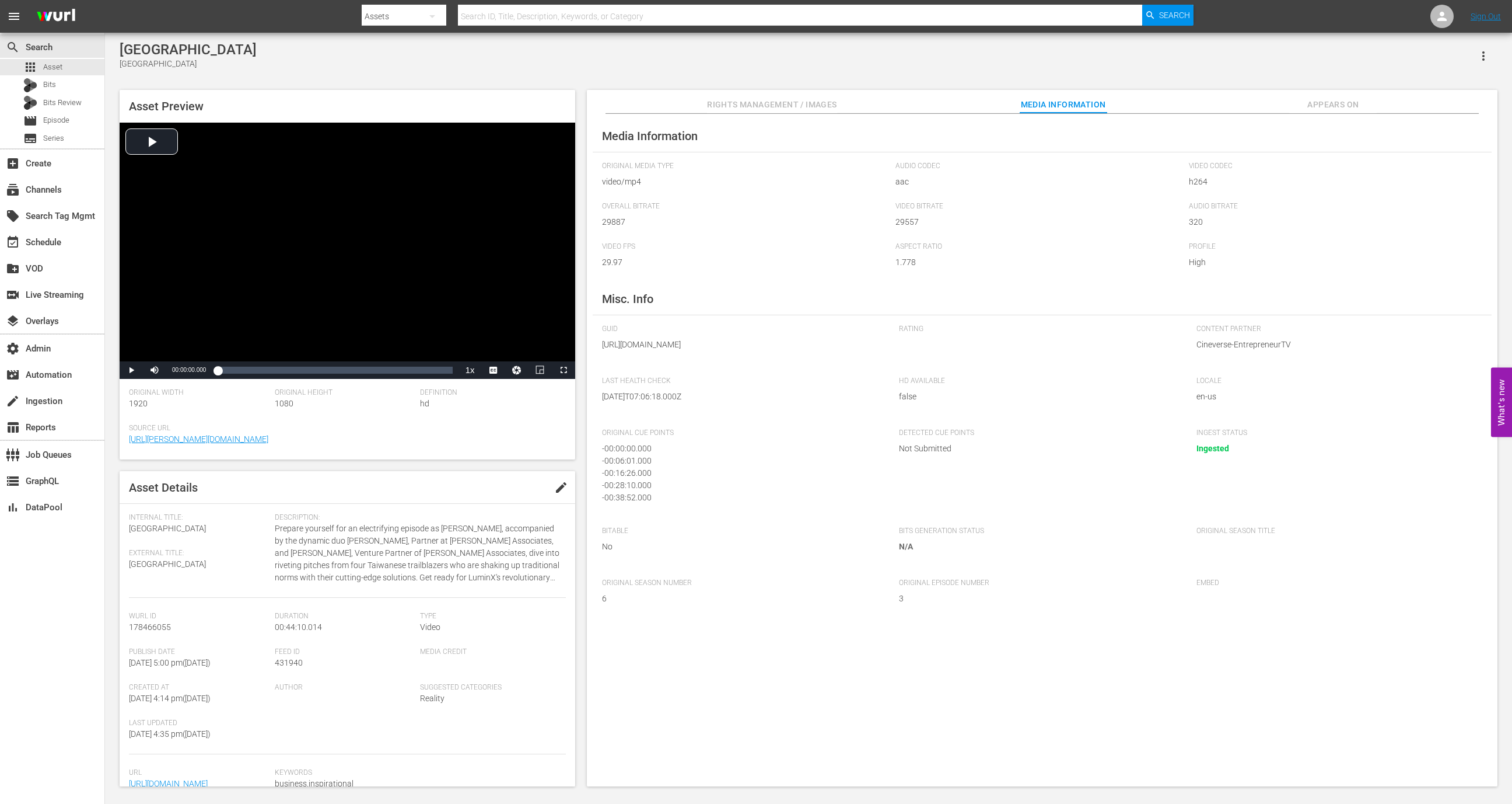
click at [939, 455] on span "Not Submitted" at bounding box center [1039, 448] width 280 height 12
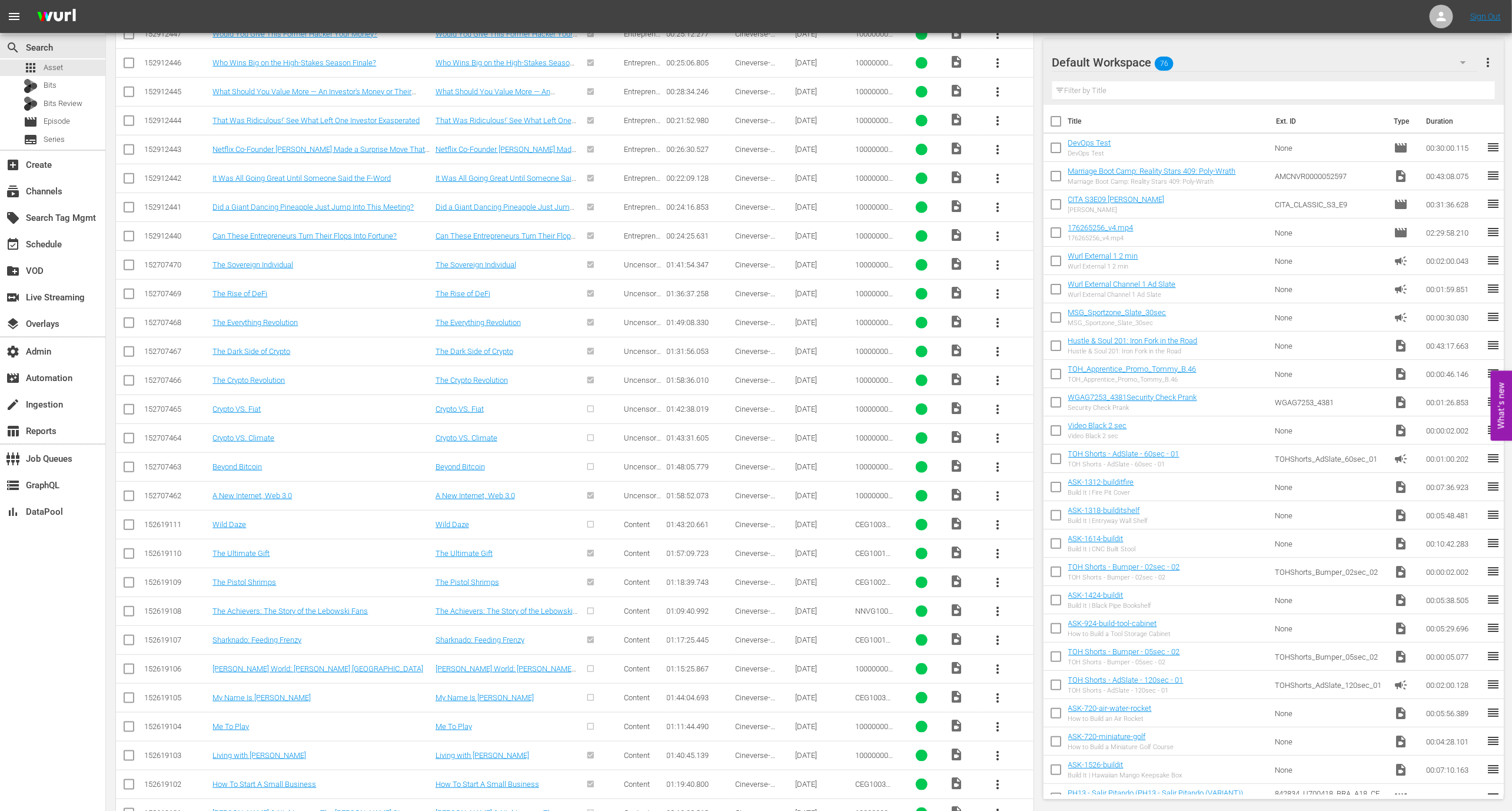
scroll to position [3549, 0]
click at [499, 493] on link "A New Internet, Web 3.0" at bounding box center [475, 497] width 79 height 9
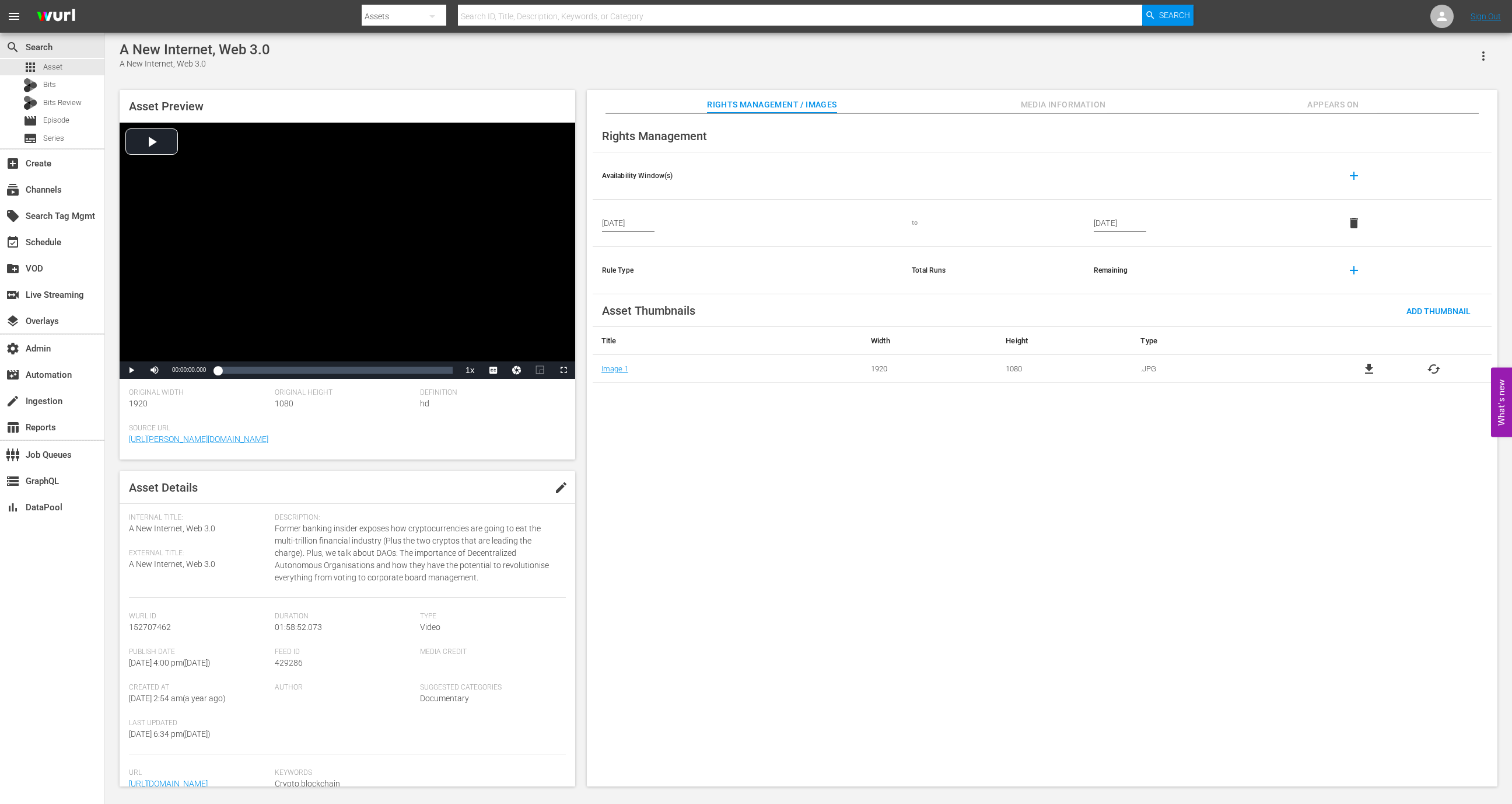
click at [1046, 101] on span "Media Information" at bounding box center [1063, 105] width 88 height 15
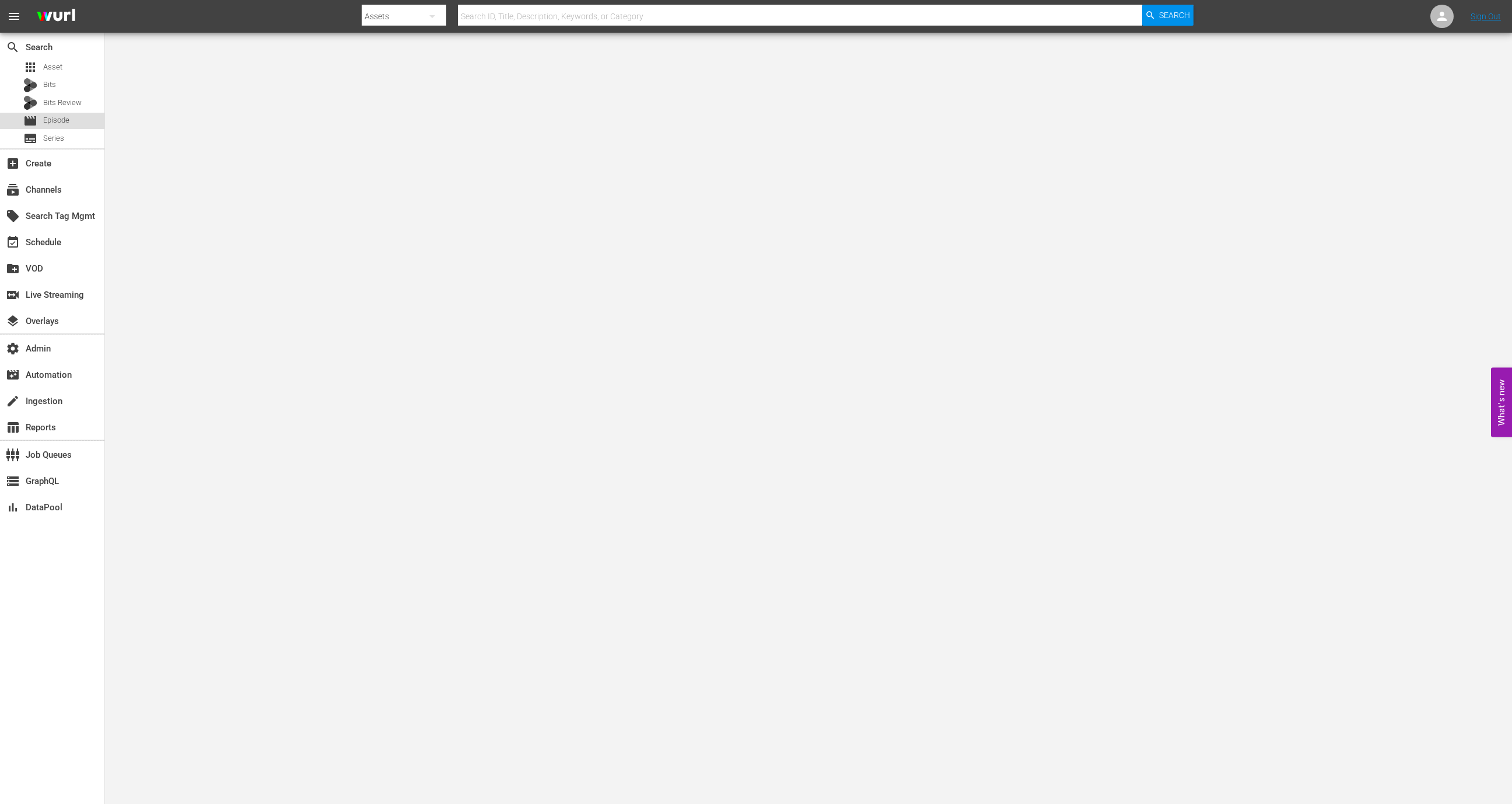
click at [69, 117] on span "Episode" at bounding box center [56, 120] width 26 height 12
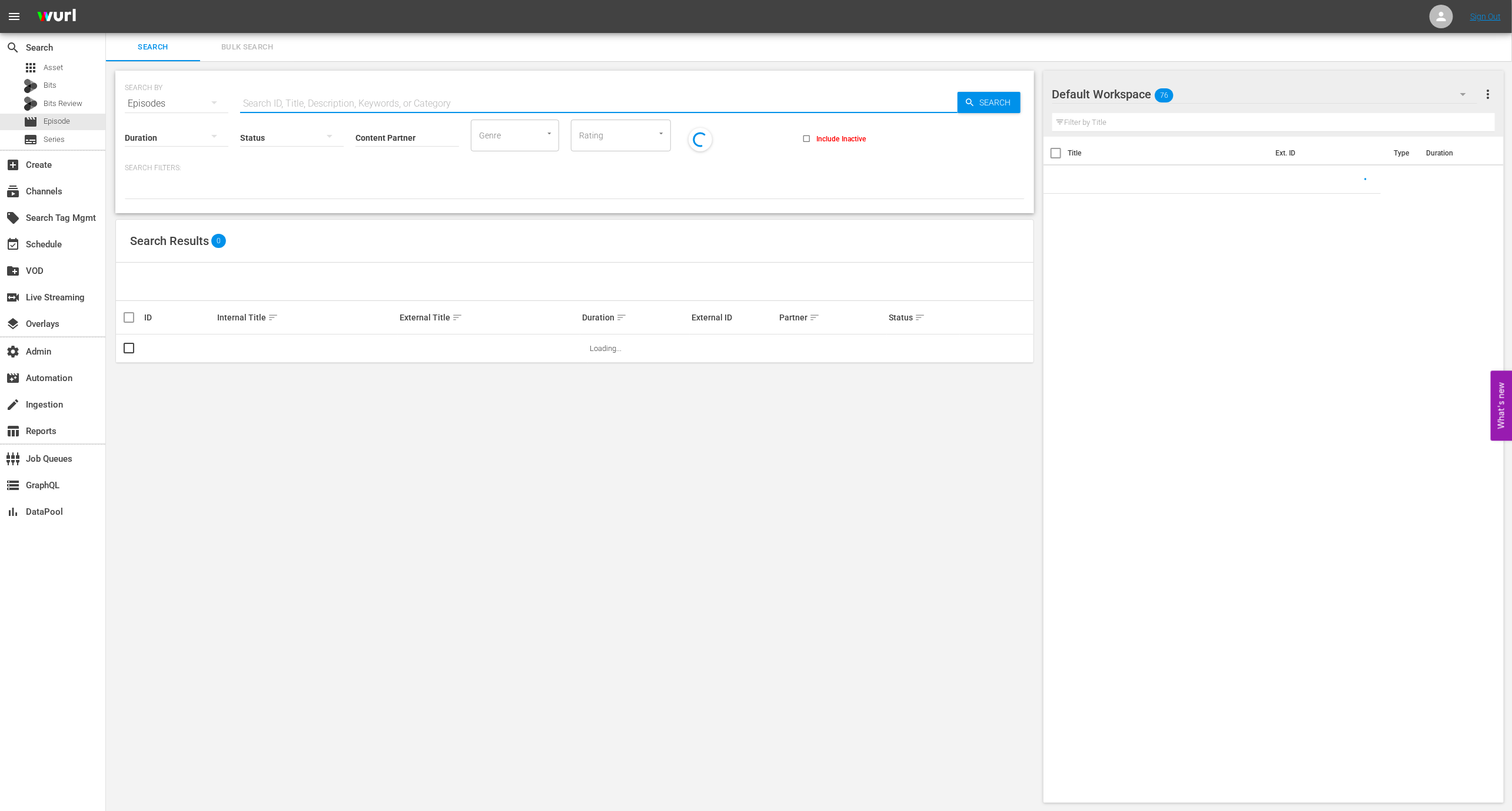
click at [350, 94] on input "text" at bounding box center [599, 103] width 717 height 28
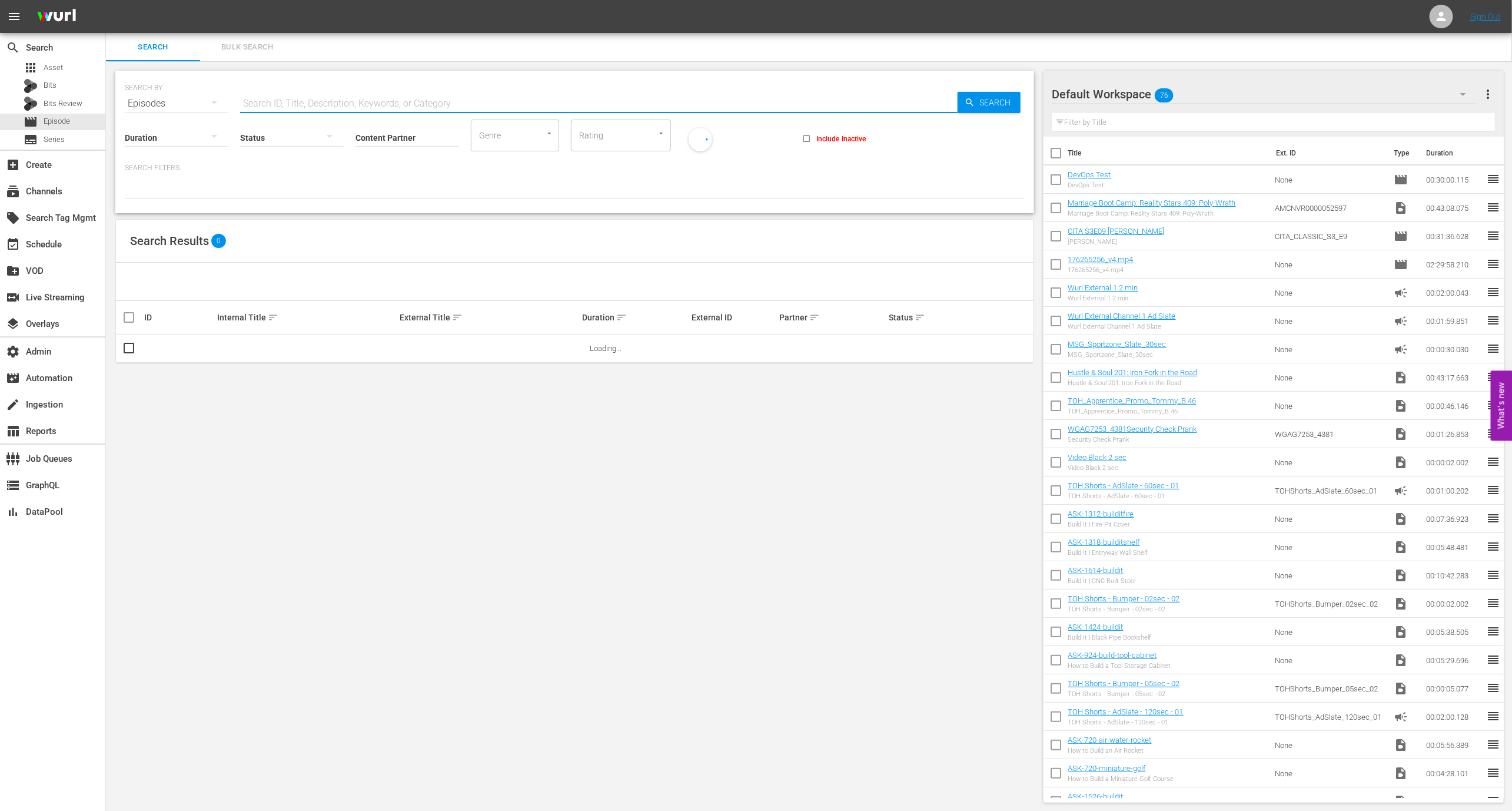
paste input "57007580"
type input "57007580"
click at [285, 354] on td "Bloomberg Originals (Generic)" at bounding box center [307, 348] width 183 height 29
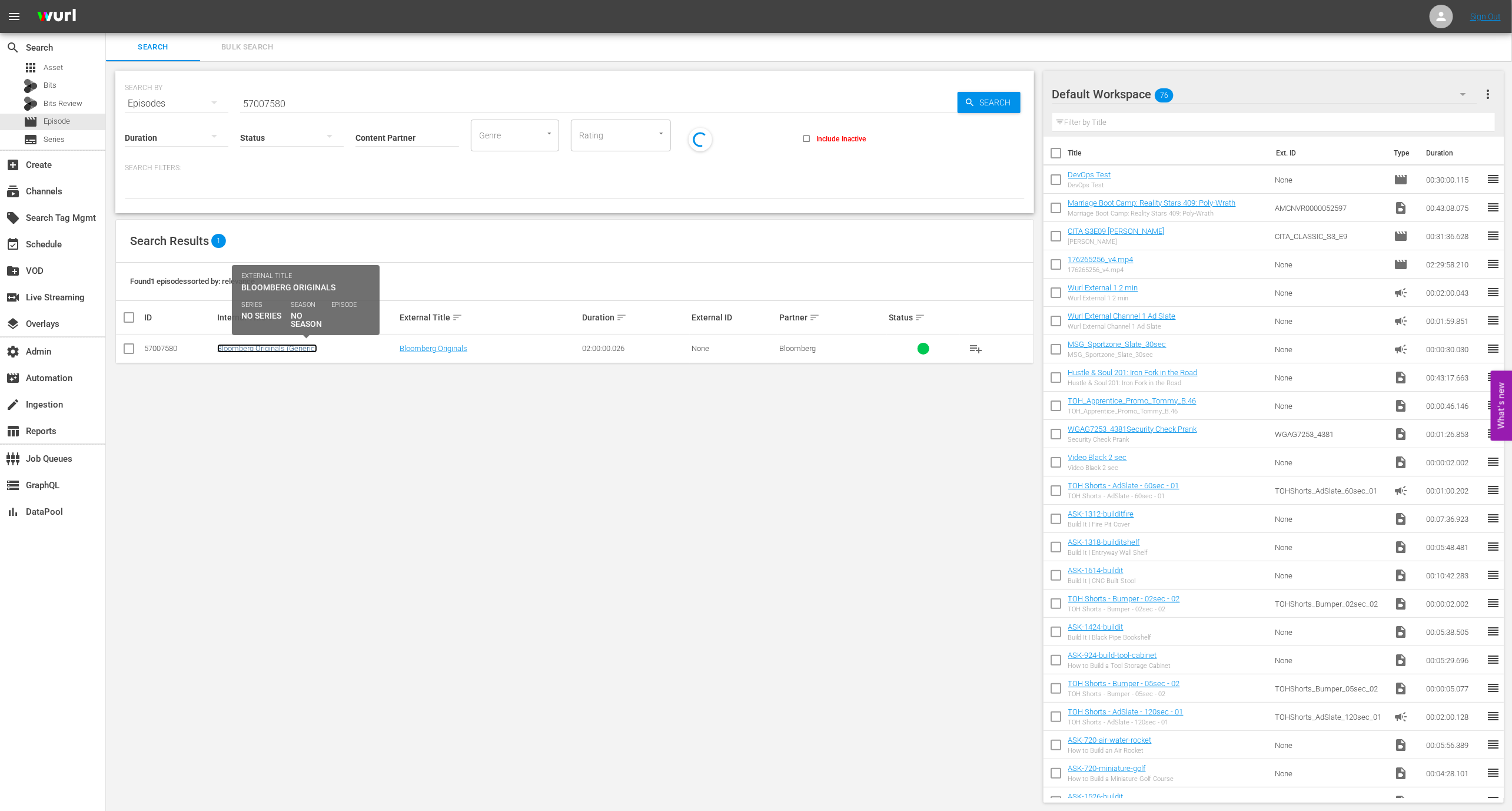
click at [285, 351] on link "Bloomberg Originals (Generic)" at bounding box center [268, 348] width 100 height 9
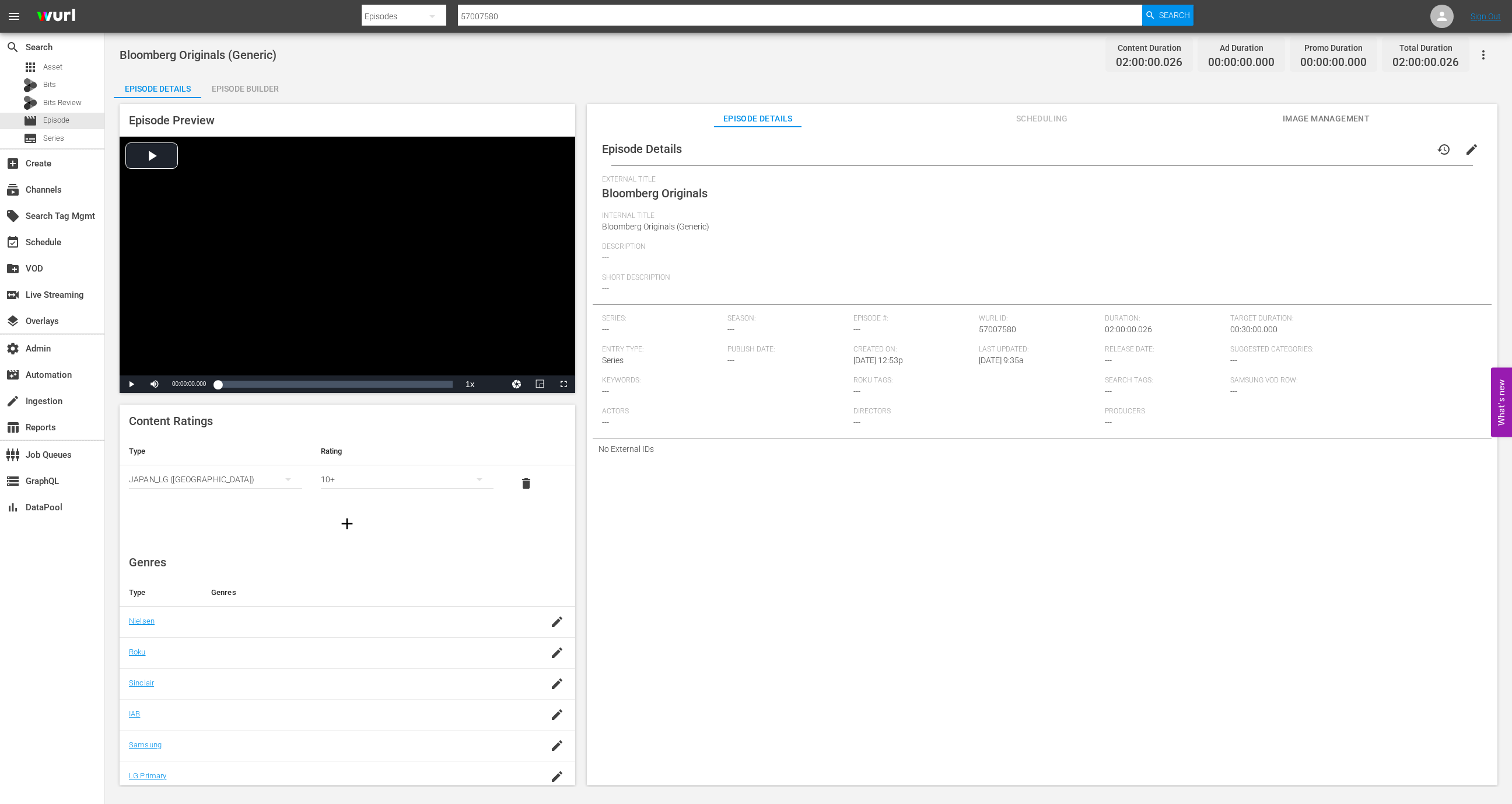
click at [1037, 116] on span "Scheduling" at bounding box center [1042, 119] width 88 height 15
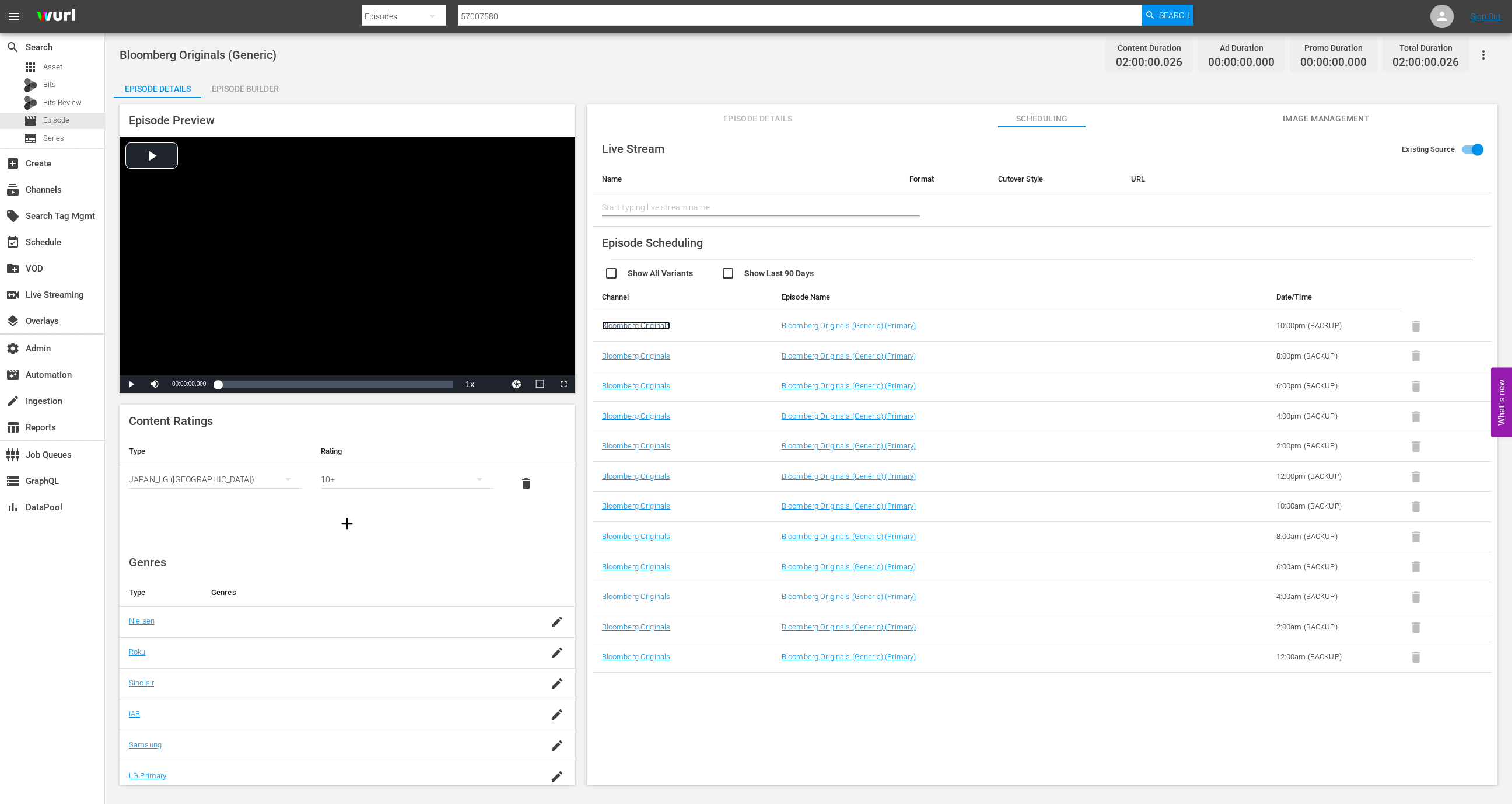
click at [655, 326] on link "Bloomberg Originals" at bounding box center [636, 325] width 69 height 8
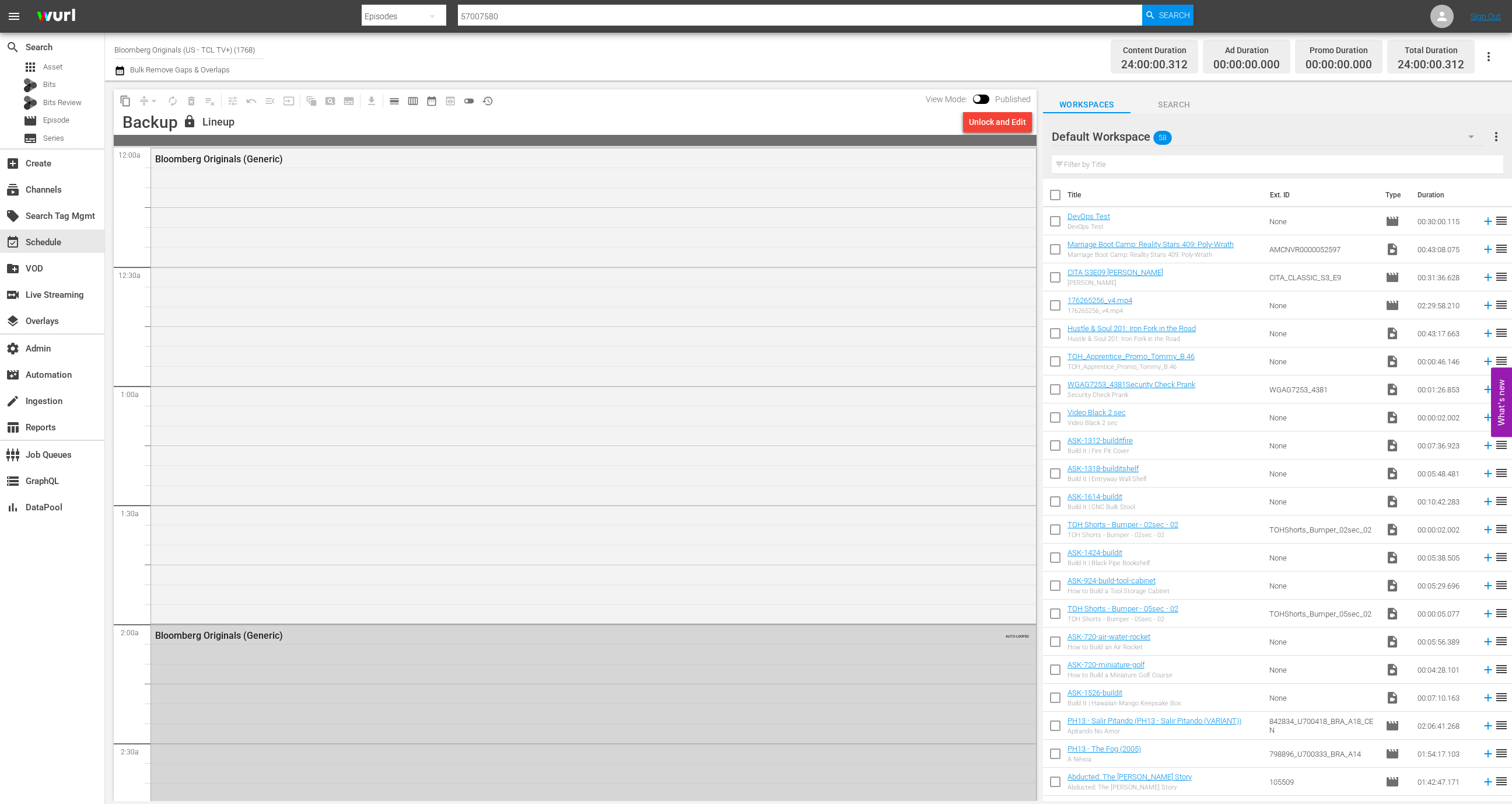
click at [212, 55] on input "Bloomberg Originals (US - TCL TV+) (1768)" at bounding box center [189, 50] width 150 height 28
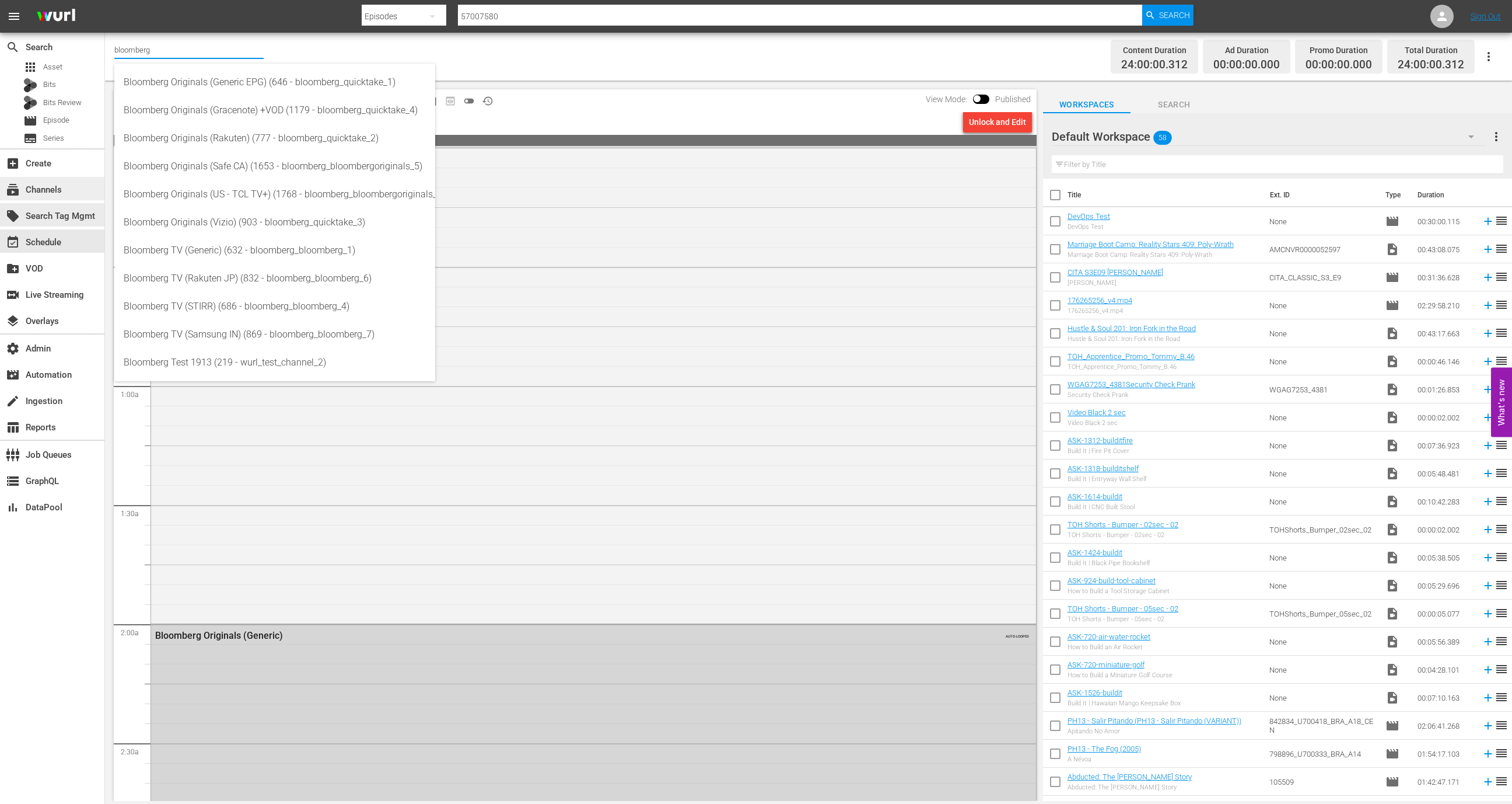
type input "bloomberg"
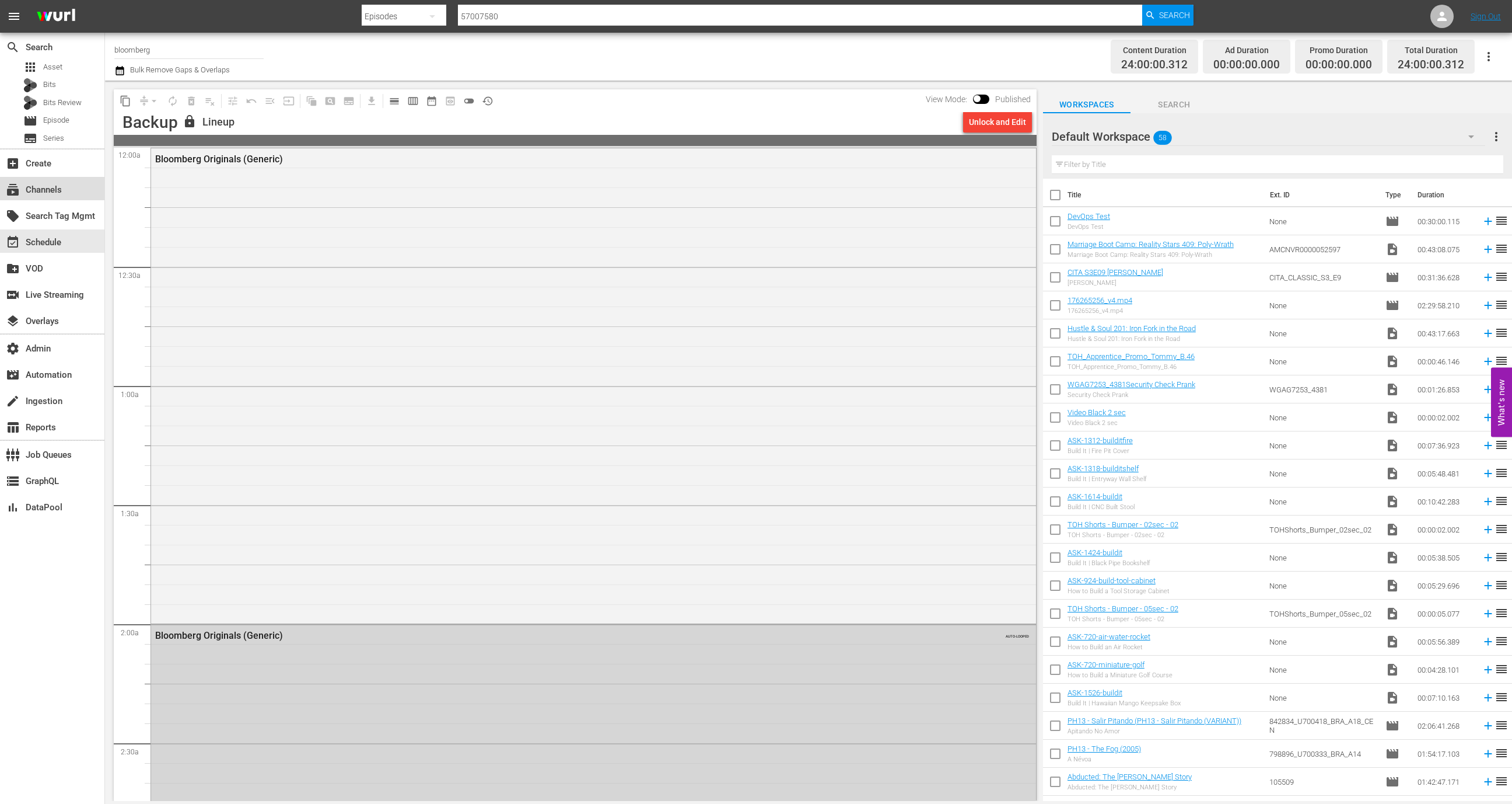
click at [68, 191] on div "subscriptions Channels" at bounding box center [52, 188] width 104 height 24
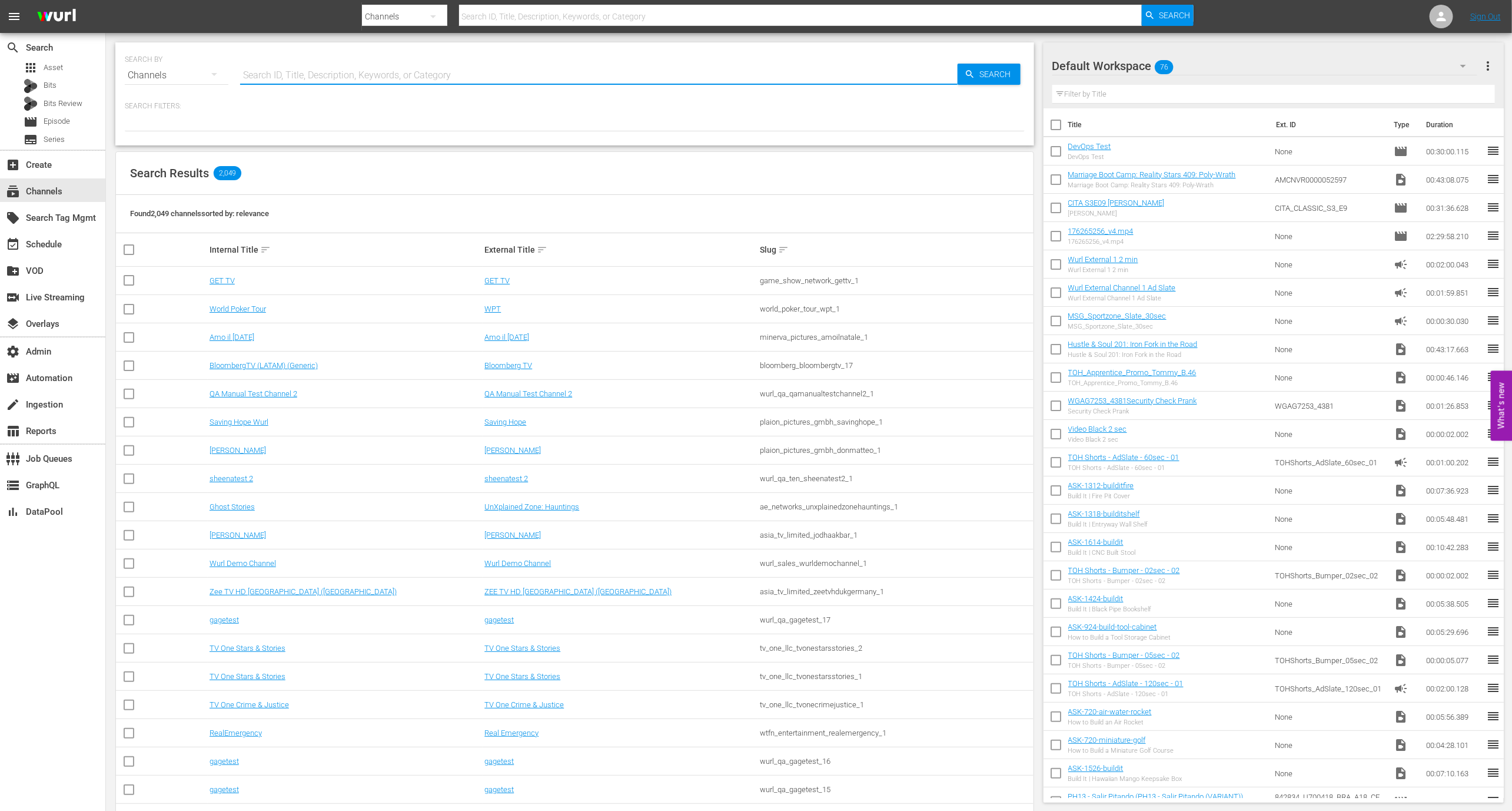
click at [248, 71] on input "text" at bounding box center [599, 75] width 717 height 28
type input "bloombergtv_1"
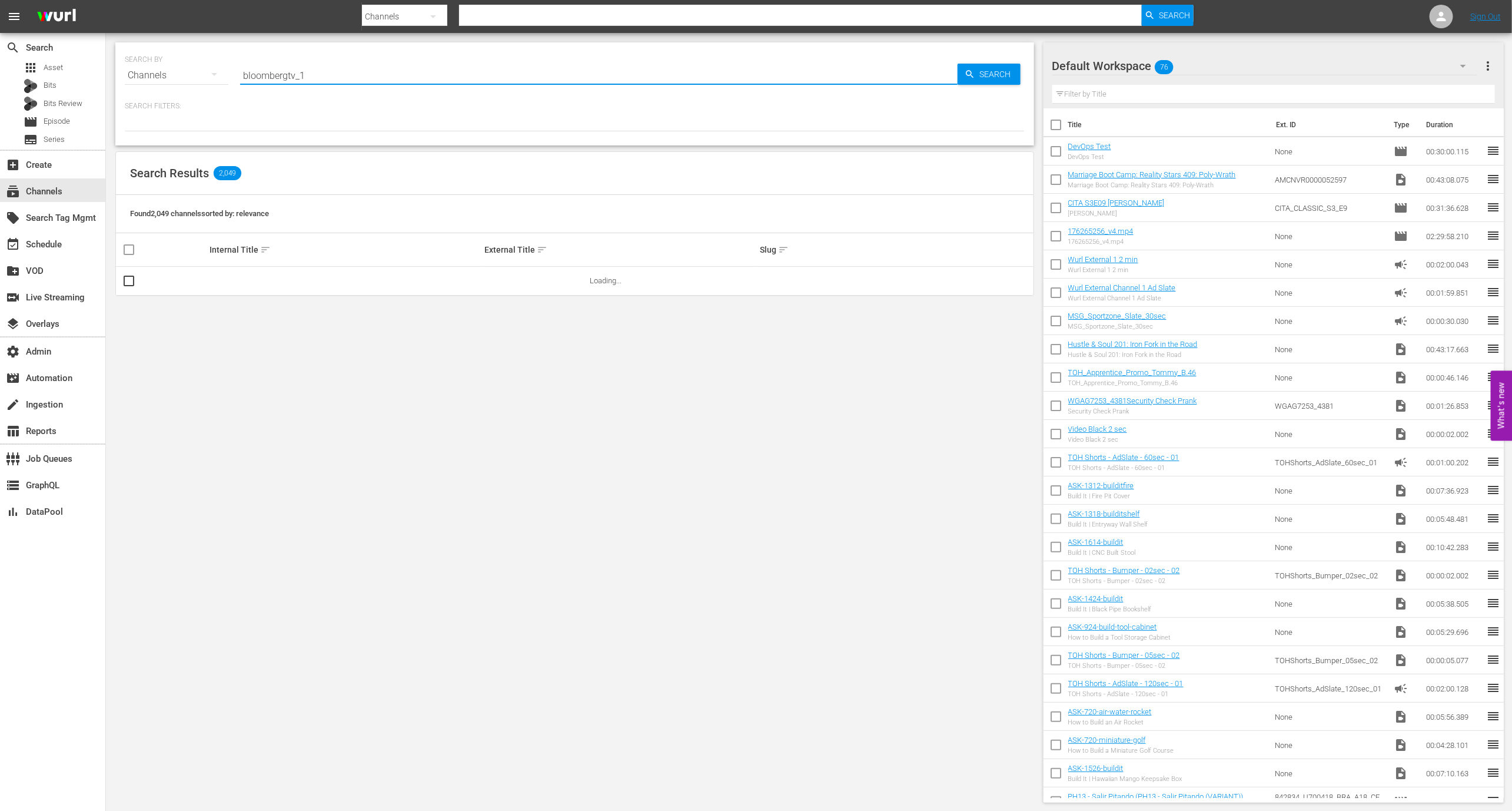
type input "bloombergtv_1"
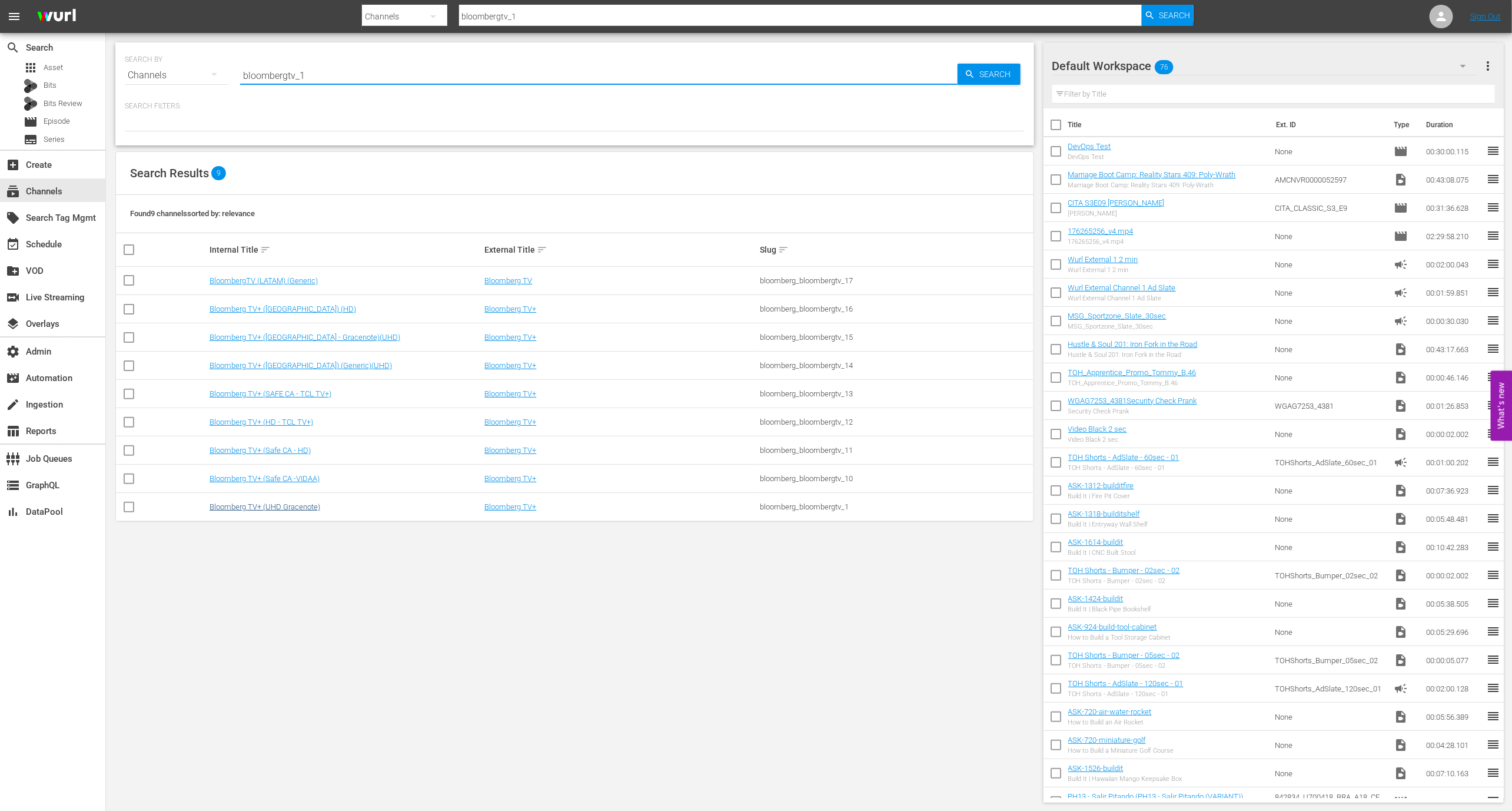
type input "bloombergtv_1"
click at [273, 505] on link "Bloomberg TV+ (UHD Gracenote)" at bounding box center [265, 507] width 111 height 9
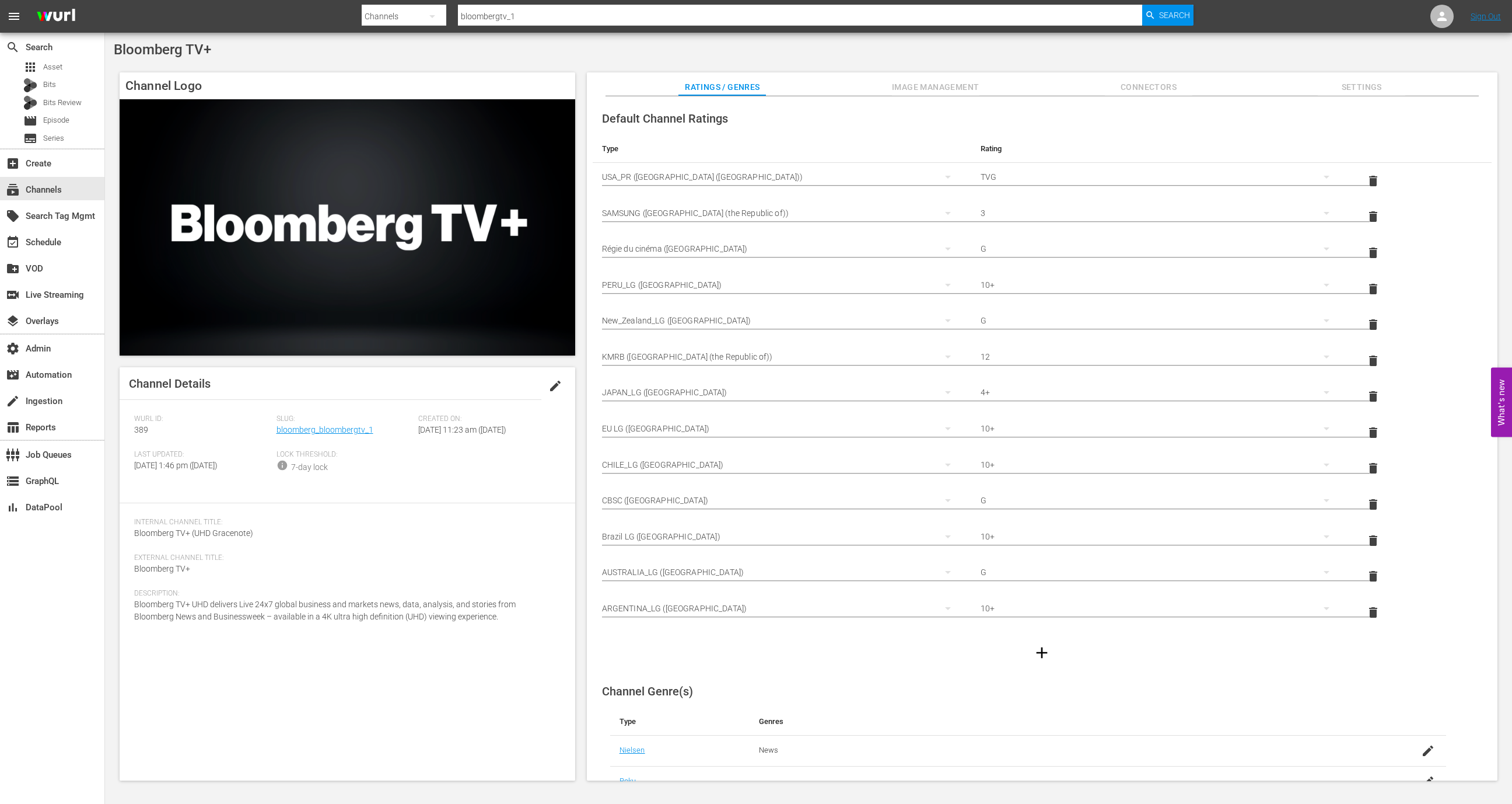
click at [308, 422] on span "Slug:" at bounding box center [345, 419] width 136 height 9
click at [308, 426] on link "bloomberg_bloombergtv_1" at bounding box center [325, 429] width 97 height 9
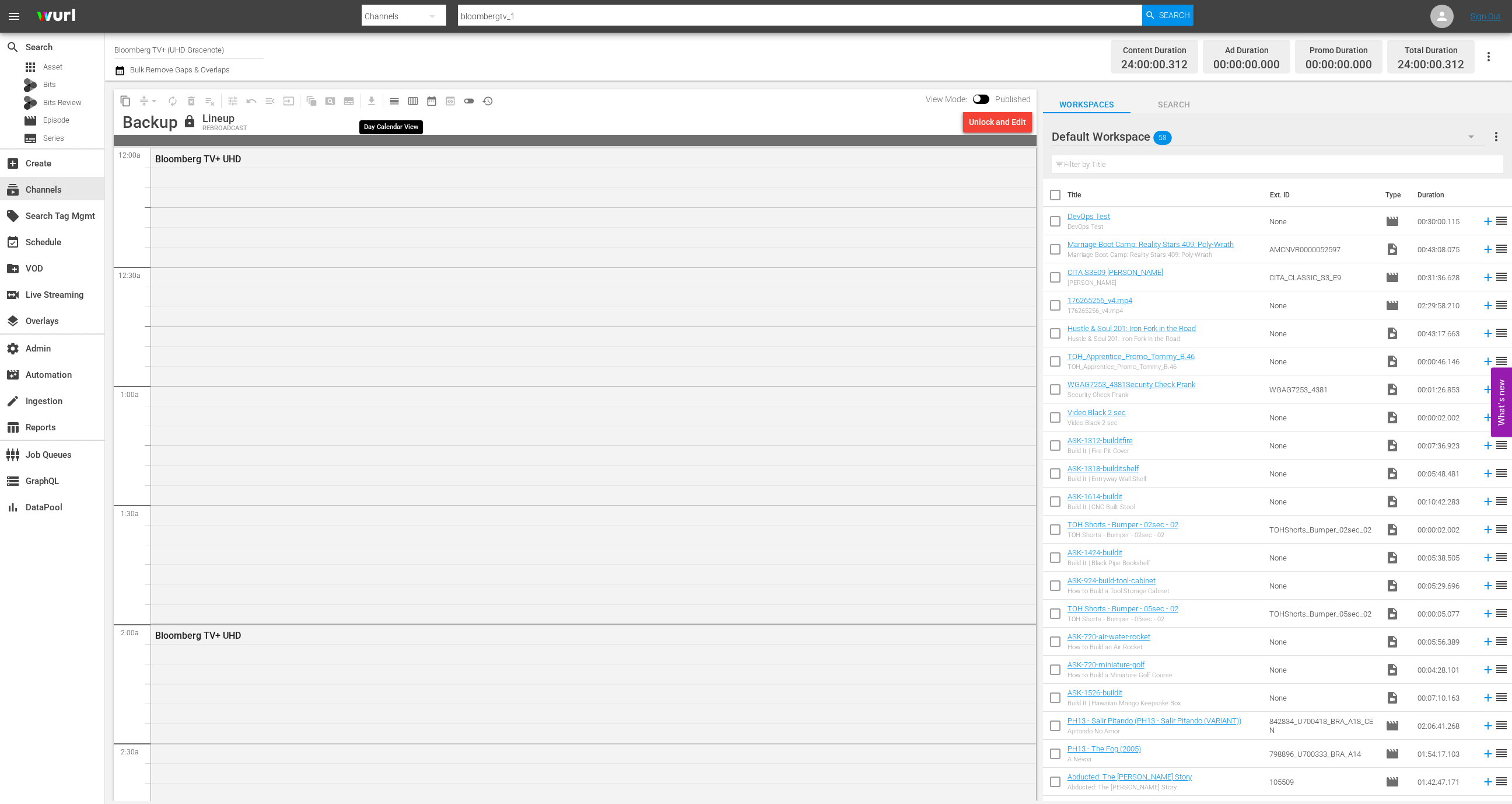
click at [395, 102] on span "calendar_view_day_outlined" at bounding box center [394, 101] width 12 height 12
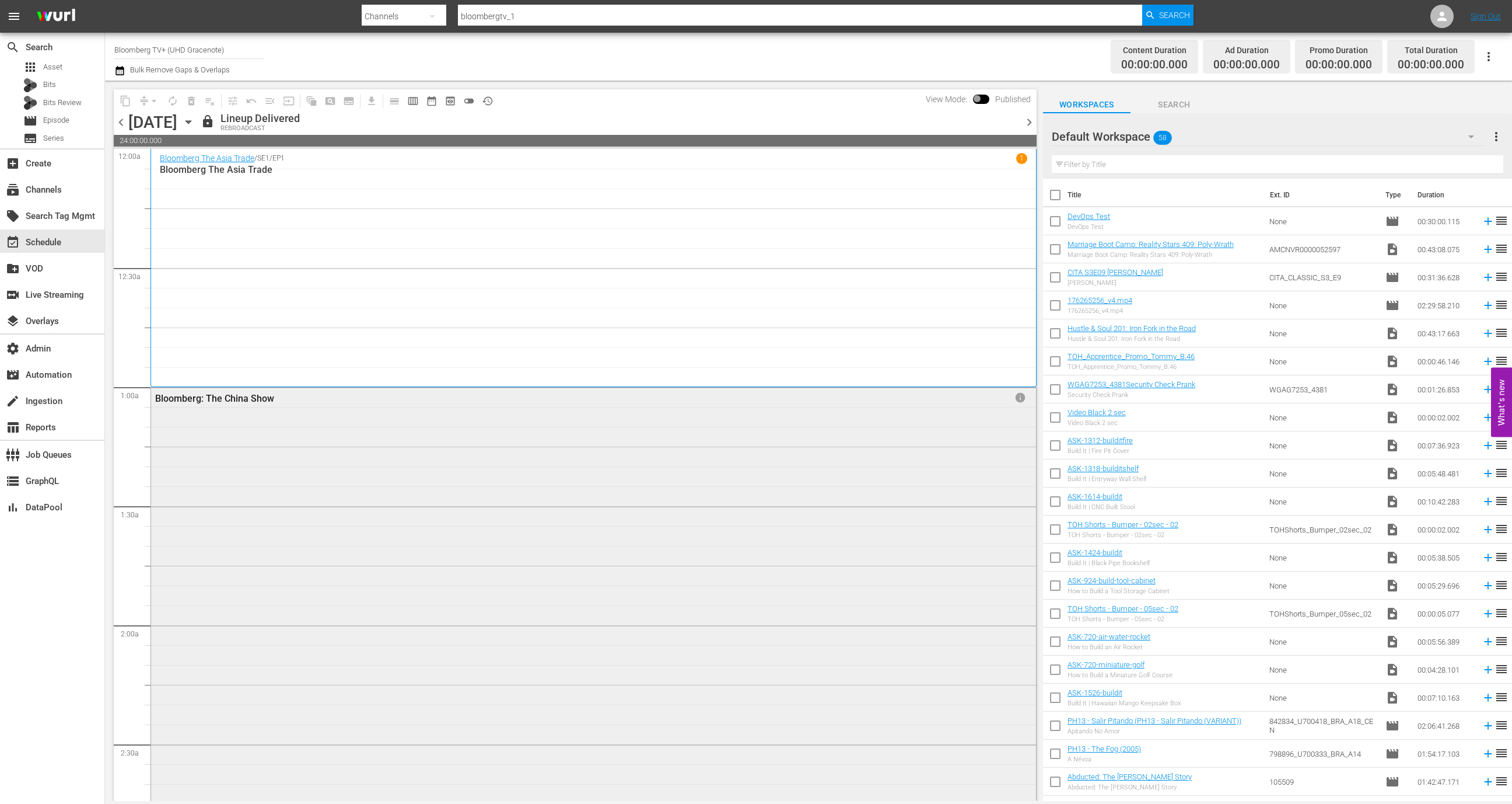
click at [560, 506] on div "Bloomberg: The China Show info" at bounding box center [594, 624] width 885 height 473
click at [1014, 397] on span "info" at bounding box center [1020, 397] width 12 height 12
click at [62, 193] on div "subscriptions Channels" at bounding box center [52, 188] width 104 height 24
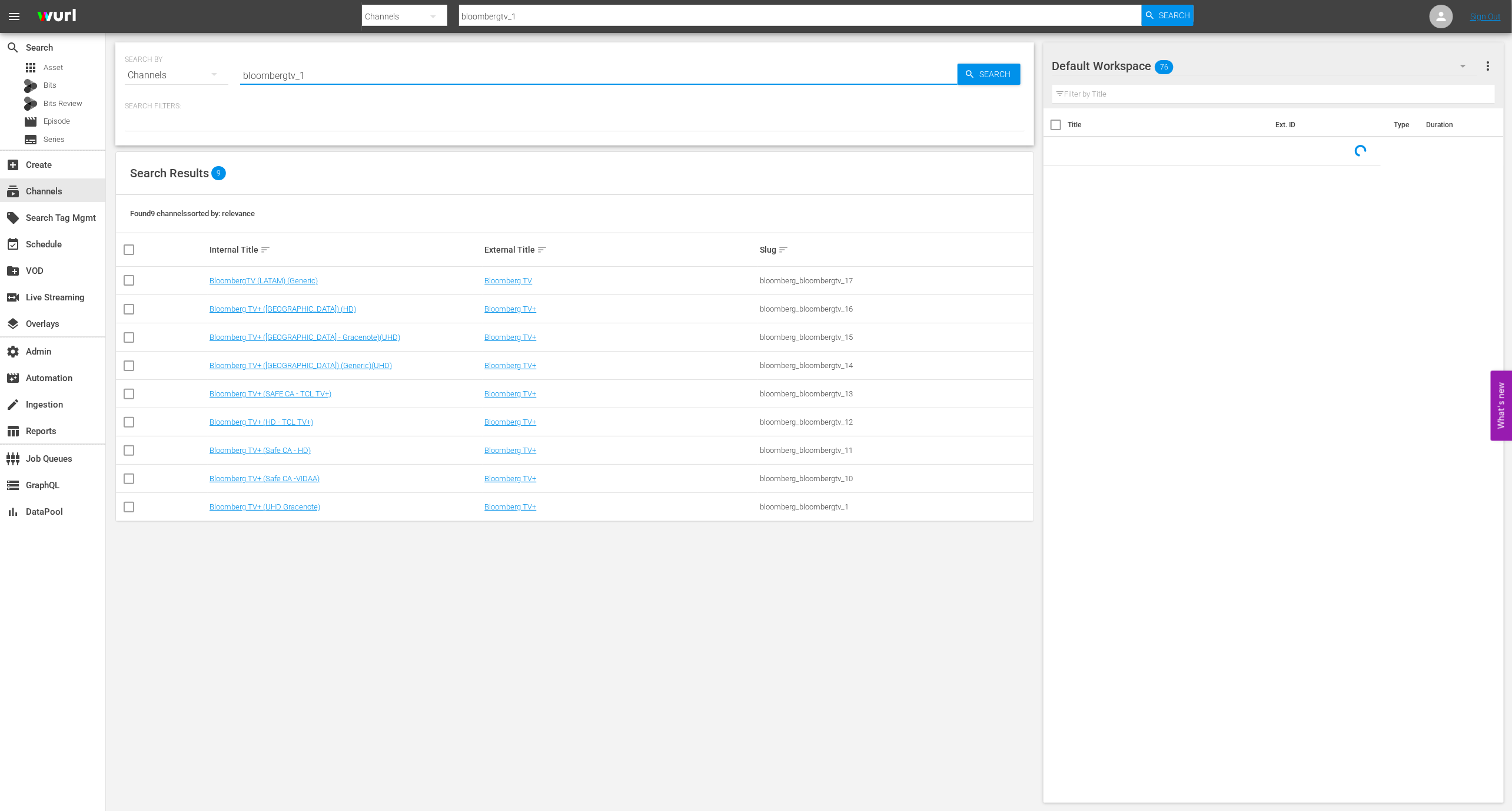
click at [356, 81] on input "bloombergtv_1" at bounding box center [599, 75] width 717 height 28
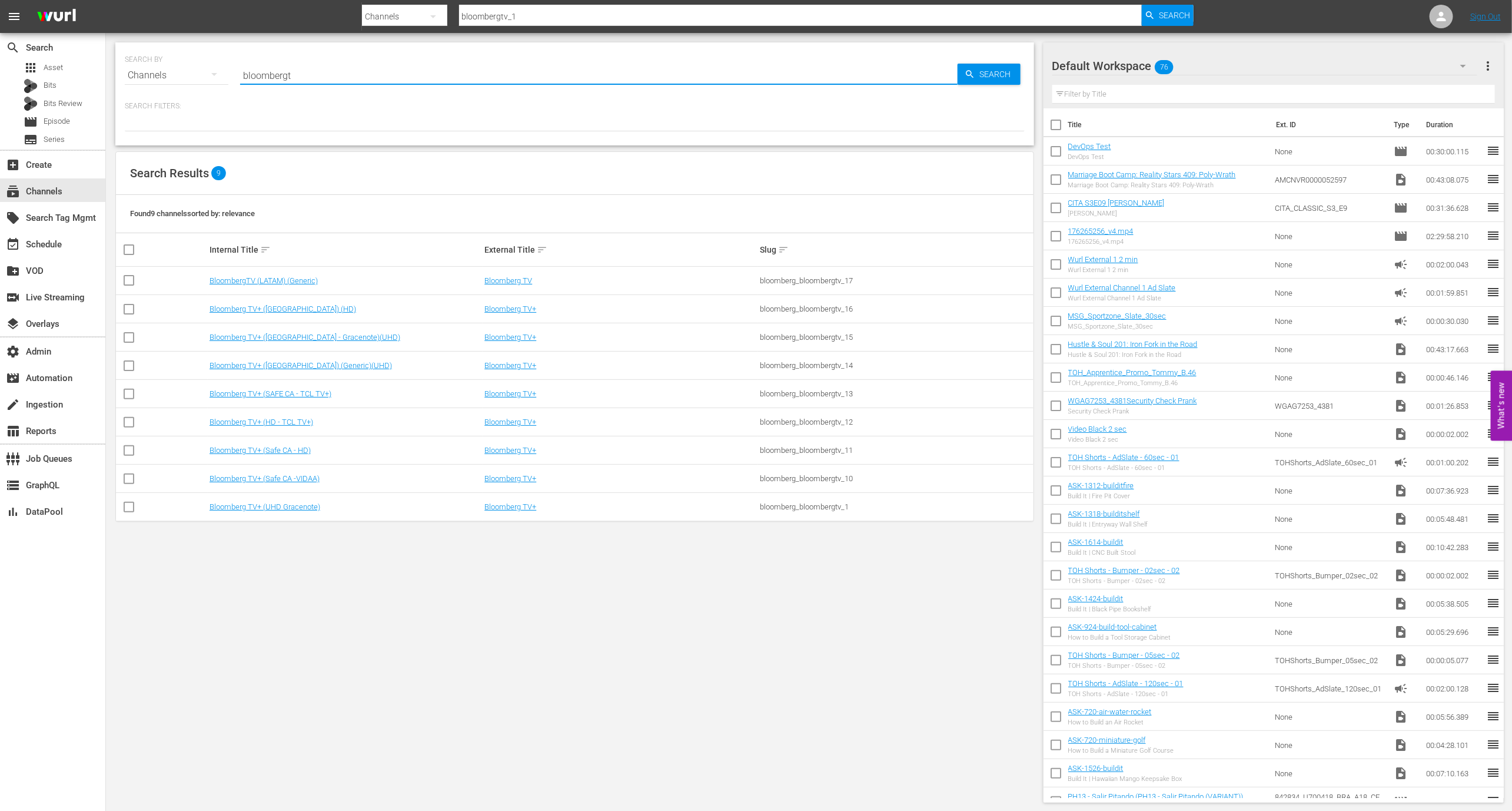
type input "bloomberg"
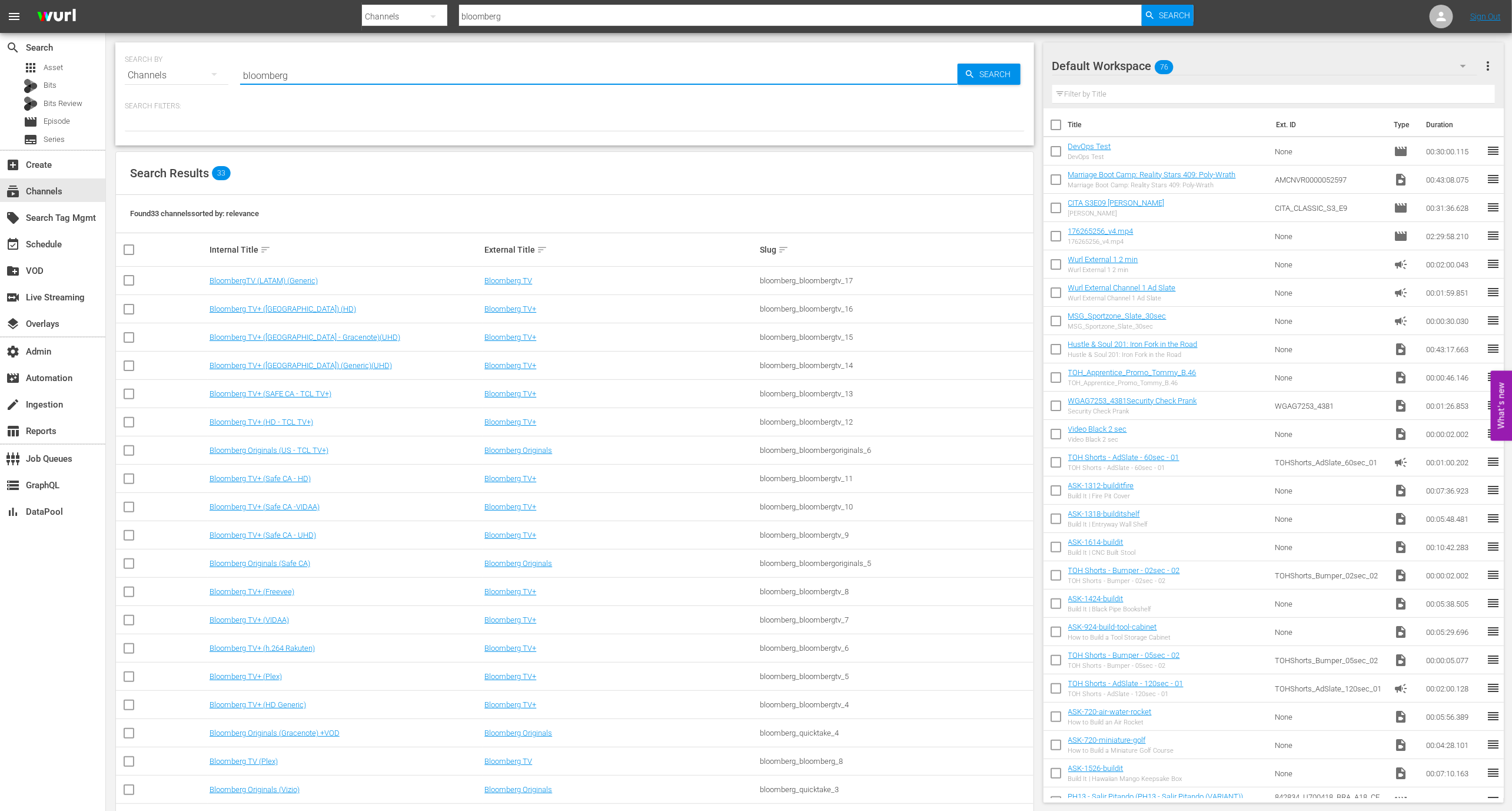
type input "bloomberg"
